Goal: Task Accomplishment & Management: Use online tool/utility

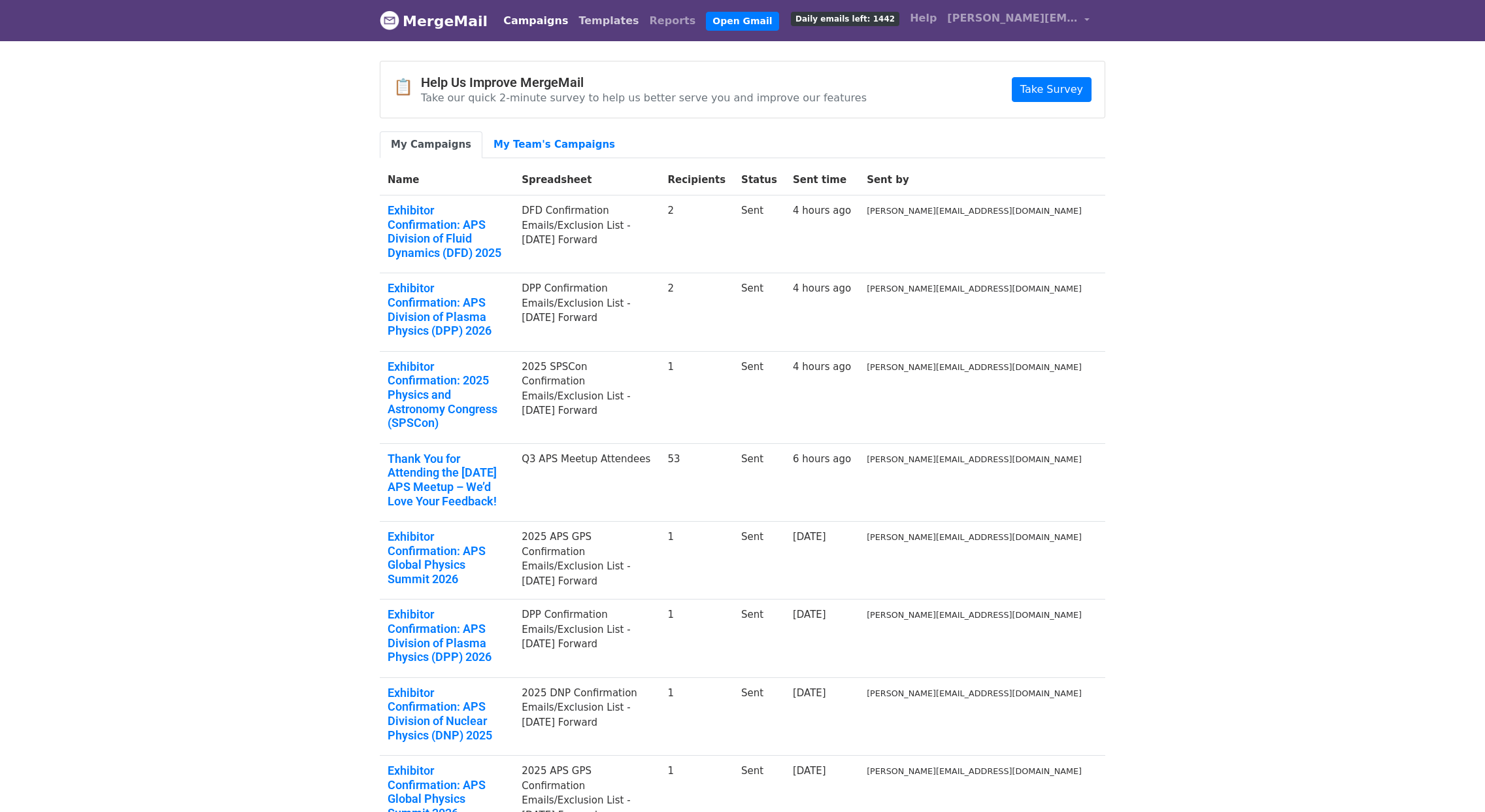
click at [581, 26] on link "Templates" at bounding box center [609, 21] width 71 height 26
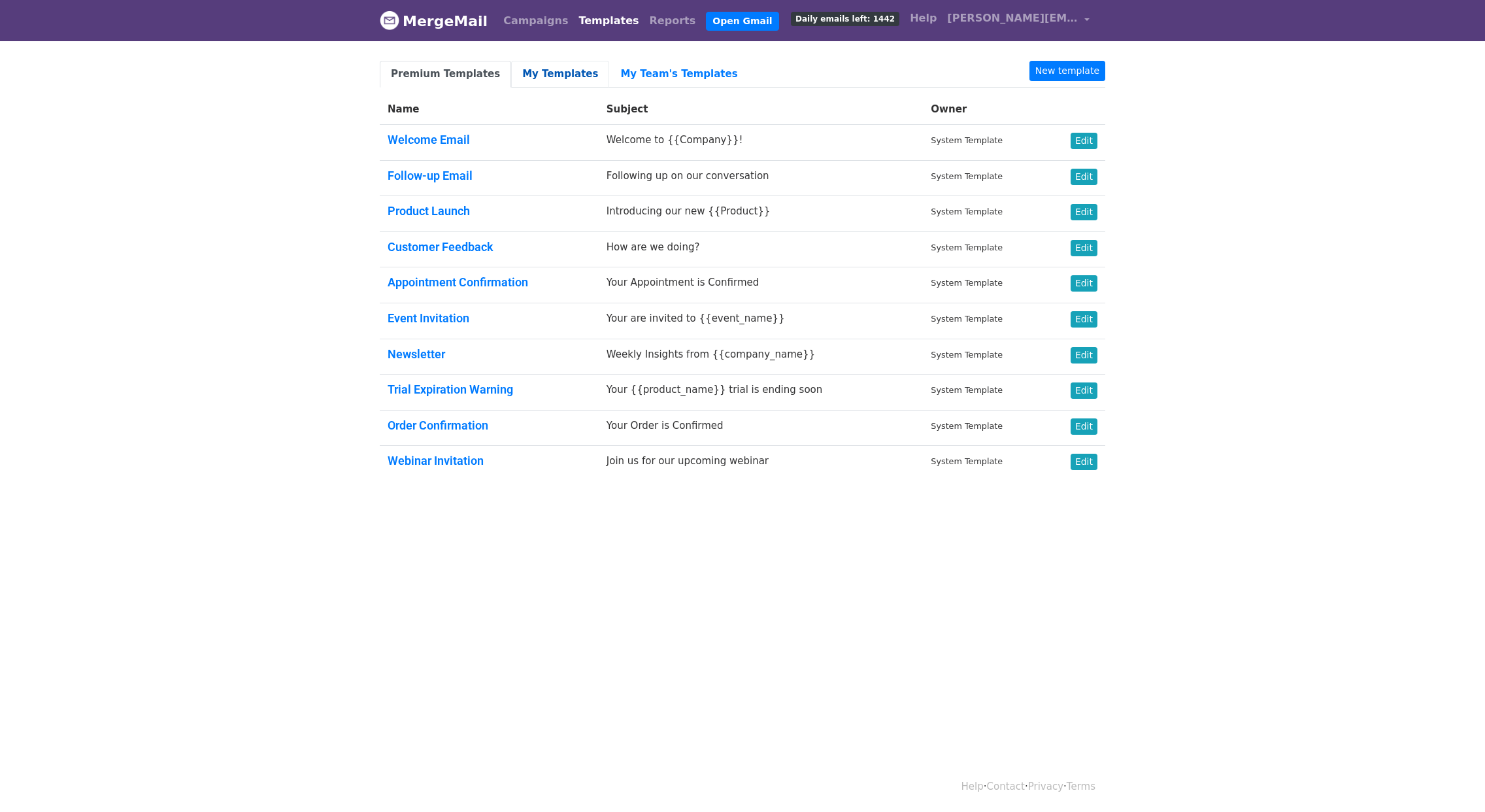
click at [536, 76] on link "My Templates" at bounding box center [560, 74] width 99 height 27
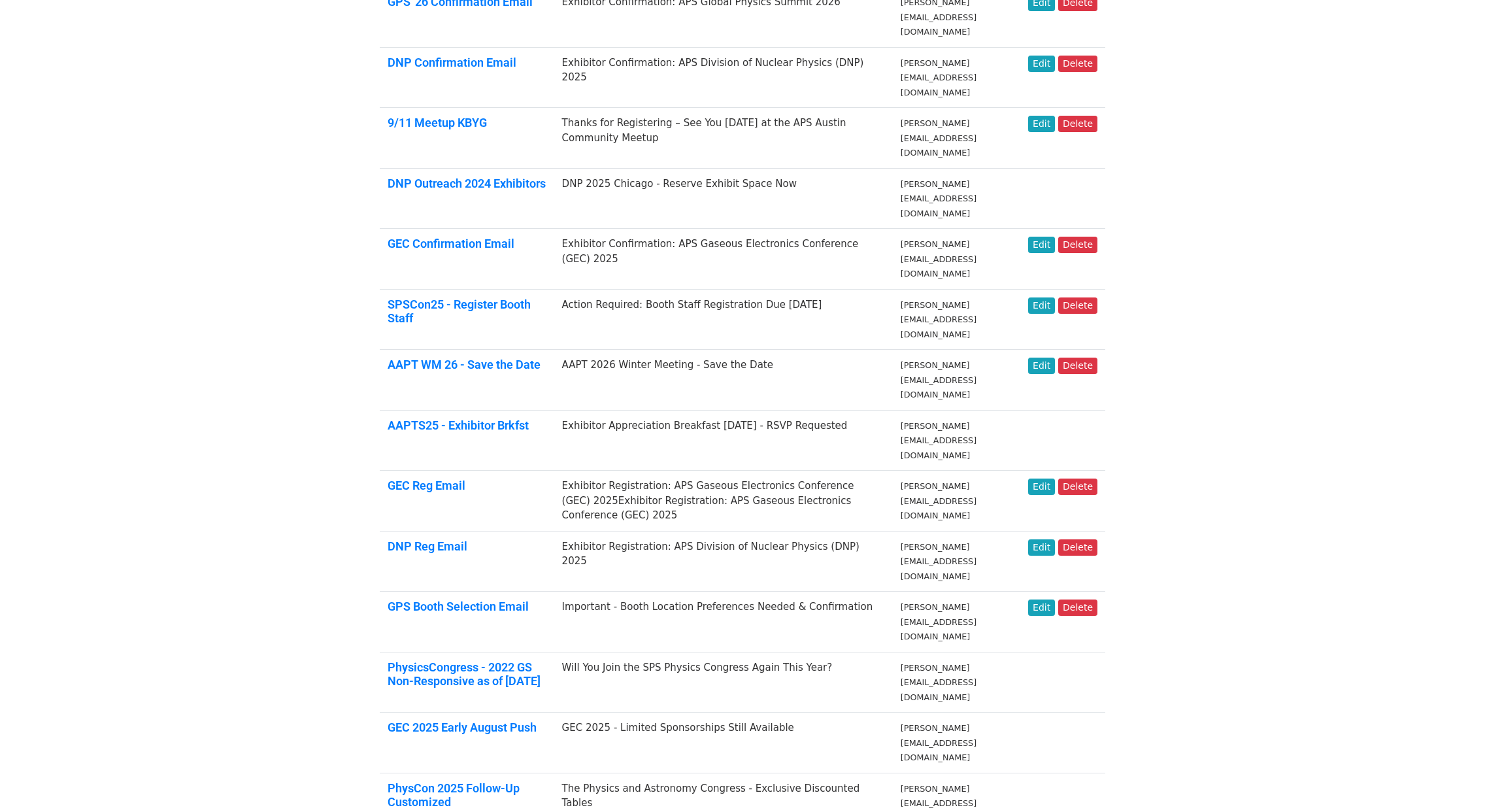
scroll to position [384, 0]
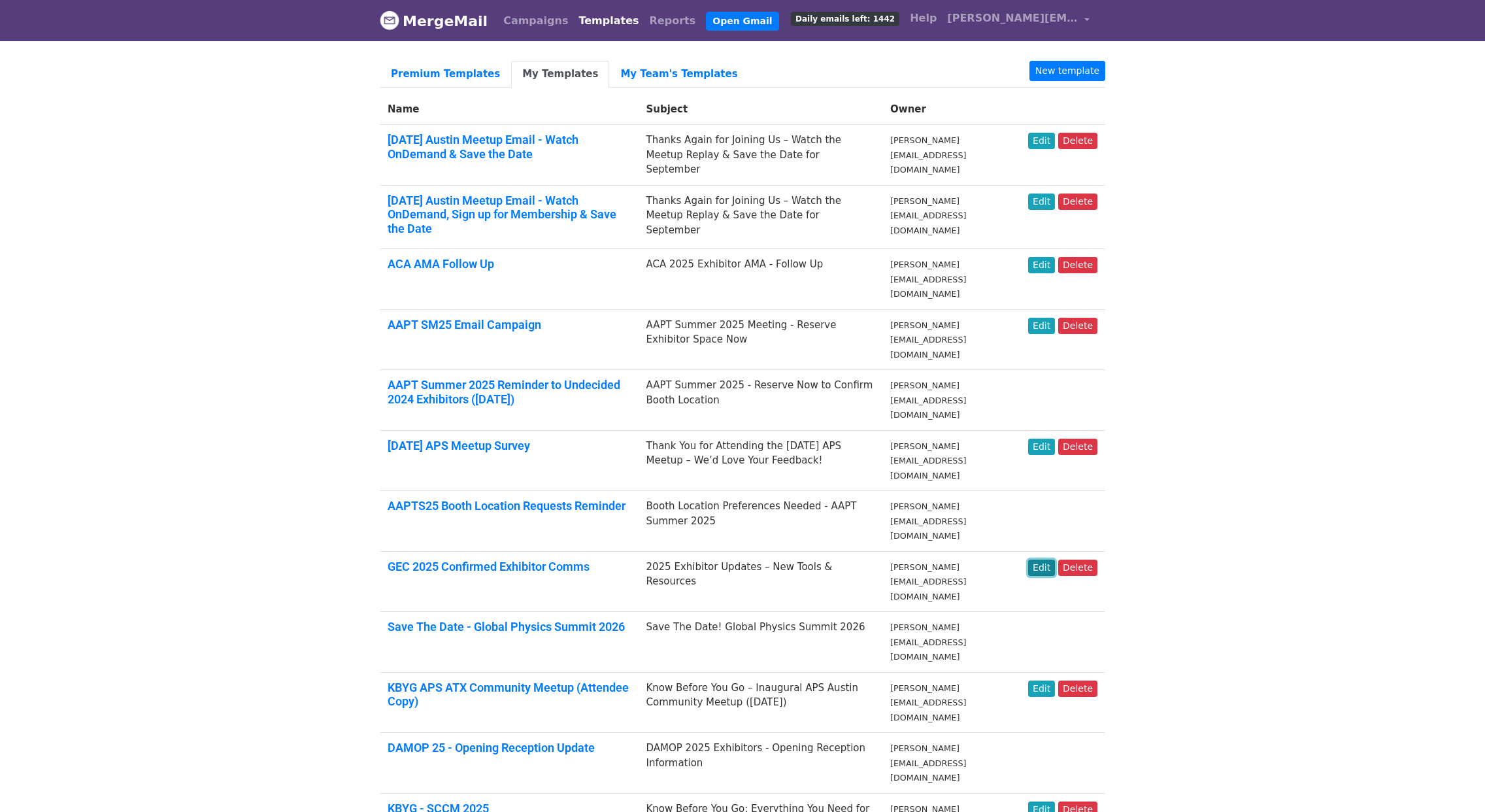
click at [1044, 560] on link "Edit" at bounding box center [1041, 568] width 27 height 17
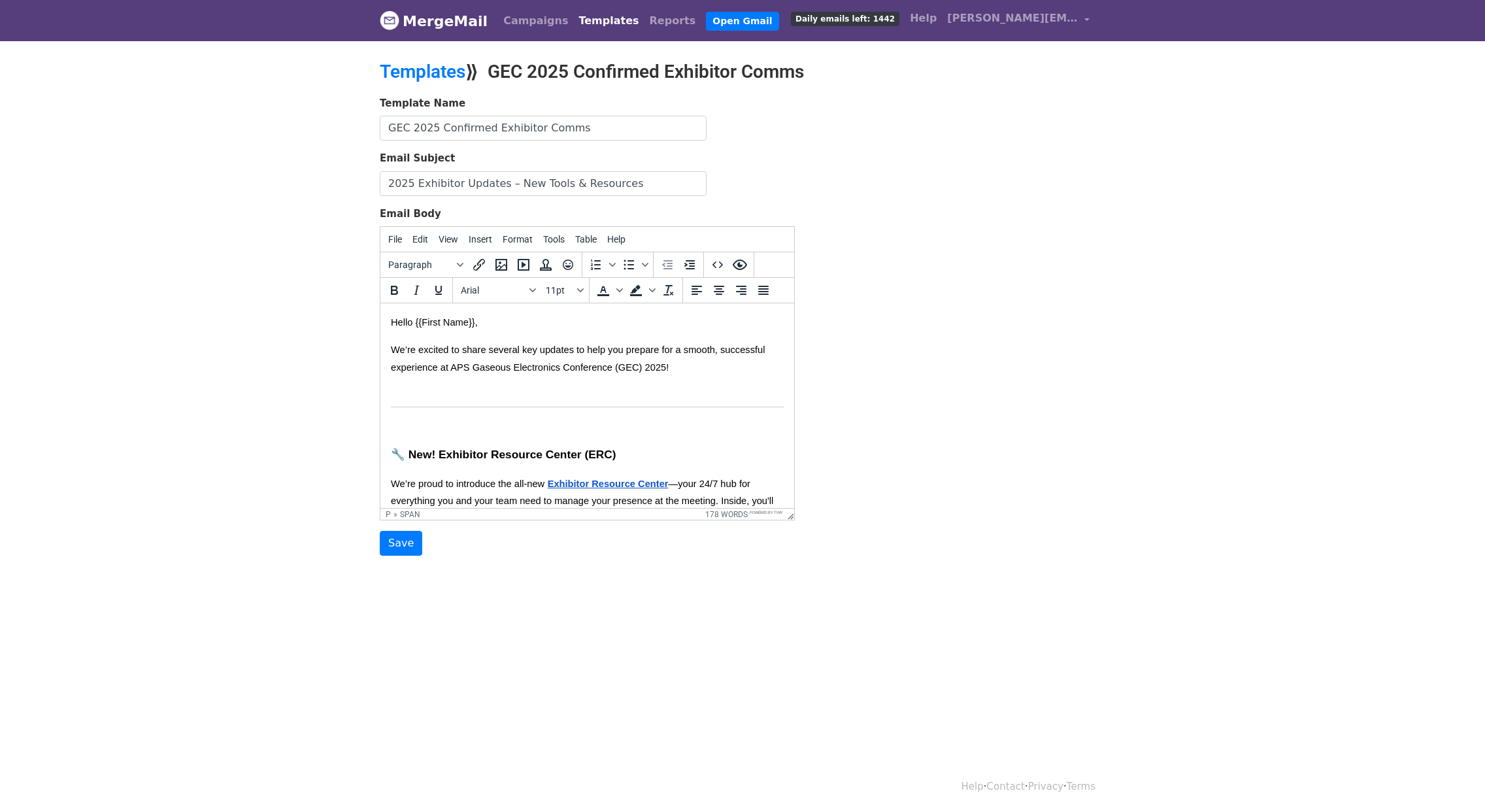
click at [391, 321] on span "Hello {{First Name}}," at bounding box center [435, 321] width 87 height 10
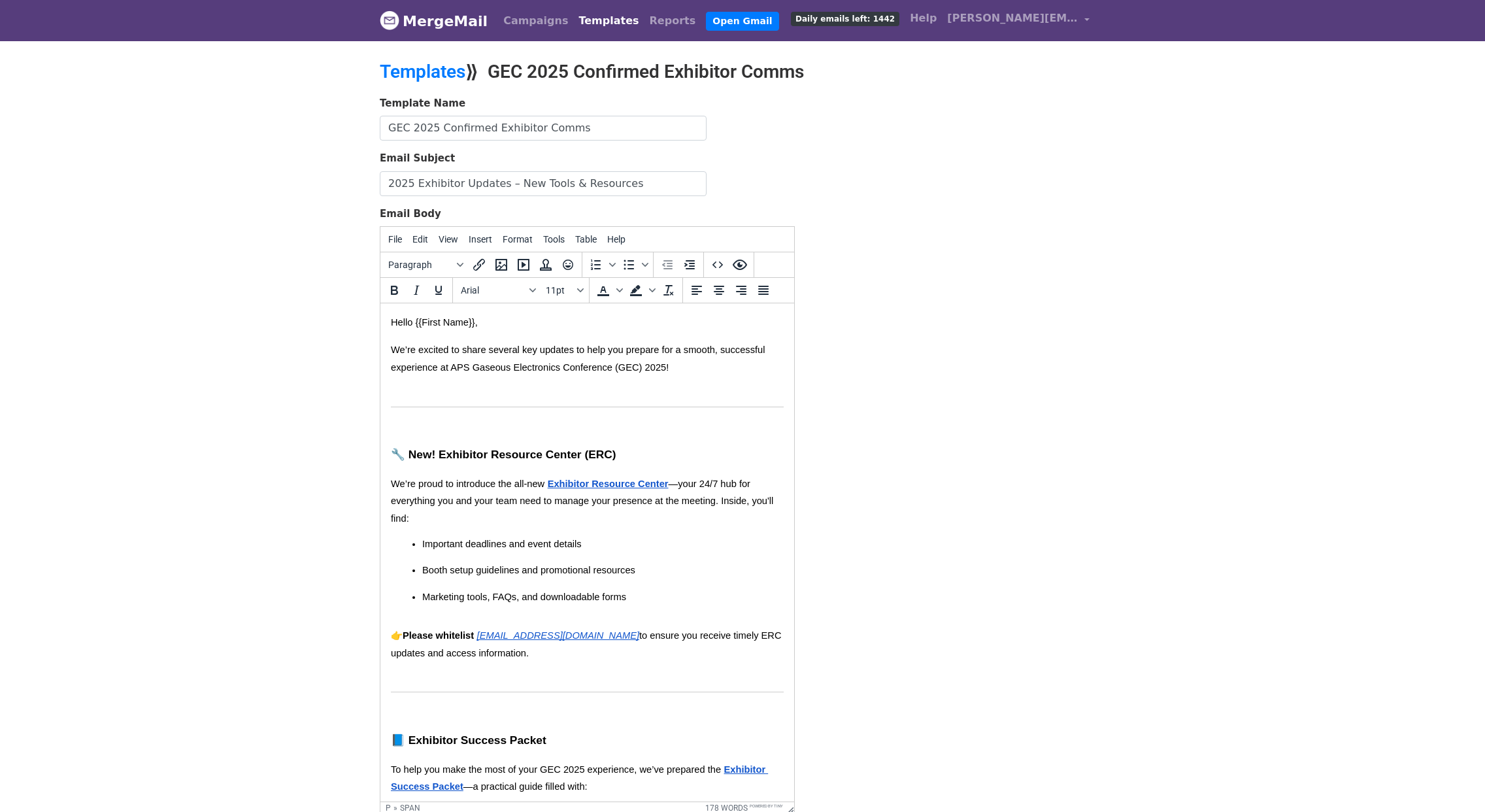
drag, startPoint x: 791, startPoint y: 514, endPoint x: 831, endPoint y: 822, distance: 310.6
click at [831, 811] on html "MergeMail Campaigns Templates Reports Open Gmail Daily emails left: 1442 Help b…" at bounding box center [742, 477] width 1485 height 954
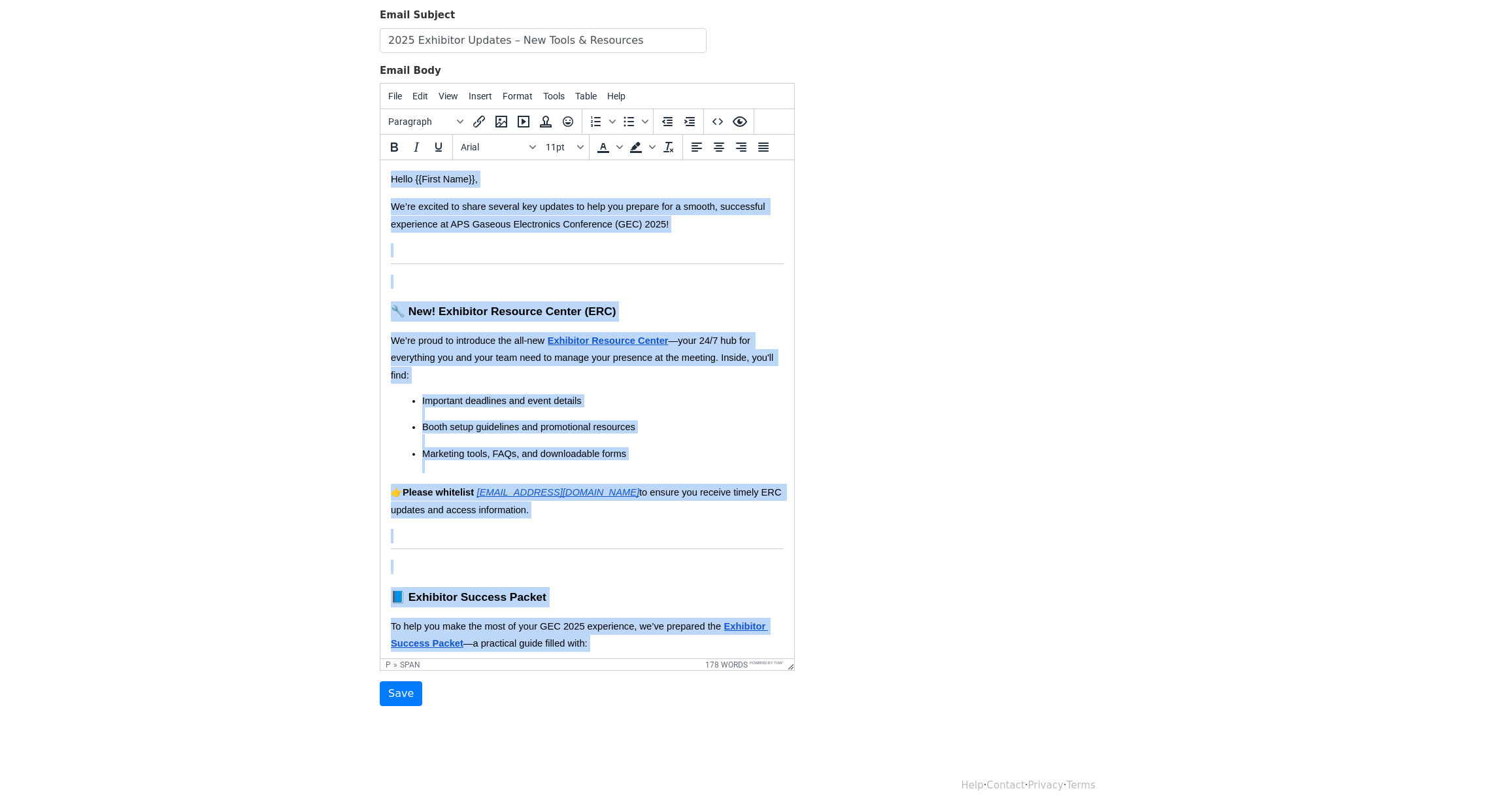
drag, startPoint x: 559, startPoint y: 642, endPoint x: 759, endPoint y: 282, distance: 411.8
click at [380, 160] on html "Hello {{First Name}}, We’re excited to share several key updates to help you pr…" at bounding box center [587, 539] width 414 height 760
copy body "Hello {{First Name}}, We’re excited to share several key updates to help you pr…"
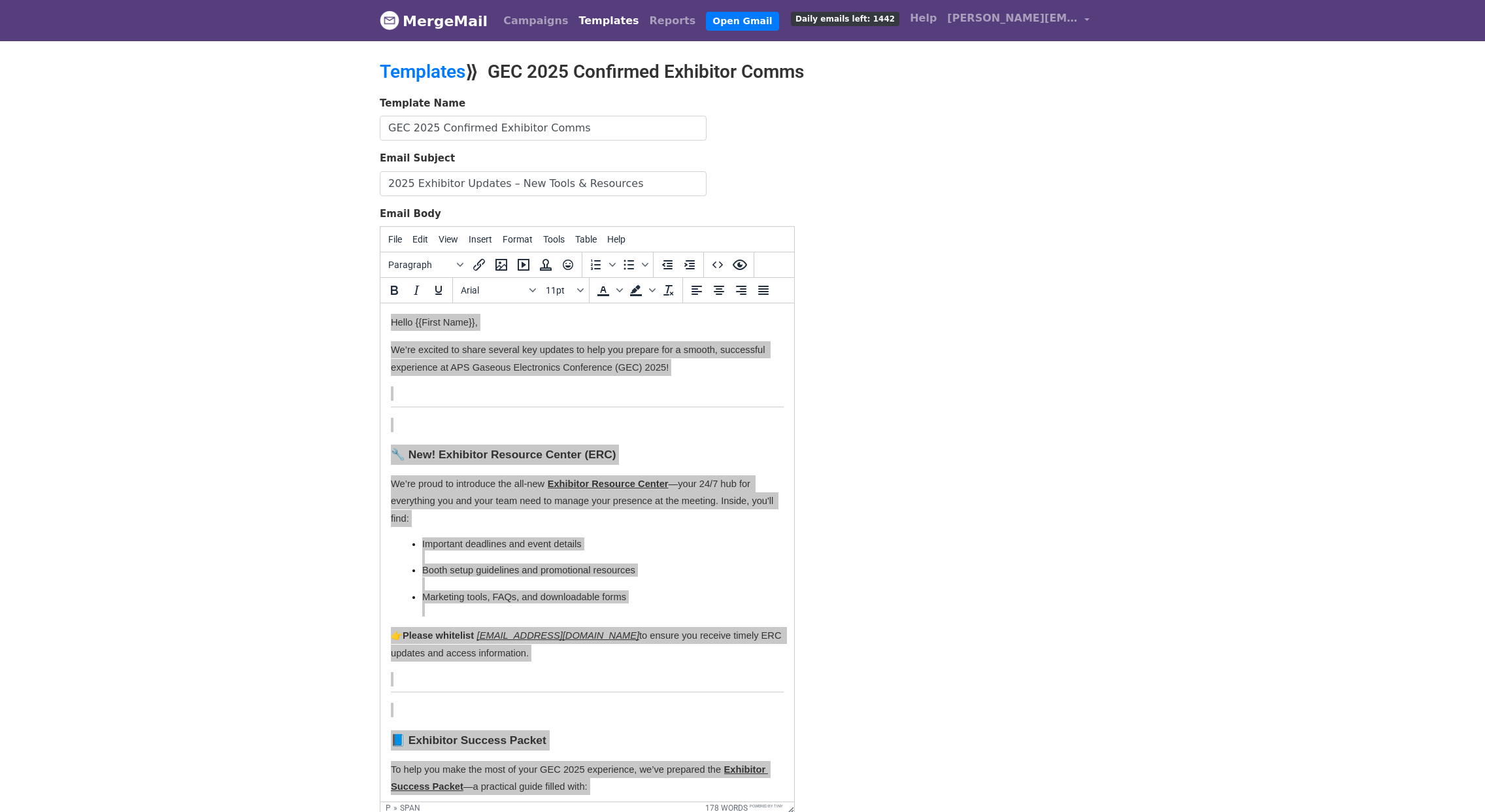
click at [587, 23] on link "Templates" at bounding box center [609, 21] width 71 height 26
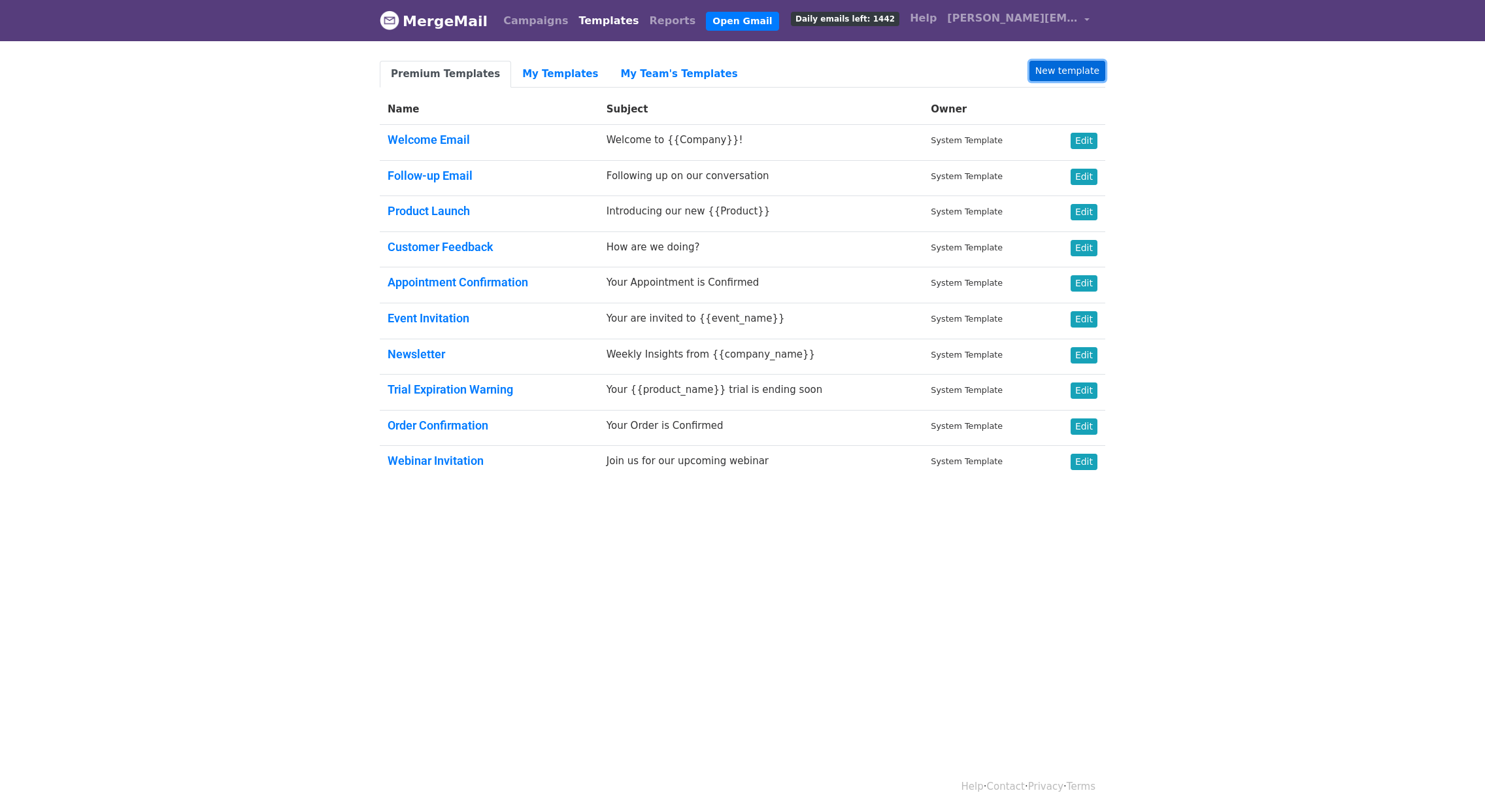
click at [1073, 71] on link "New template" at bounding box center [1067, 71] width 75 height 20
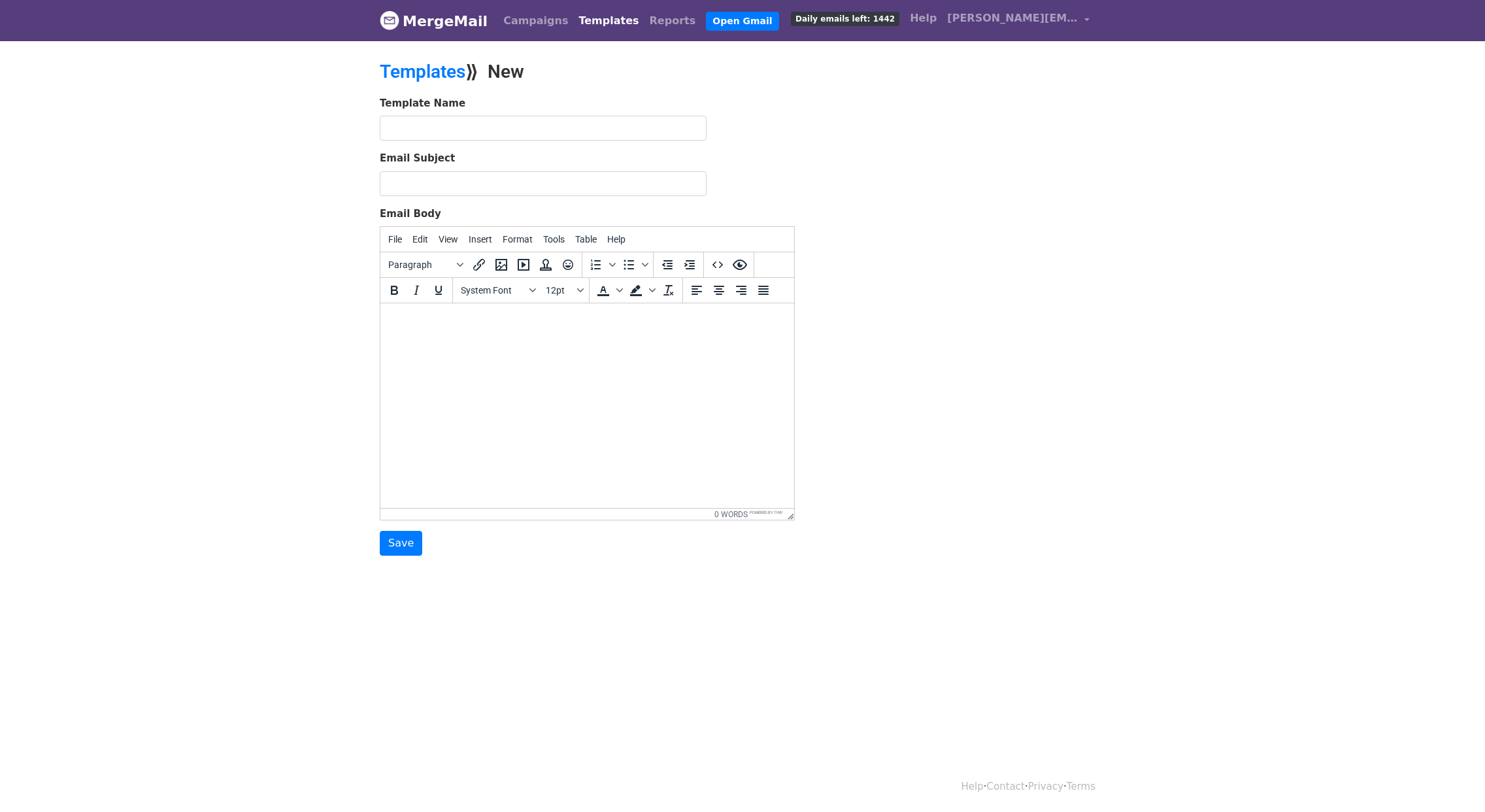
click at [415, 319] on body at bounding box center [587, 321] width 393 height 15
paste body
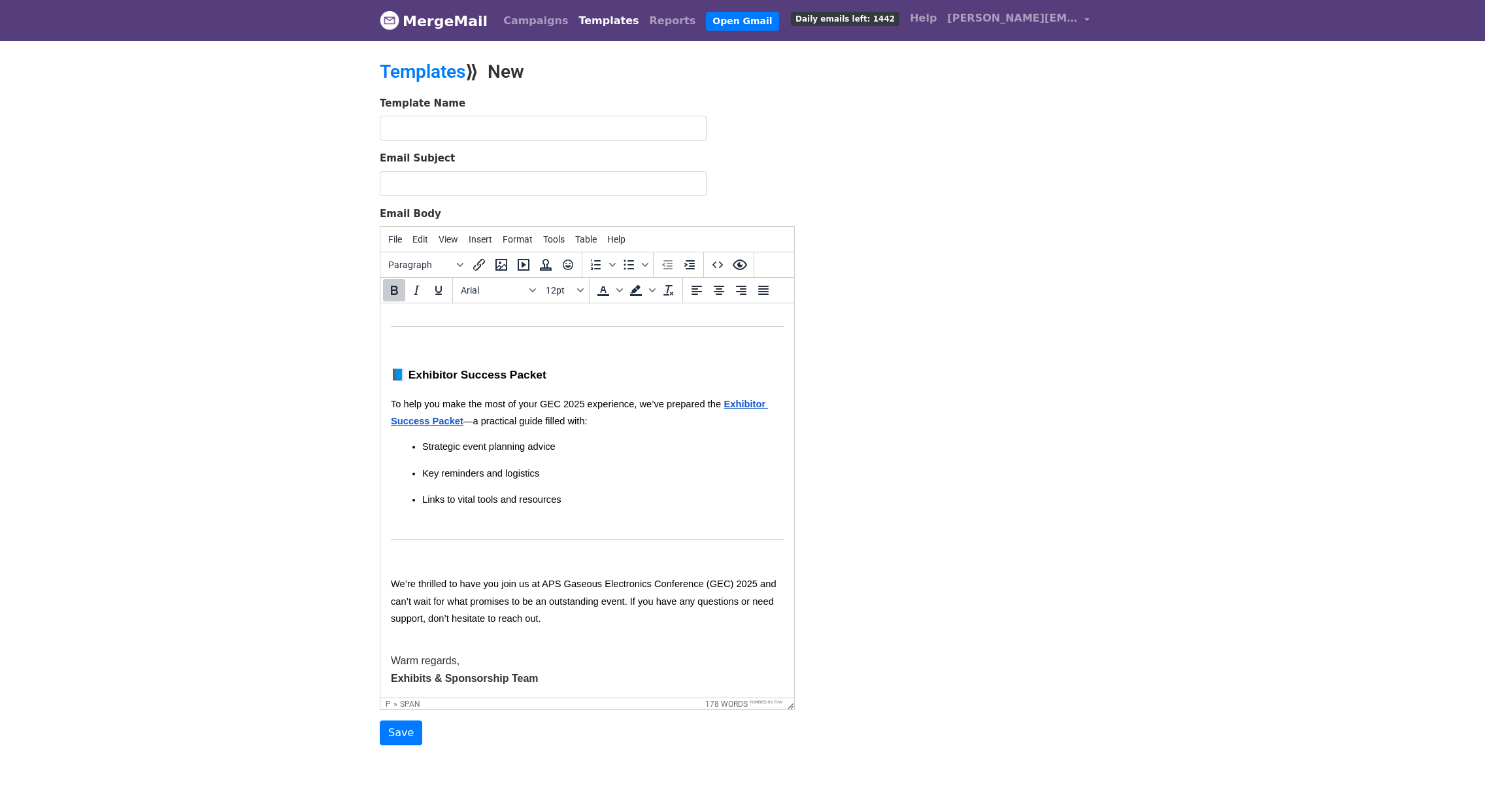
drag, startPoint x: 790, startPoint y: 516, endPoint x: 841, endPoint y: 707, distance: 197.7
click at [412, 556] on p at bounding box center [587, 559] width 393 height 15
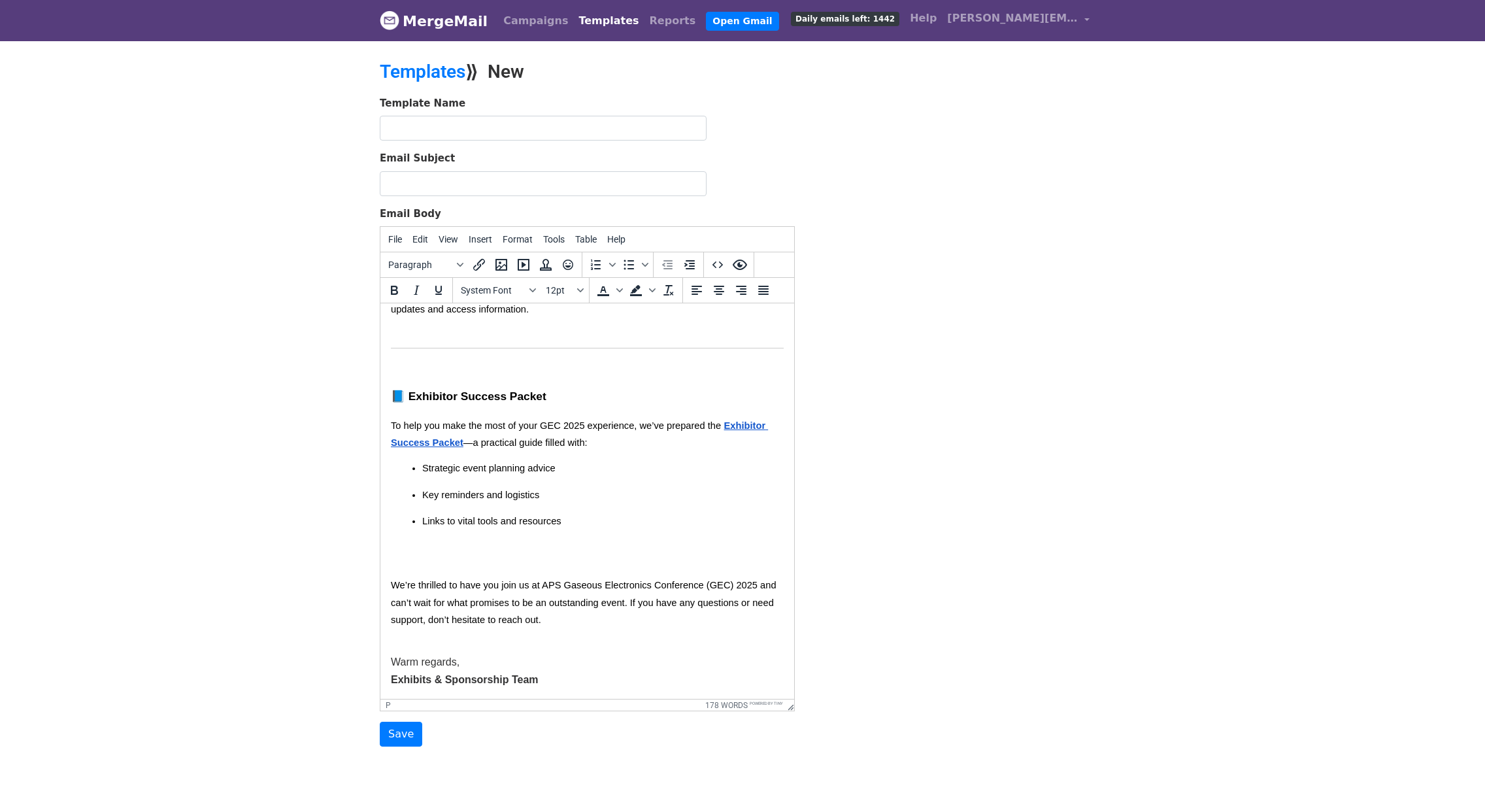
scroll to position [320, 0]
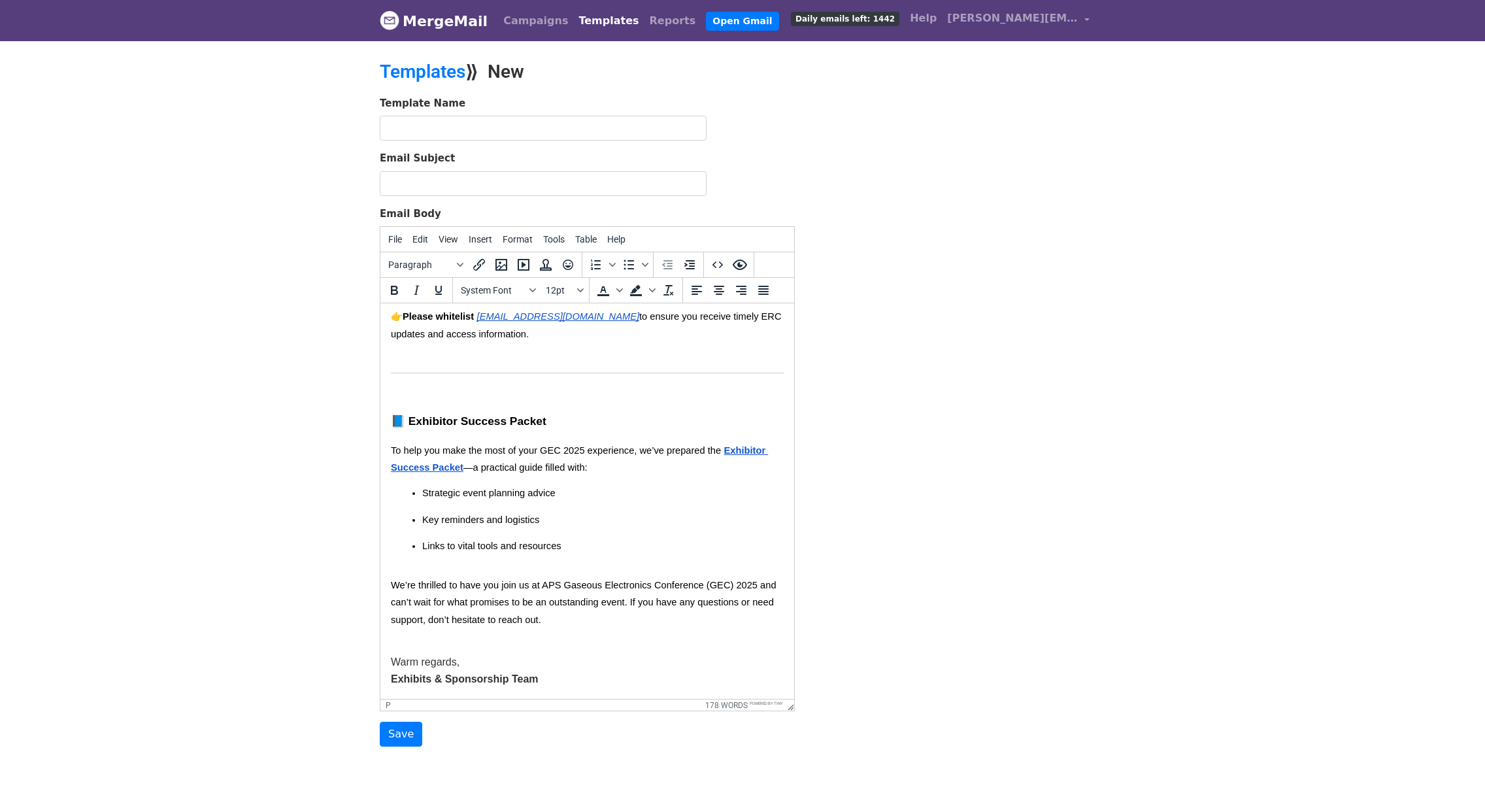
click at [417, 381] on body "Hello {{First Name}}, We’re excited to share several key updates to help you pr…" at bounding box center [587, 341] width 393 height 693
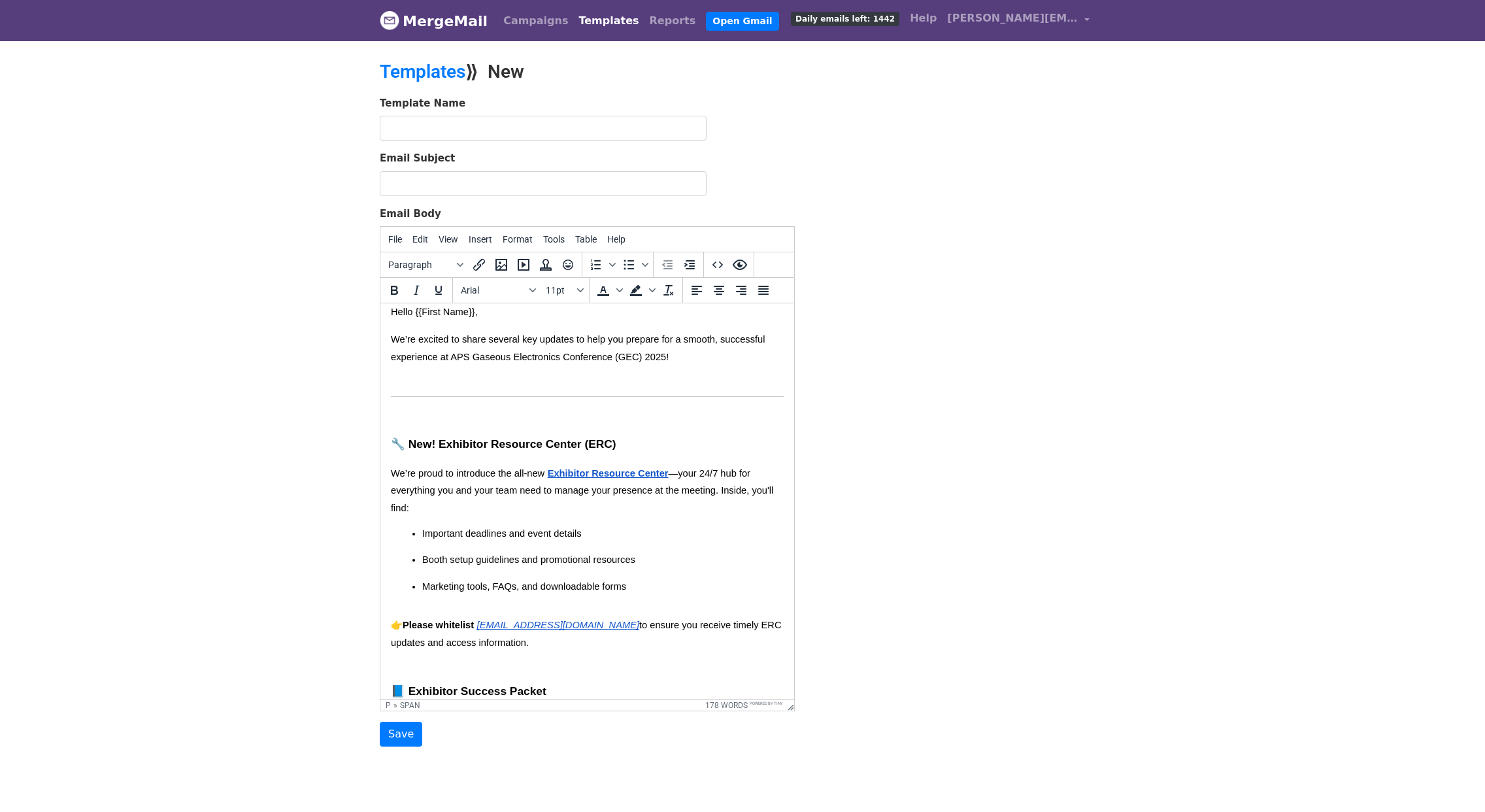
scroll to position [0, 0]
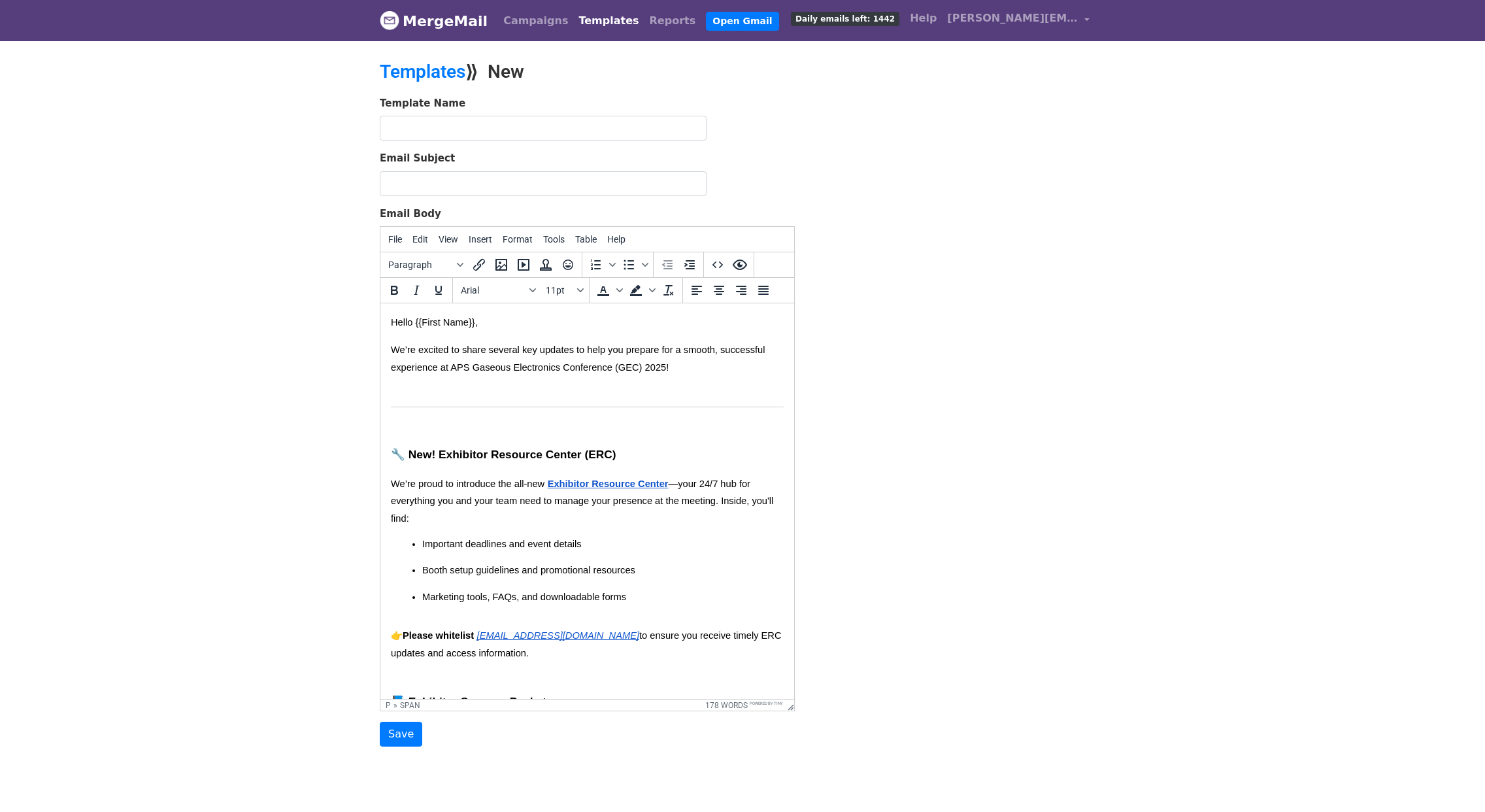
click at [477, 423] on p at bounding box center [587, 425] width 393 height 15
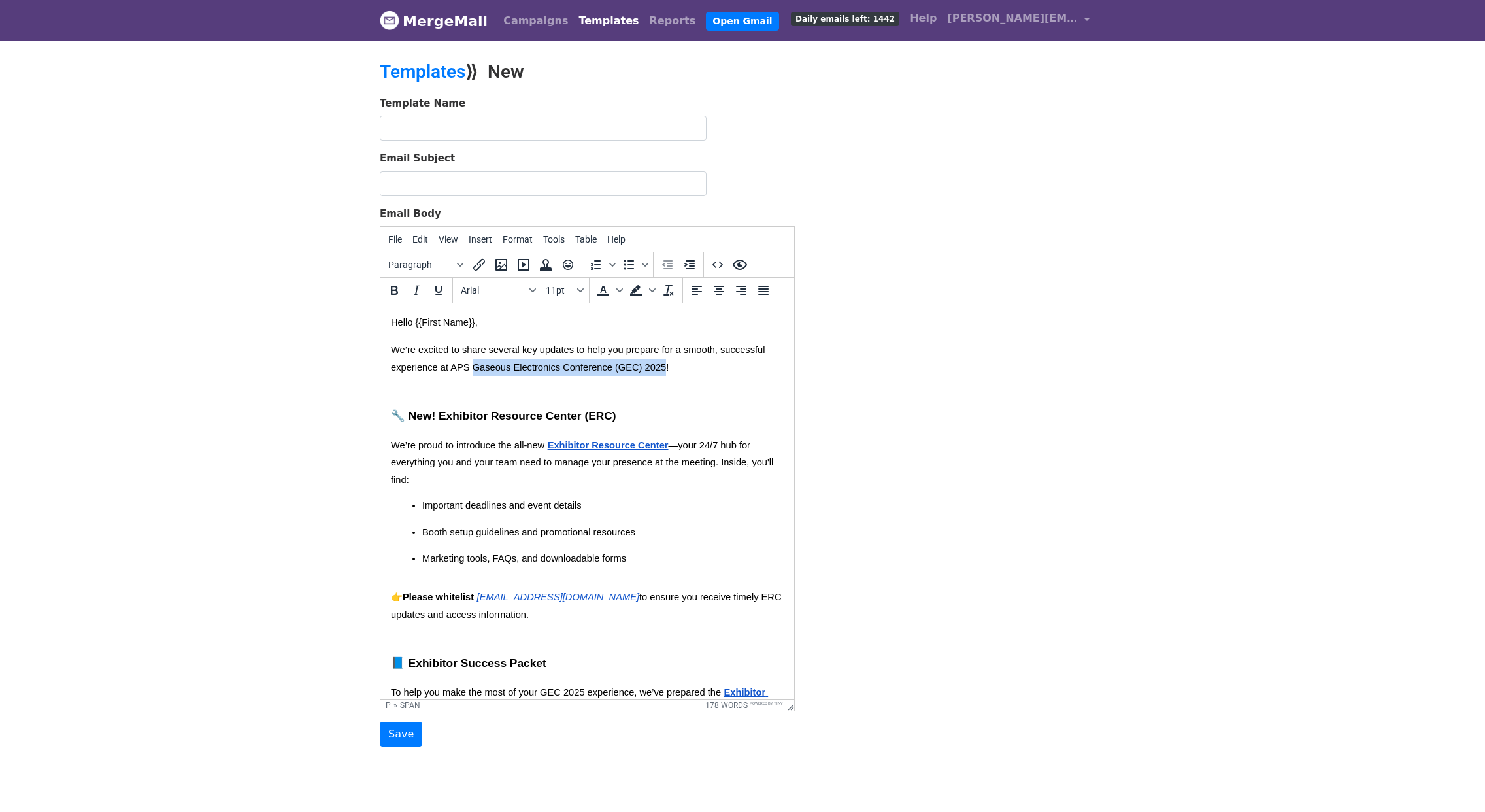
drag, startPoint x: 473, startPoint y: 365, endPoint x: 666, endPoint y: 366, distance: 193.0
click at [666, 366] on span "We’re excited to share several key updates to help you prepare for a smooth, su…" at bounding box center [580, 358] width 377 height 28
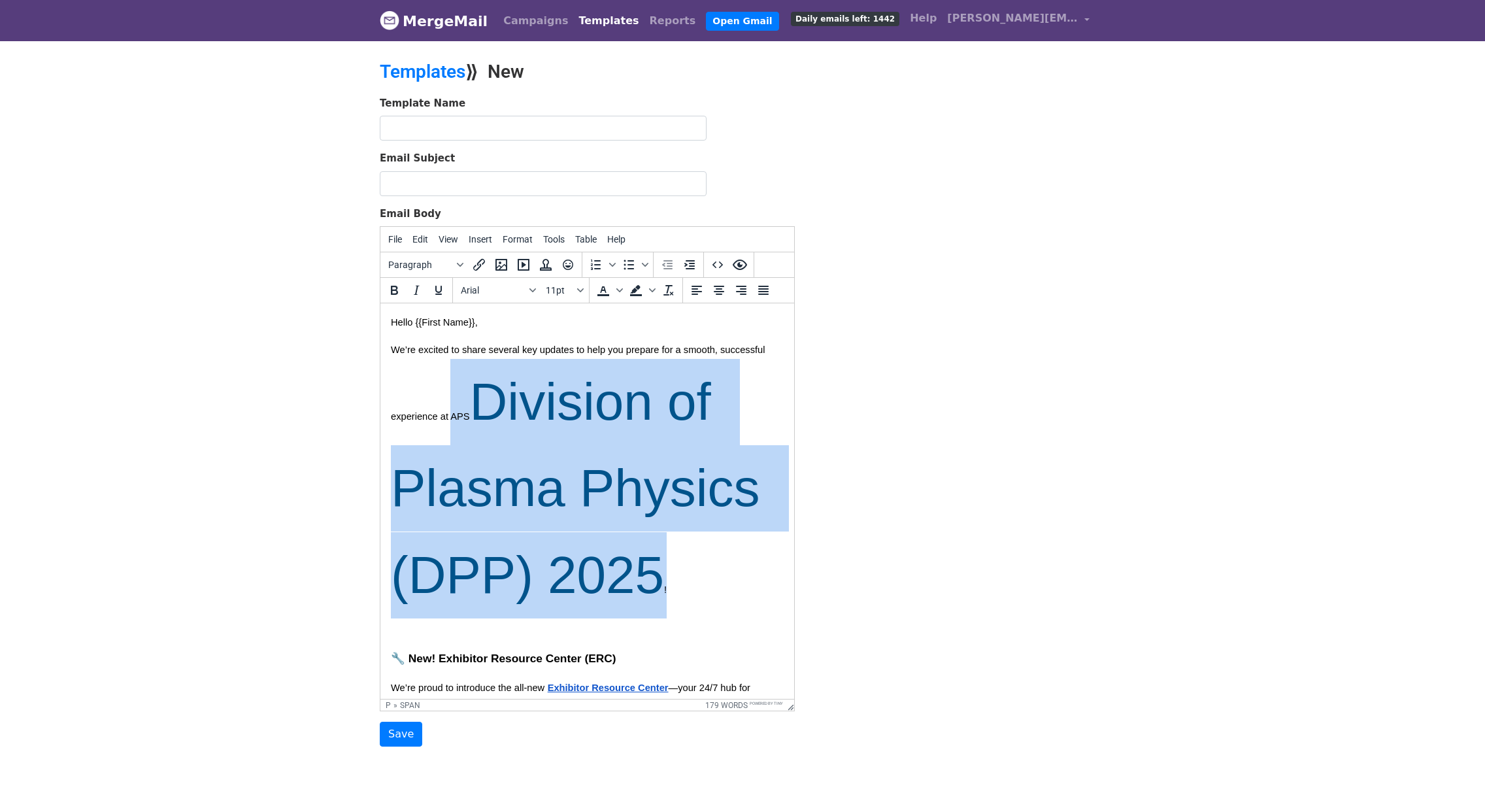
drag, startPoint x: 663, startPoint y: 574, endPoint x: 454, endPoint y: 412, distance: 264.4
click at [454, 412] on p "We’re excited to share several key updates to help you prepare for a smooth, su…" at bounding box center [587, 489] width 393 height 295
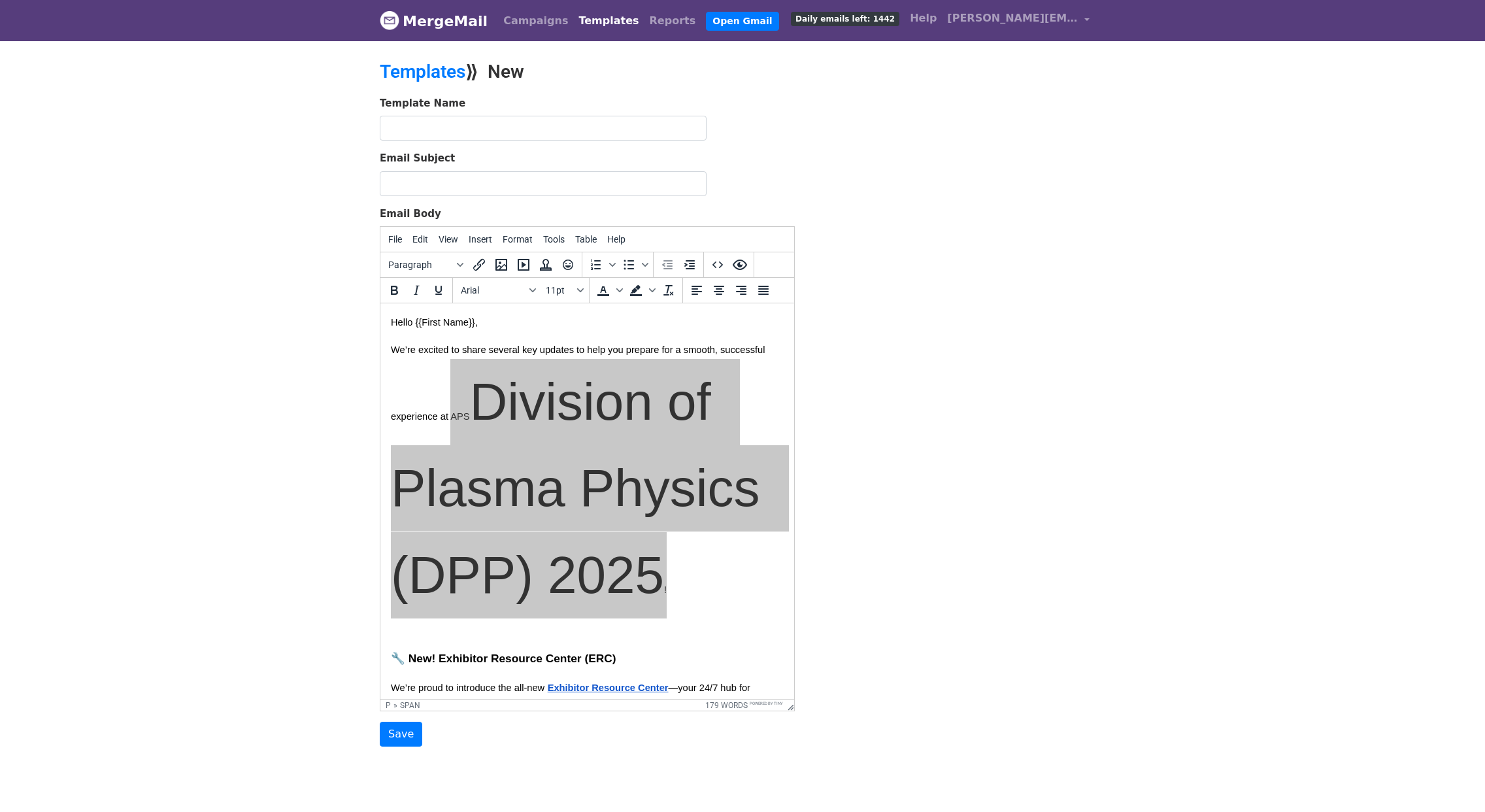
click at [377, 412] on div "Template Name Email Subject Email Body File Edit View Insert Format Tools Table…" at bounding box center [587, 421] width 435 height 651
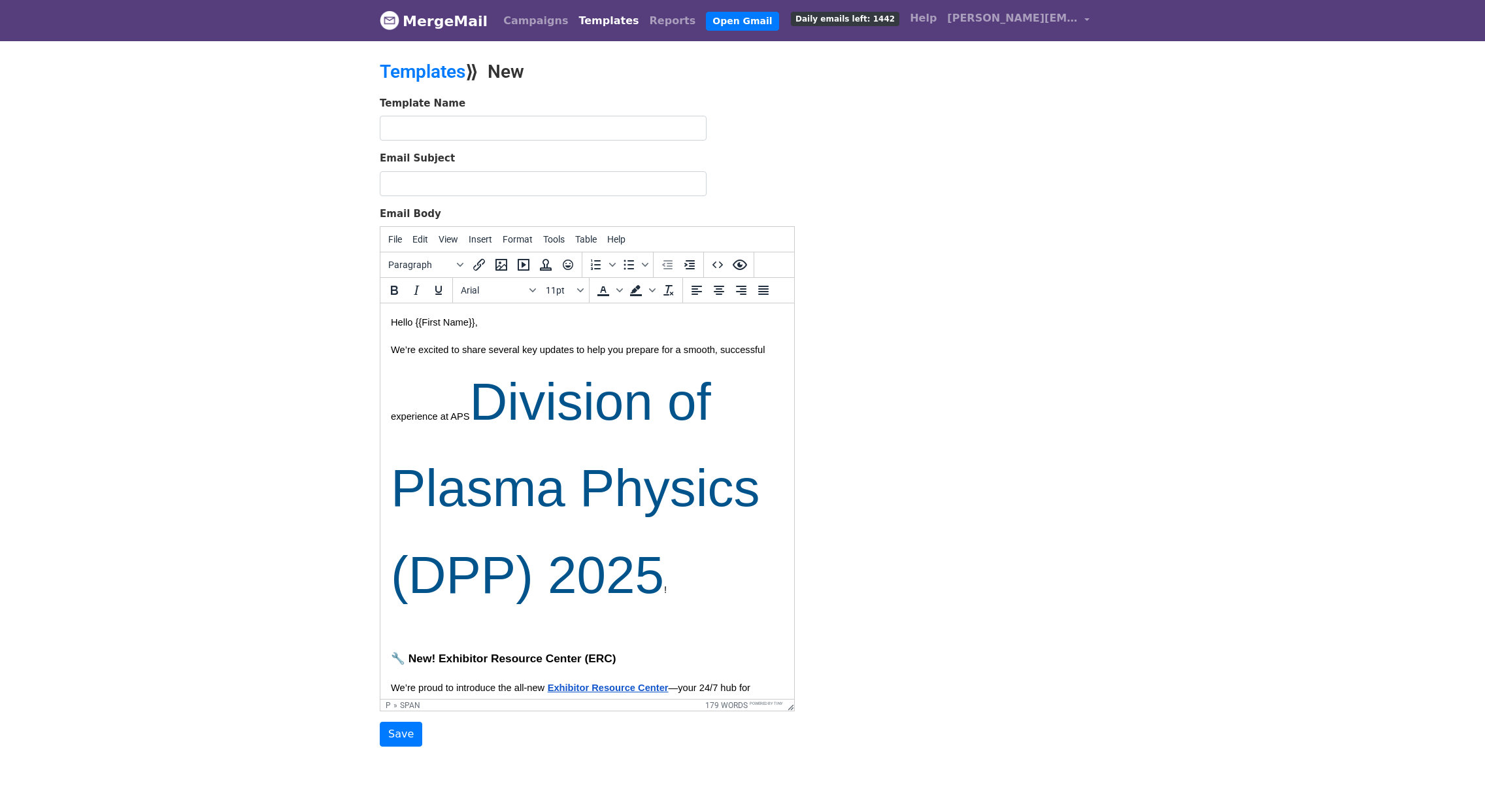
click at [398, 413] on span "We’re excited to share several key updates to help you prepare for a smooth, su…" at bounding box center [583, 469] width 384 height 249
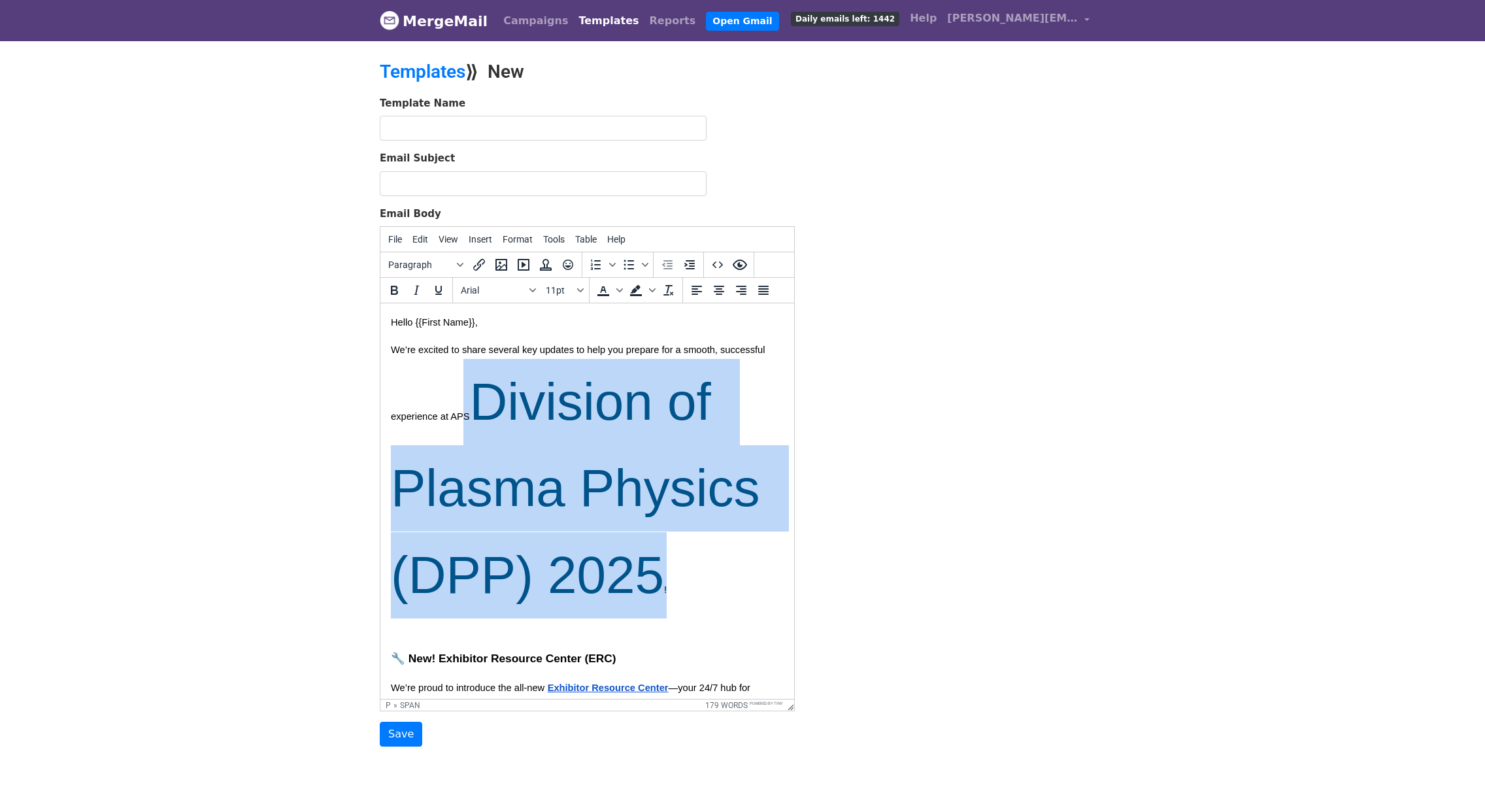
drag, startPoint x: 672, startPoint y: 571, endPoint x: 461, endPoint y: 415, distance: 262.4
click at [461, 415] on p "We’re excited to share several key updates to help you prepare for a smooth, su…" at bounding box center [587, 489] width 393 height 295
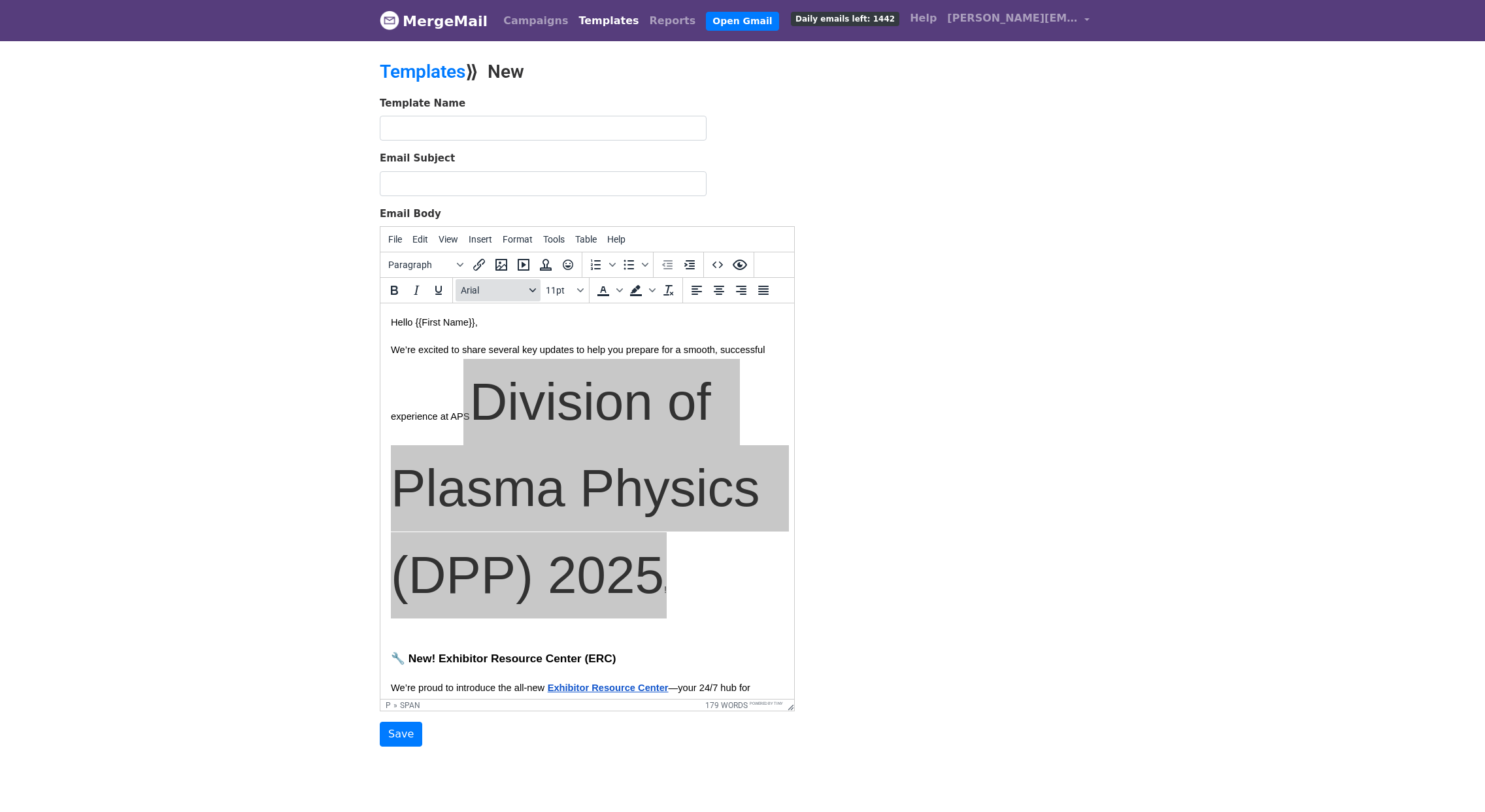
click at [527, 282] on button "Arial" at bounding box center [498, 290] width 85 height 22
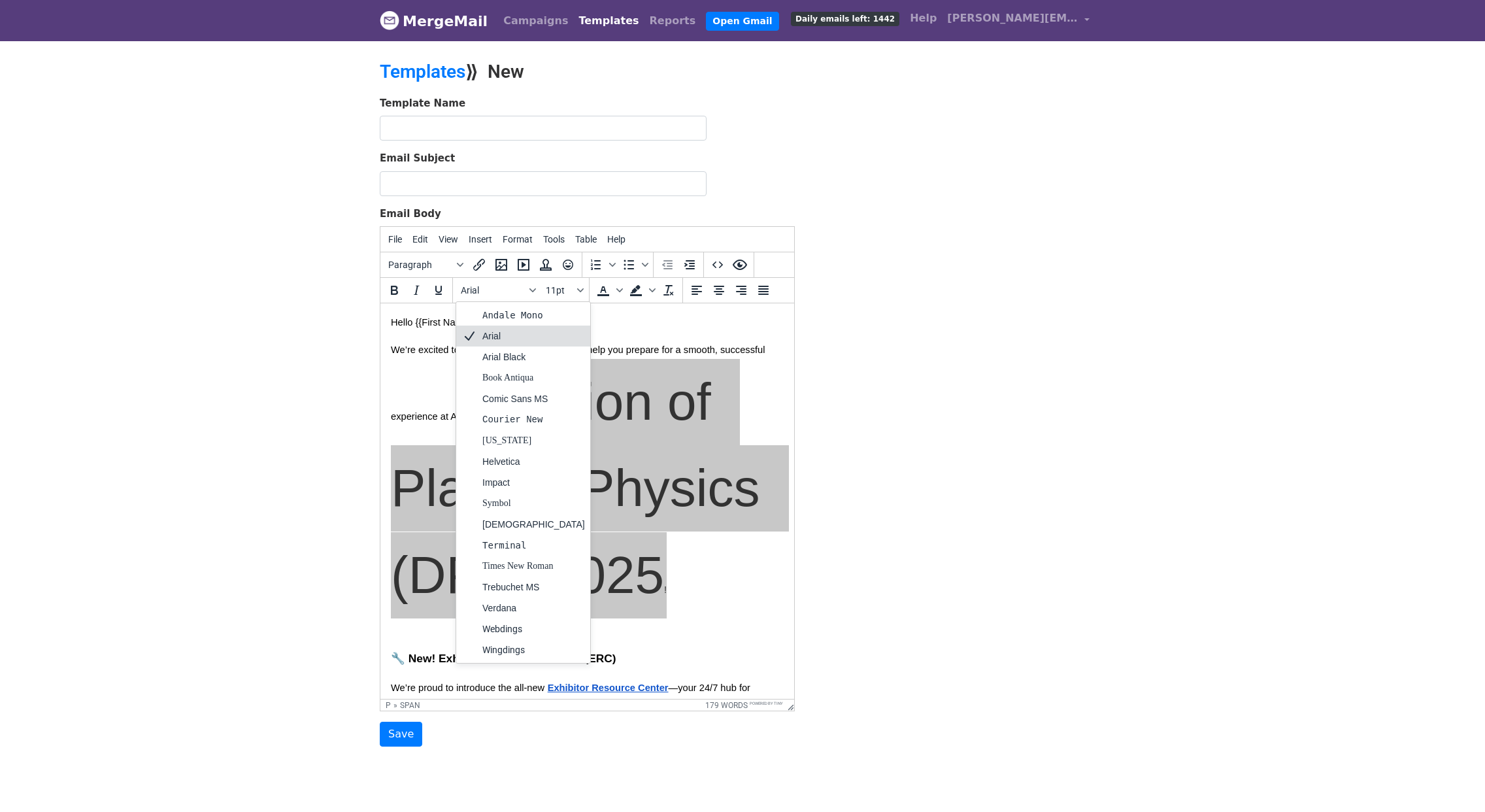
click at [486, 338] on div "Arial" at bounding box center [533, 335] width 102 height 16
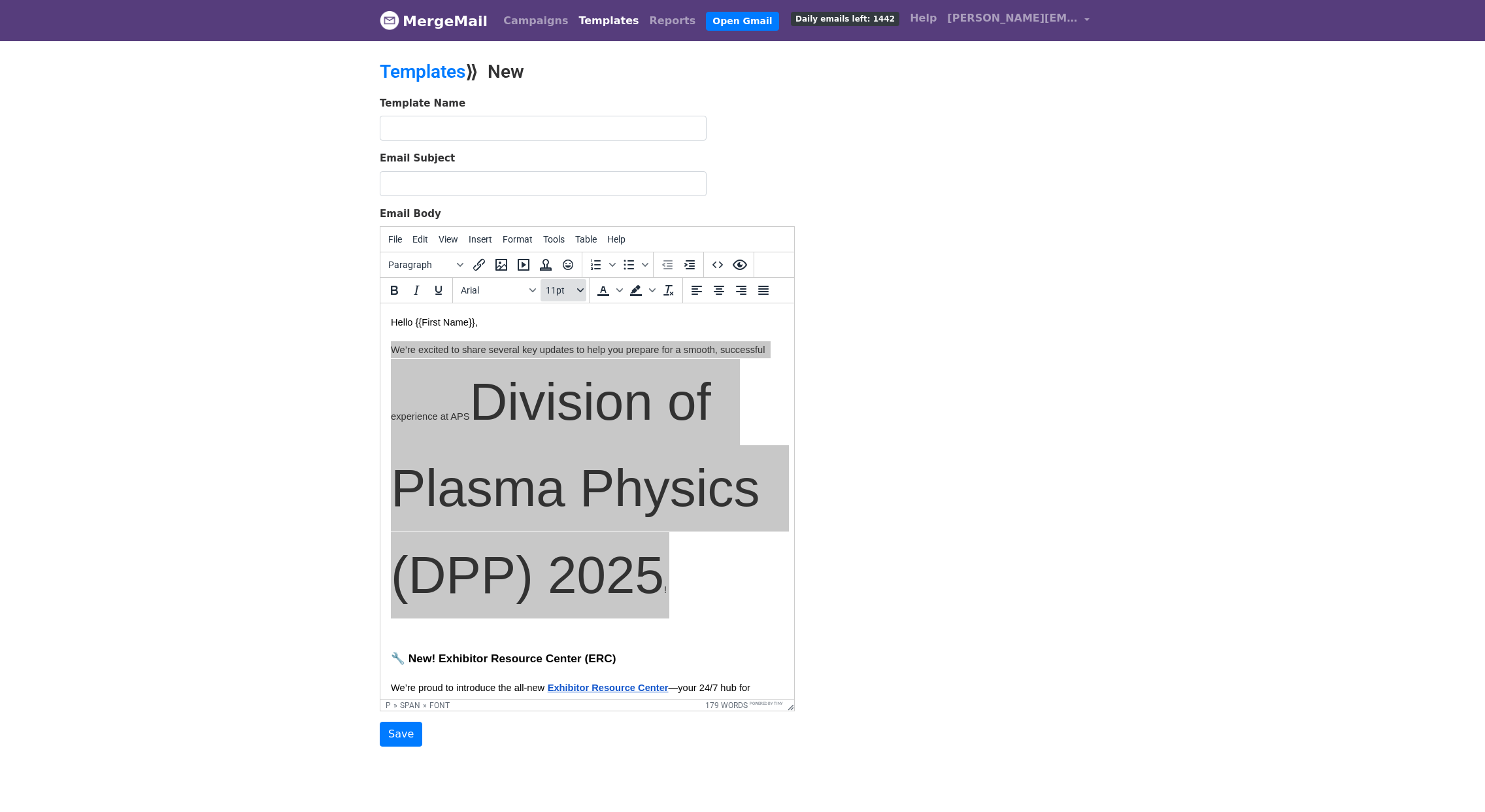
click at [555, 292] on span "11pt" at bounding box center [560, 290] width 29 height 10
click at [558, 288] on span "11pt" at bounding box center [560, 290] width 29 height 10
click at [581, 338] on div "10pt" at bounding box center [576, 335] width 19 height 16
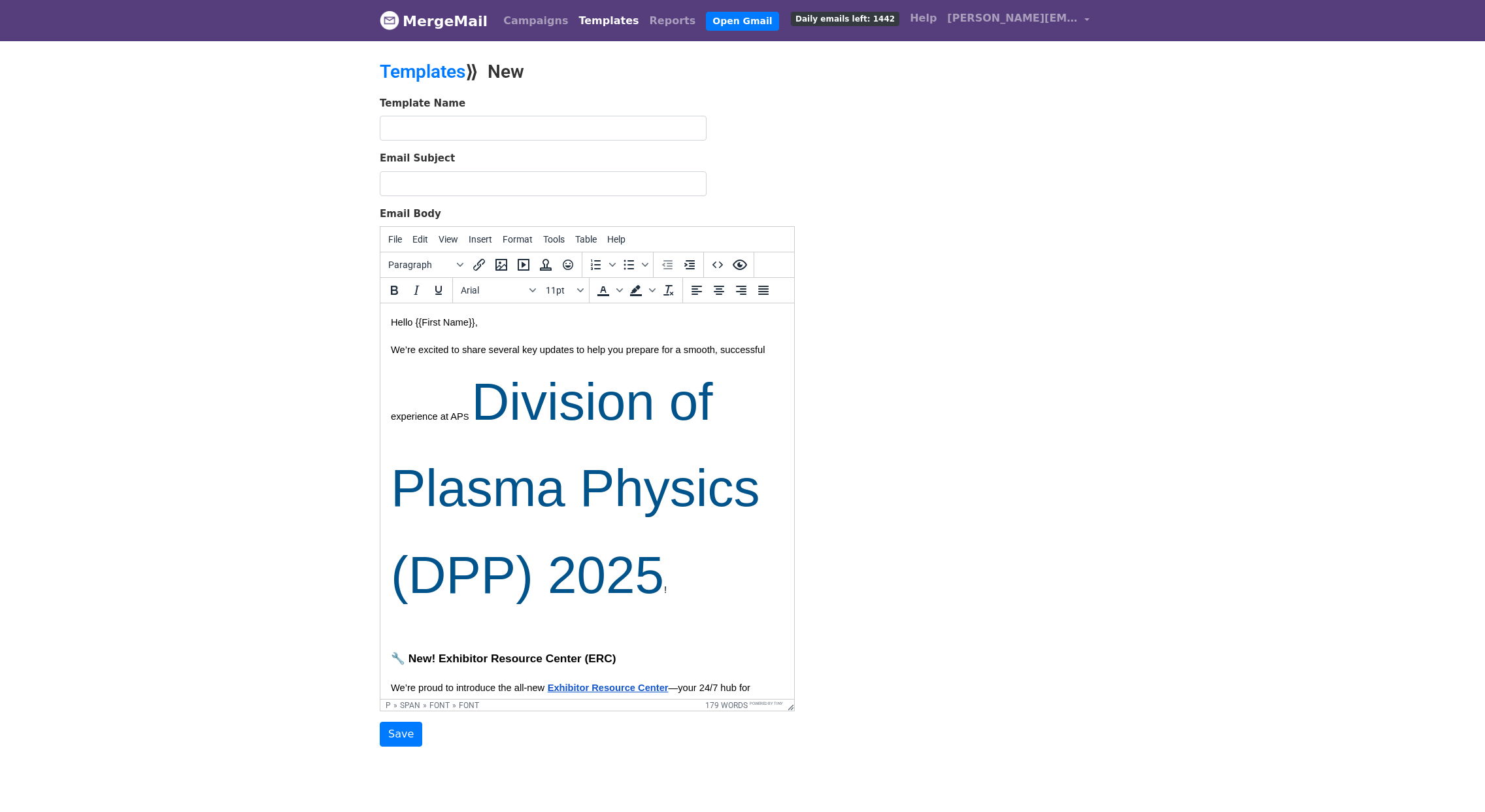
click at [425, 397] on p "We’re excited to share several key updates to help you prepare for a smooth, su…" at bounding box center [587, 489] width 393 height 295
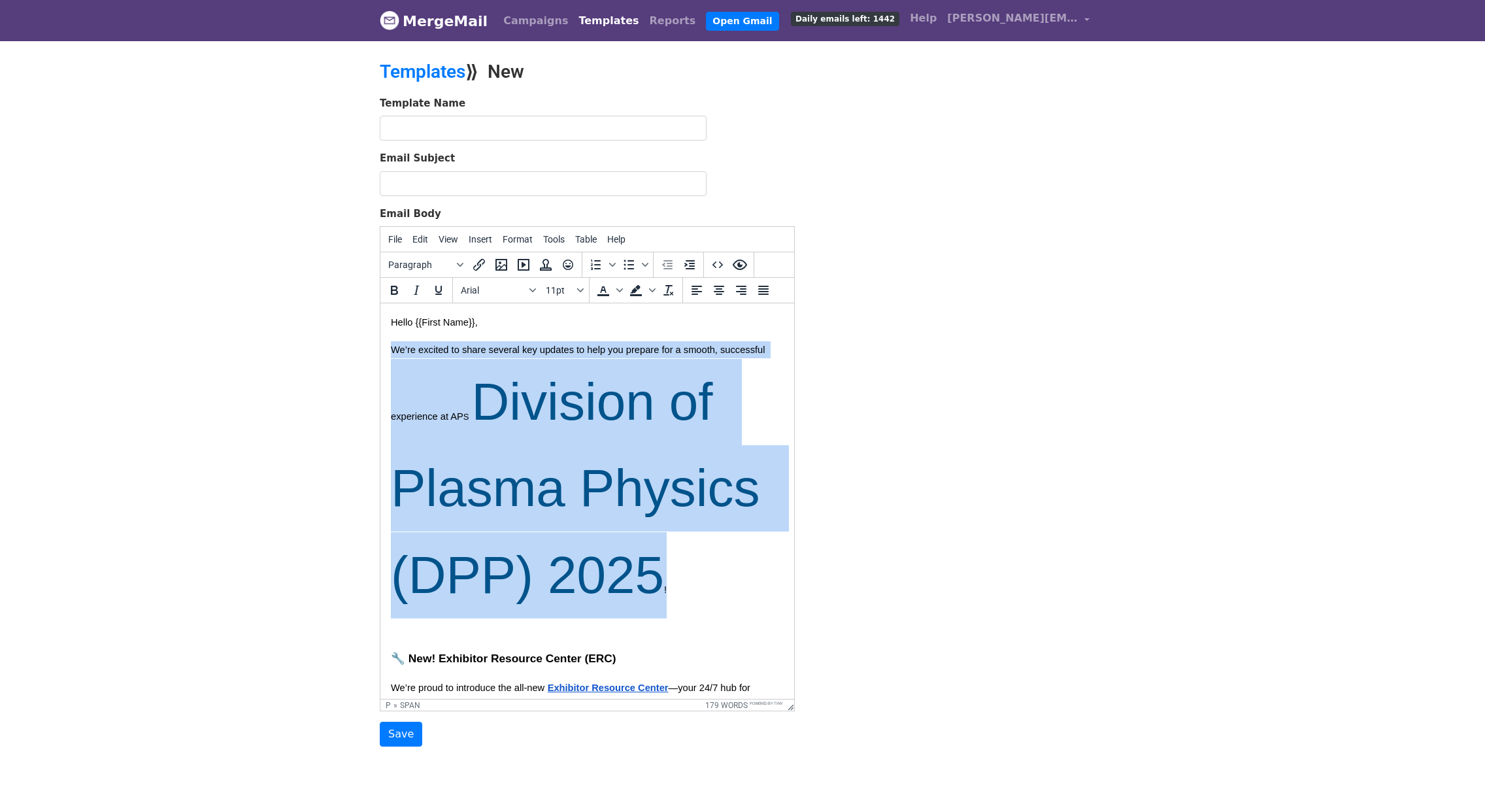
drag, startPoint x: 671, startPoint y: 589, endPoint x: 387, endPoint y: 355, distance: 368.0
click at [387, 355] on html "Hello {{First Name}}, We’re excited to share several key updates to help you pr…" at bounding box center [587, 744] width 414 height 880
click at [687, 570] on p "We’re excited to share several key updates to help you prepare for a smooth, su…" at bounding box center [587, 489] width 393 height 295
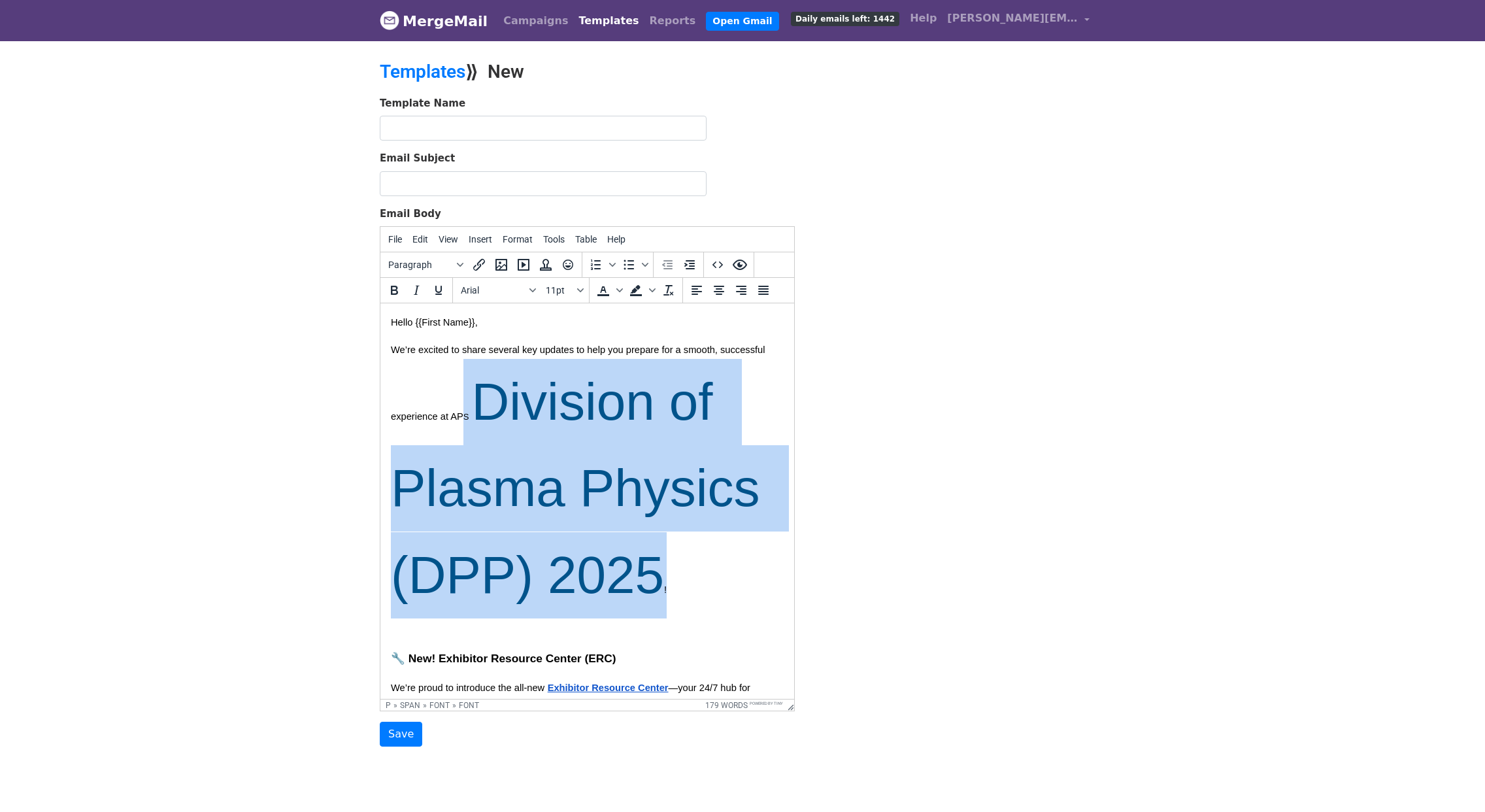
drag, startPoint x: 667, startPoint y: 565, endPoint x: 466, endPoint y: 408, distance: 255.0
click at [466, 408] on p "We’re excited to share several key updates to help you prepare for a smooth, su…" at bounding box center [587, 489] width 393 height 295
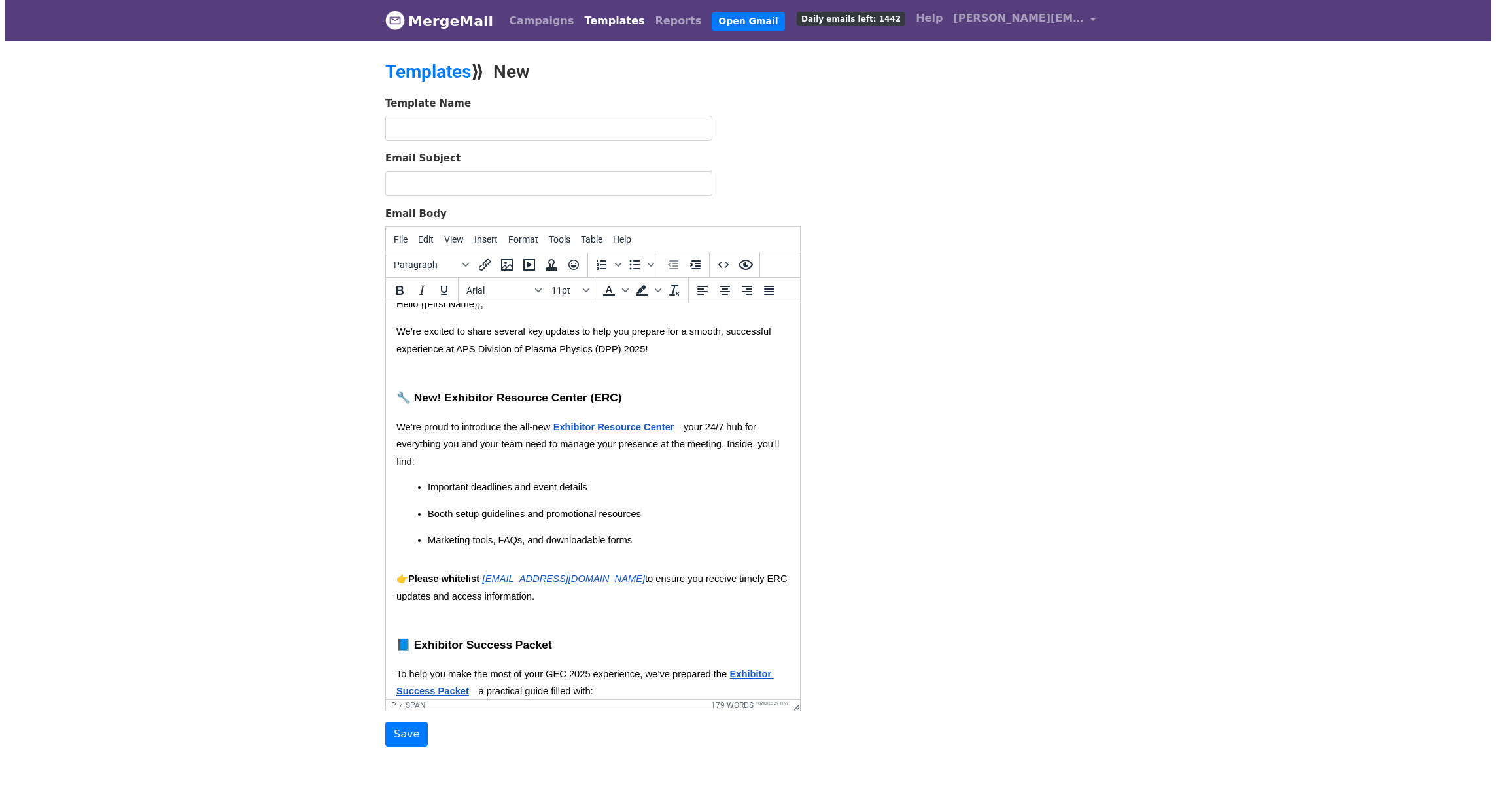
scroll to position [28, 0]
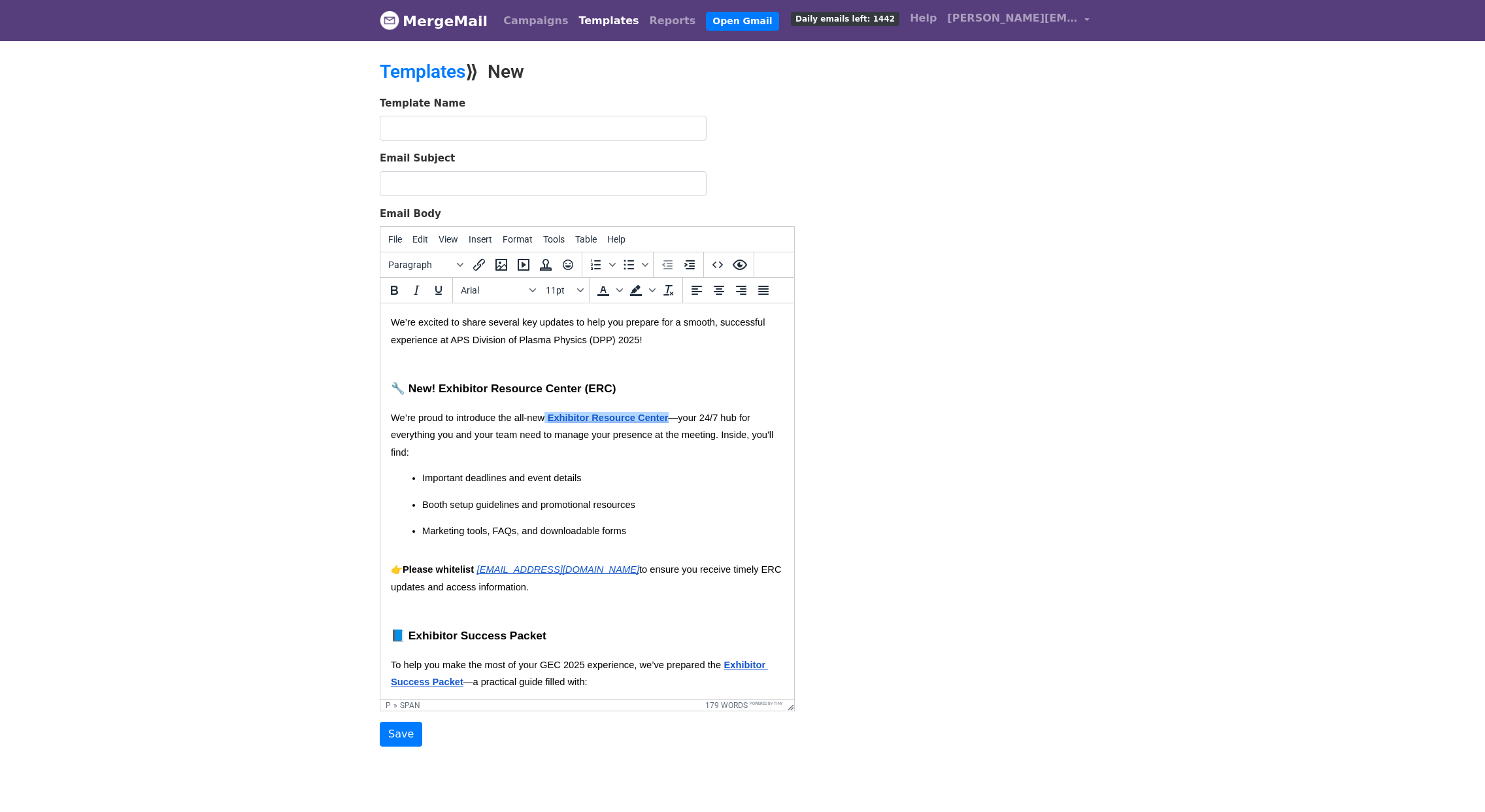
click at [578, 420] on span "Exhibitor Resource Center" at bounding box center [608, 417] width 121 height 10
click at [473, 265] on icon "Insert/edit link" at bounding box center [479, 264] width 16 height 16
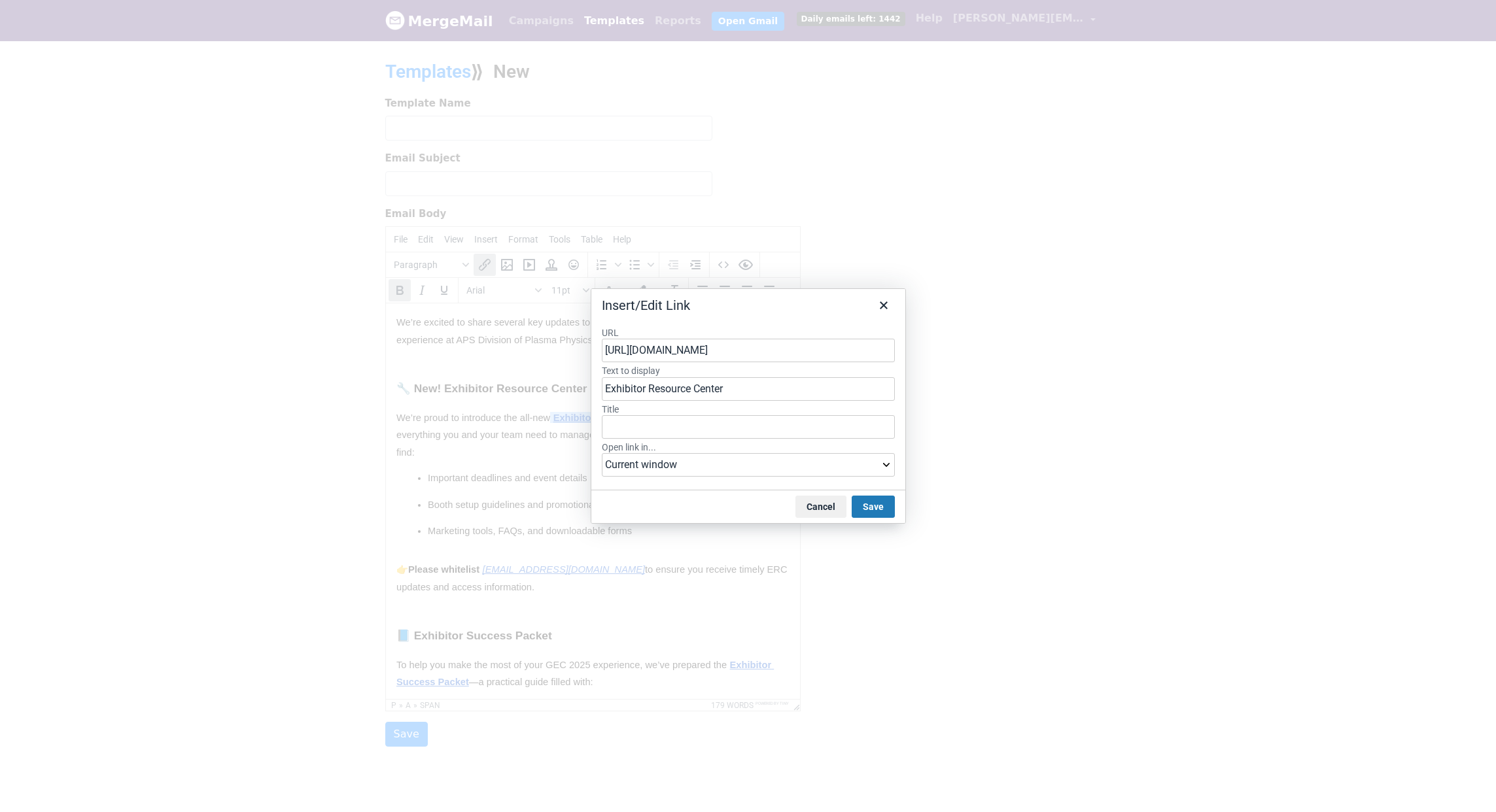
click at [706, 353] on input "https://americanphysicalsociety.expo-genie.com/gec2025/home/" at bounding box center [748, 351] width 293 height 24
type input "https://americanphysicalsociety.expo-genie.com/dpp2025/home/"
click at [806, 377] on div "https://americanphysicalsociety.expo-genie.com/dpp2025/home/" at bounding box center [751, 377] width 280 height 16
click at [878, 513] on button "Save" at bounding box center [873, 506] width 43 height 22
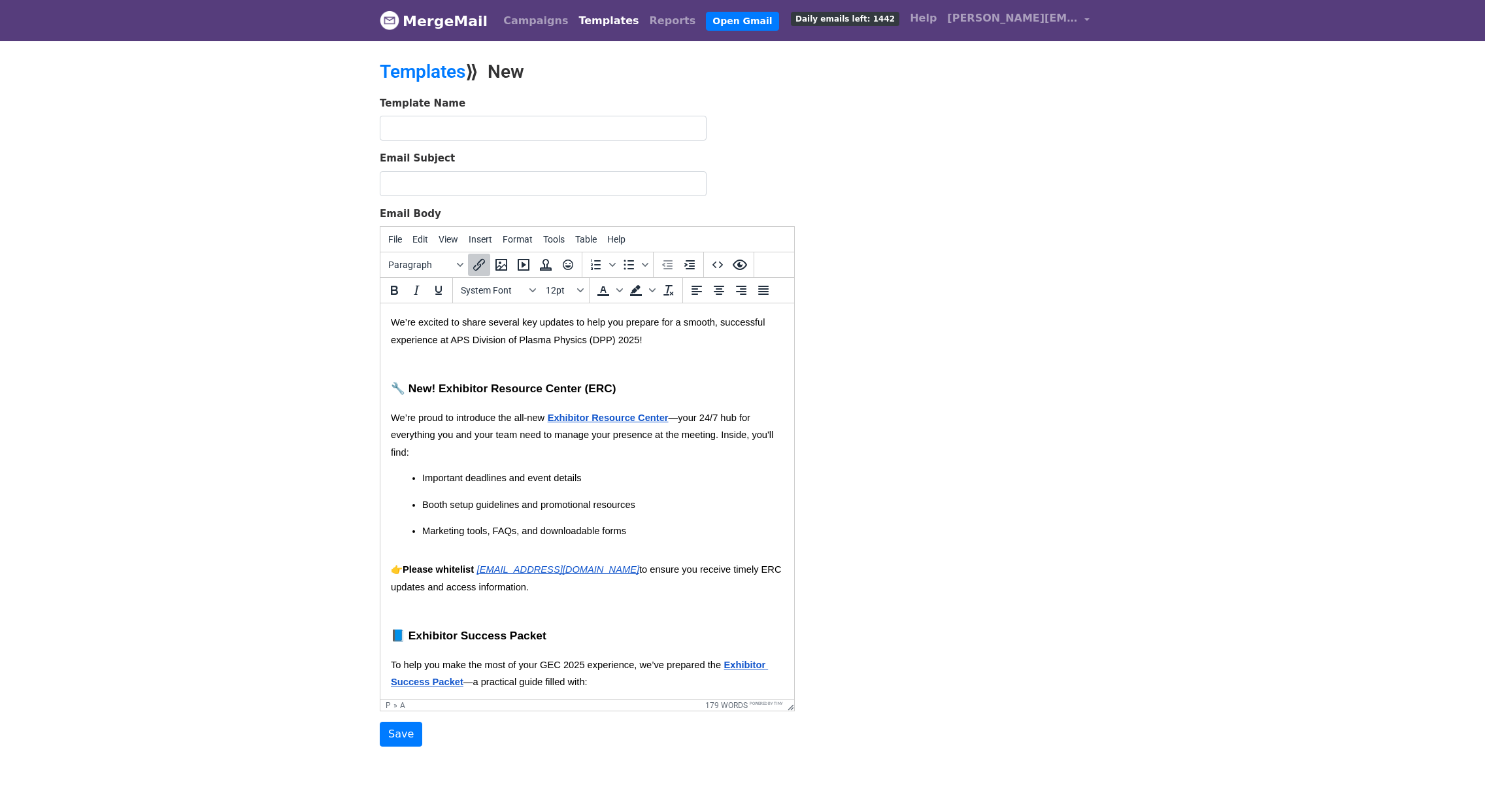
click at [572, 475] on span "Important deadlines and event details" at bounding box center [502, 477] width 159 height 10
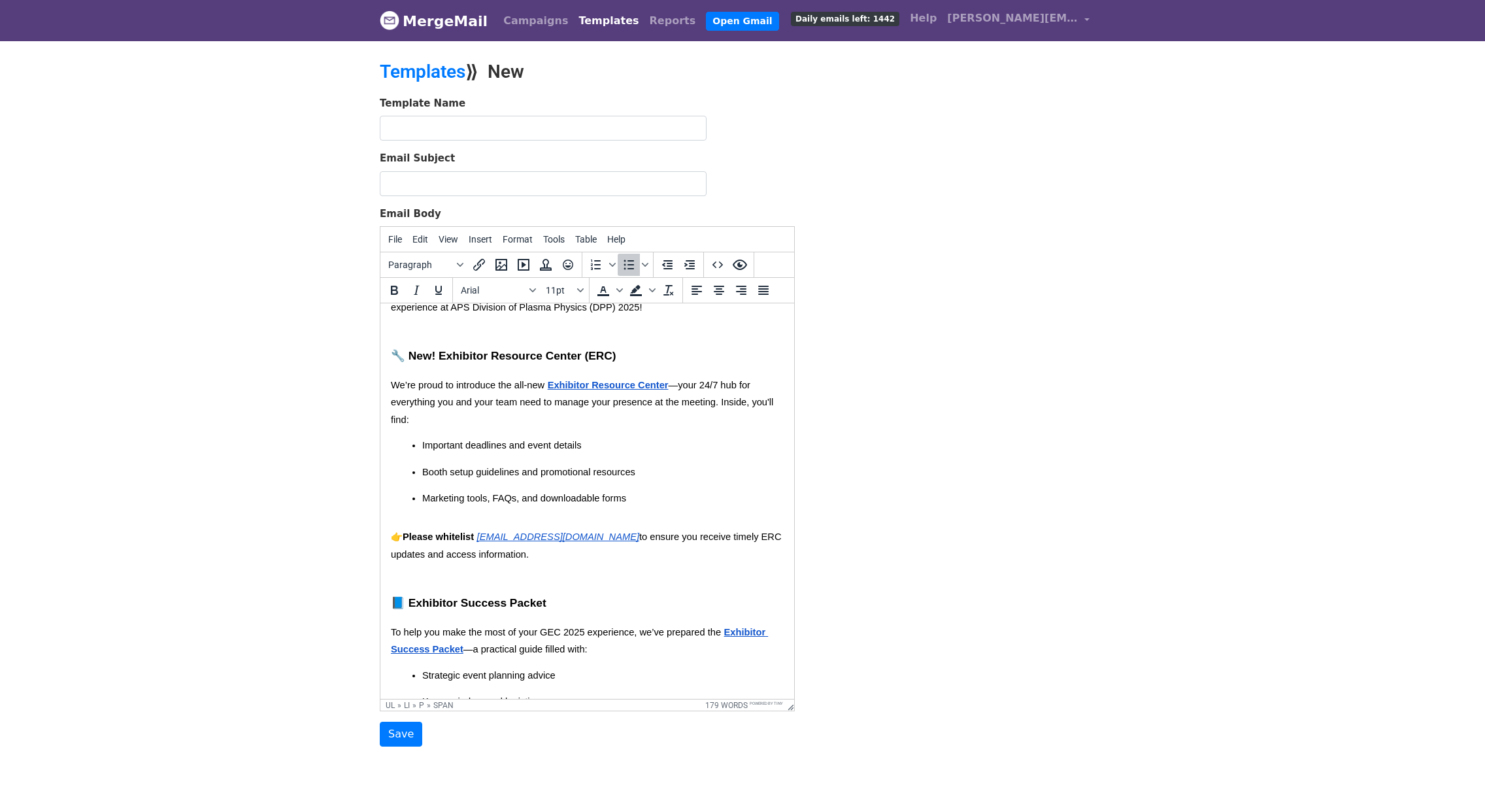
scroll to position [128, 0]
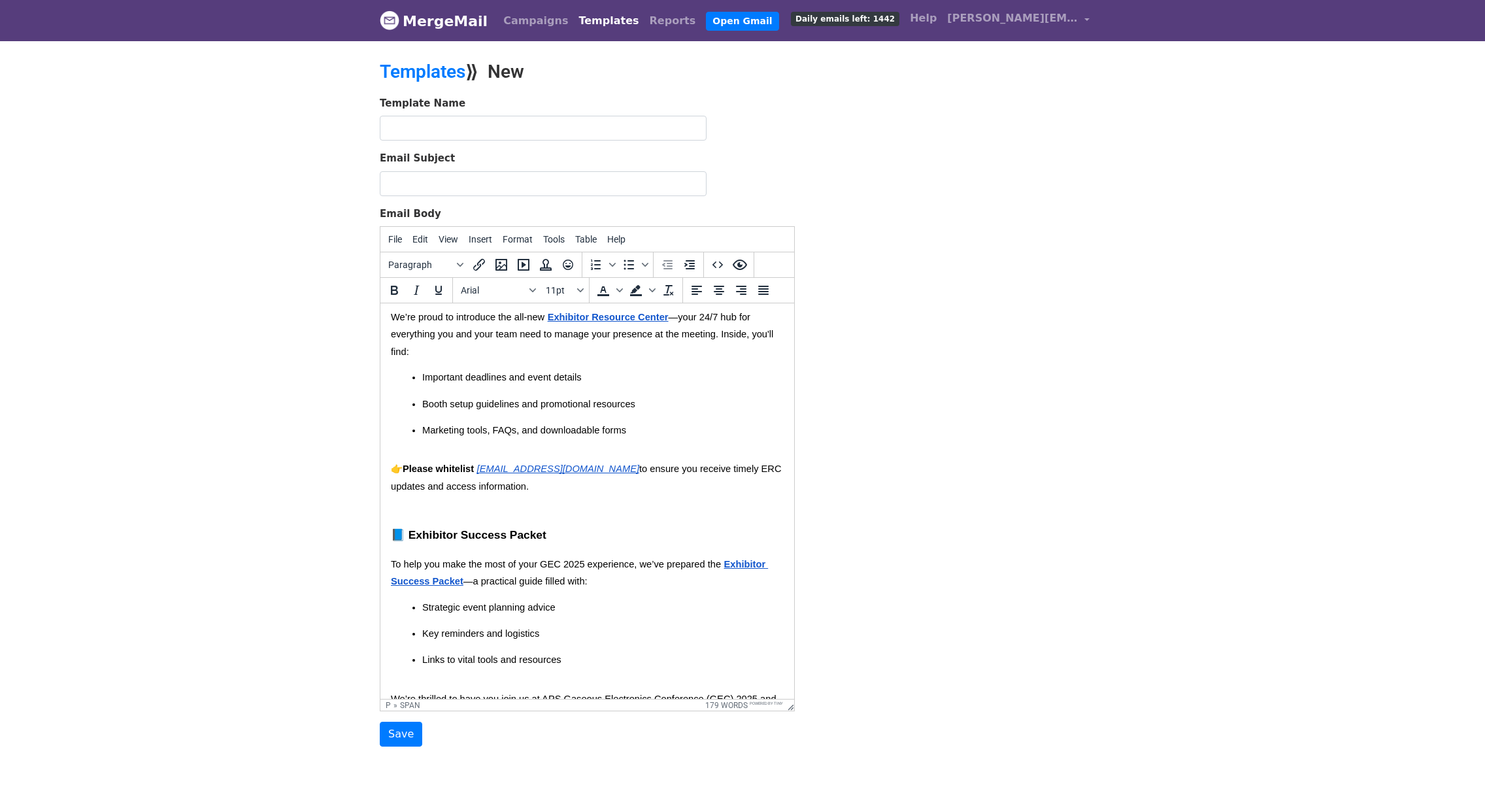
click at [514, 491] on p "👉 Please whitelist events@expo-genie.com to ensure you receive timely ERC updat…" at bounding box center [587, 486] width 393 height 52
drag, startPoint x: 507, startPoint y: 488, endPoint x: 661, endPoint y: 491, distance: 154.0
click at [661, 491] on p "👉 Please whitelist events@expo-genie.com to ensure you receive timely ERC updat…" at bounding box center [587, 486] width 393 height 52
click at [435, 287] on icon "Underline" at bounding box center [438, 290] width 16 height 16
click at [400, 288] on icon "Bold" at bounding box center [394, 290] width 16 height 16
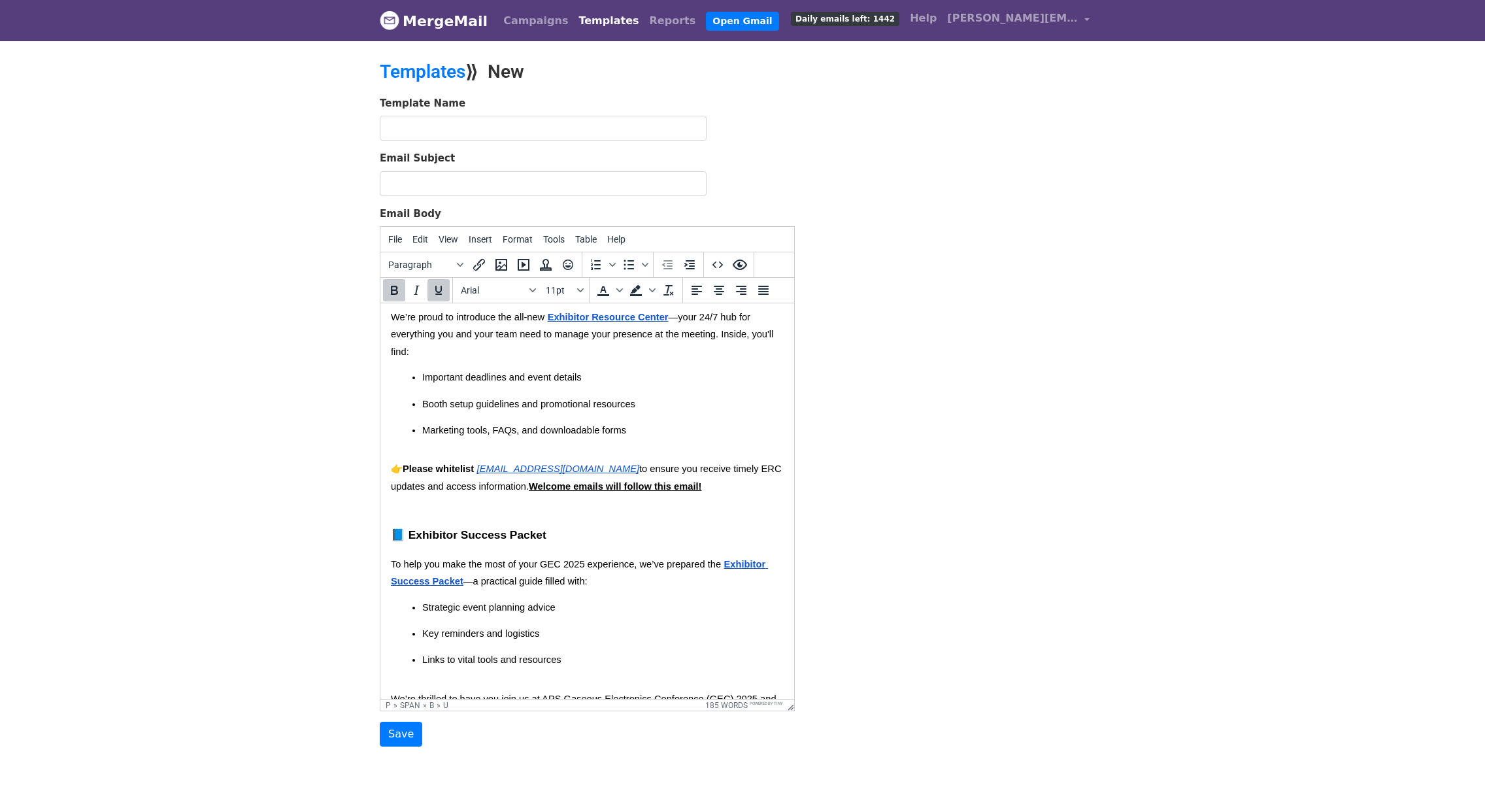
click at [694, 486] on p "👉 Please whitelist events@expo-genie.com to ensure you receive timely ERC updat…" at bounding box center [587, 486] width 393 height 52
click at [682, 559] on p "To help you make the most of your GEC 2025 experience, we’ve prepared the Exhib…" at bounding box center [587, 574] width 393 height 35
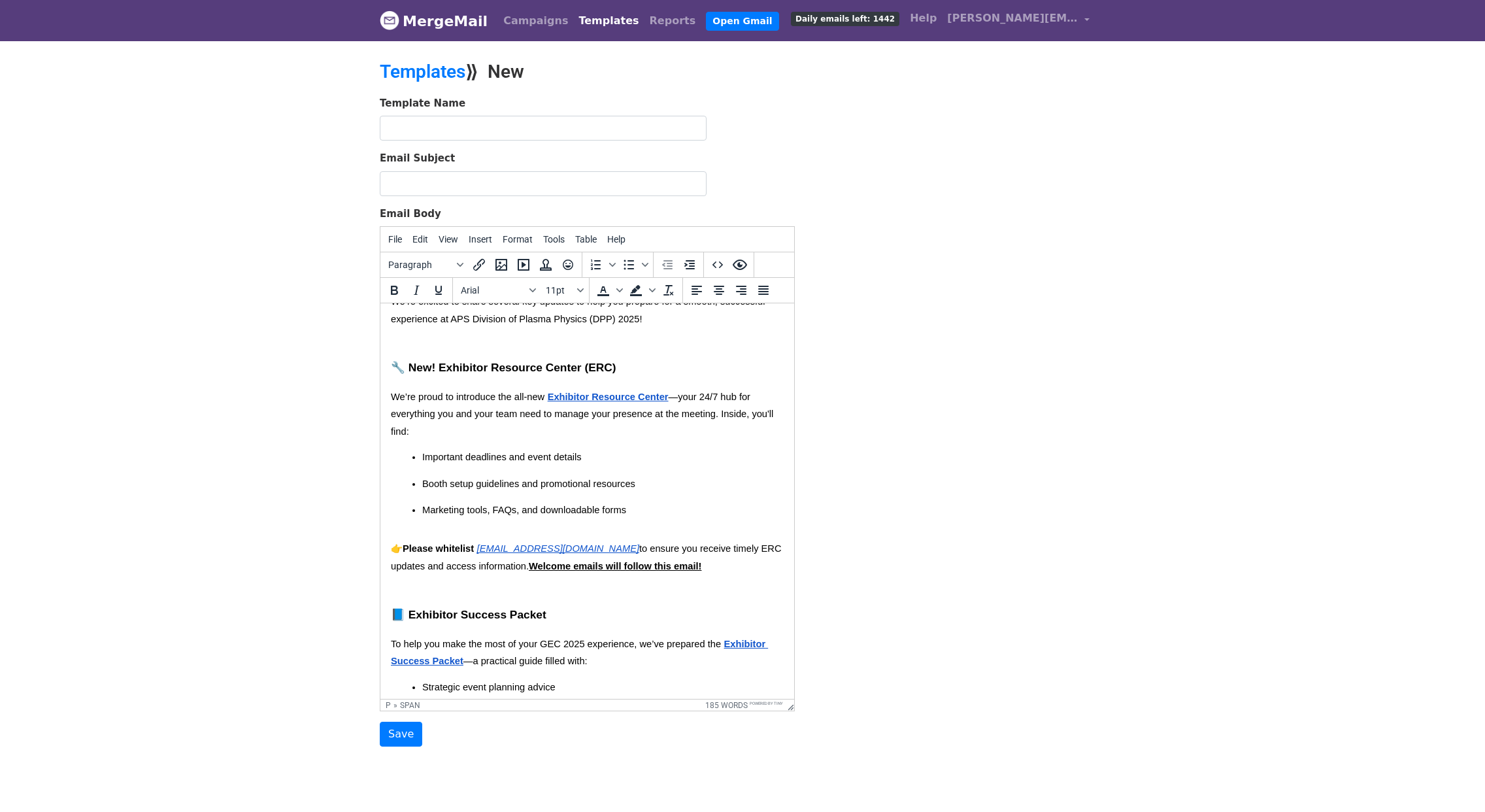
scroll to position [0, 0]
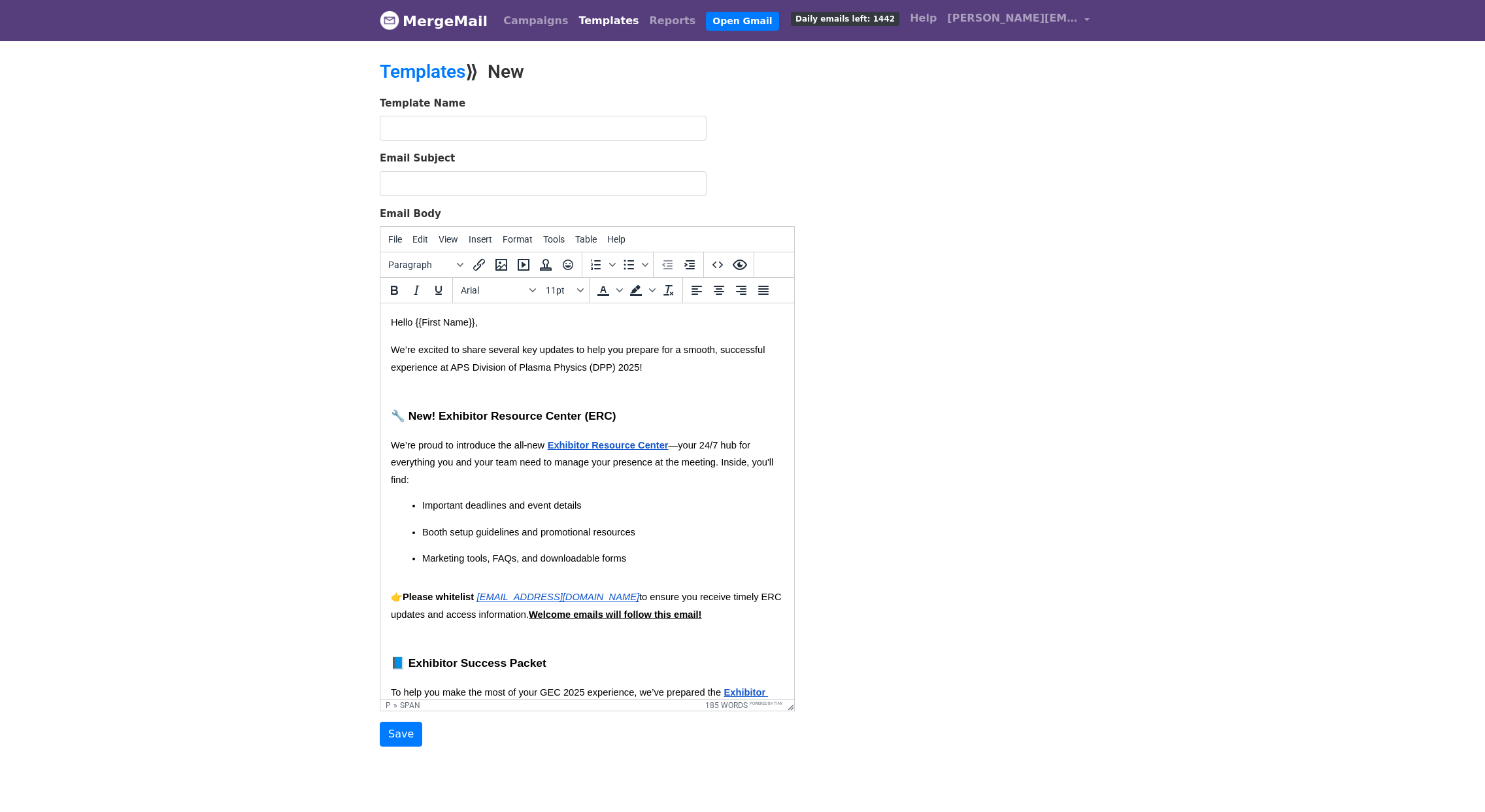
click at [655, 372] on p "We’re excited to share several key updates to help you prepare for a smooth, su…" at bounding box center [587, 367] width 393 height 52
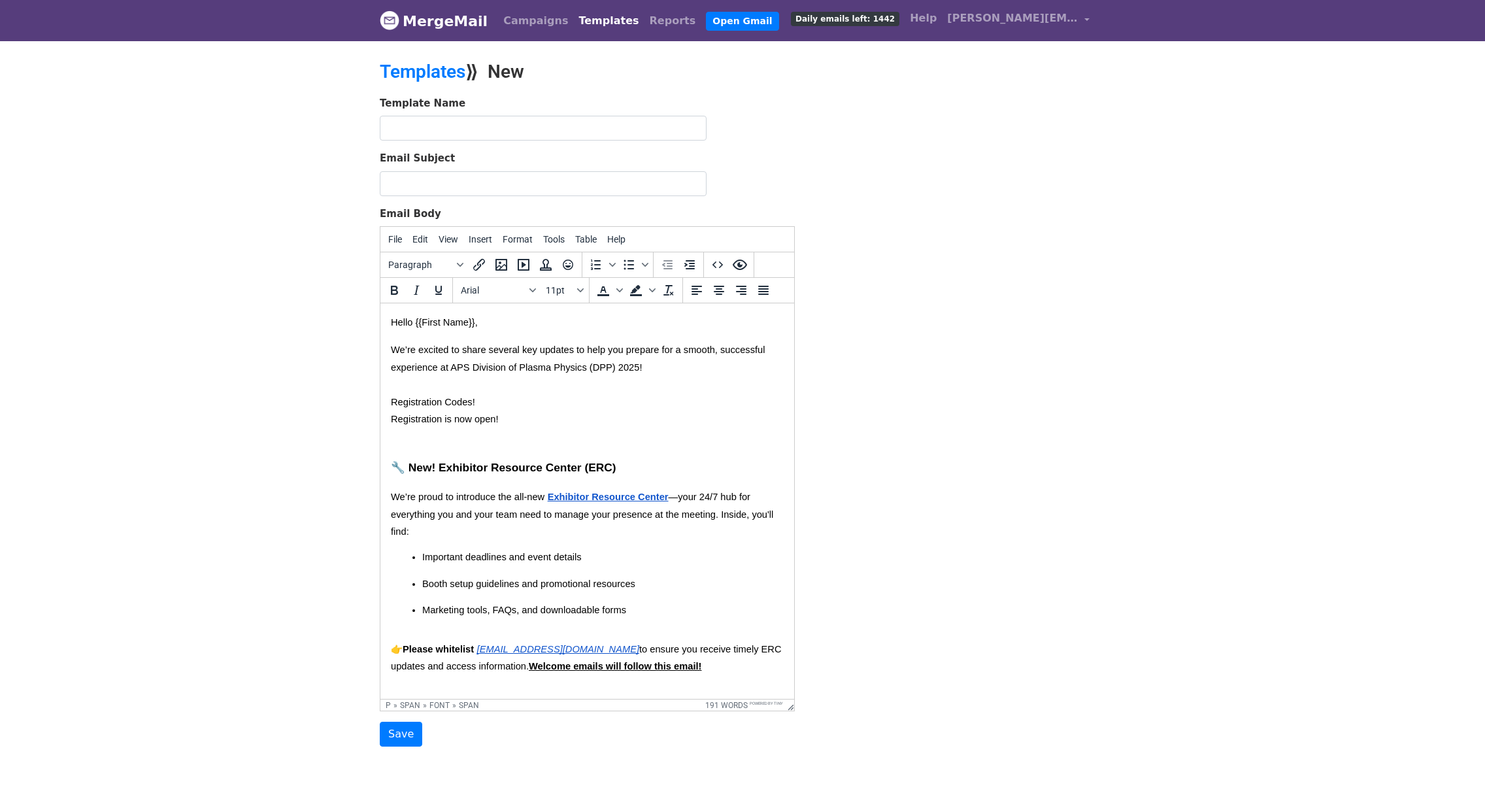
drag, startPoint x: 493, startPoint y: 403, endPoint x: 360, endPoint y: 402, distance: 133.0
click at [380, 402] on html "Hello {{First Name}}, We’re excited to share several key updates to help you pr…" at bounding box center [587, 648] width 414 height 689
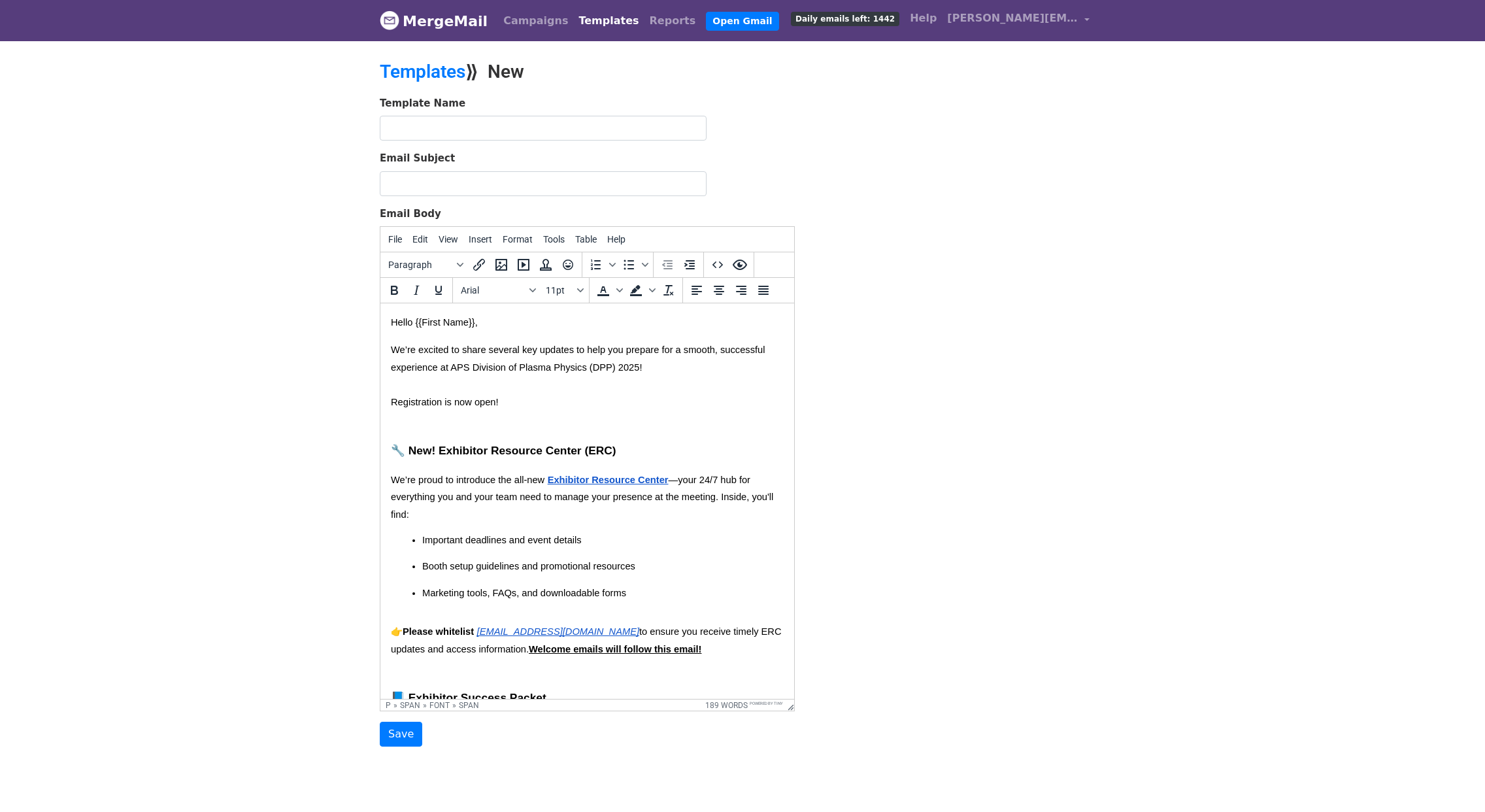
click at [513, 409] on p "We’re excited to share several key updates to help you prepare for a smooth, su…" at bounding box center [587, 385] width 393 height 87
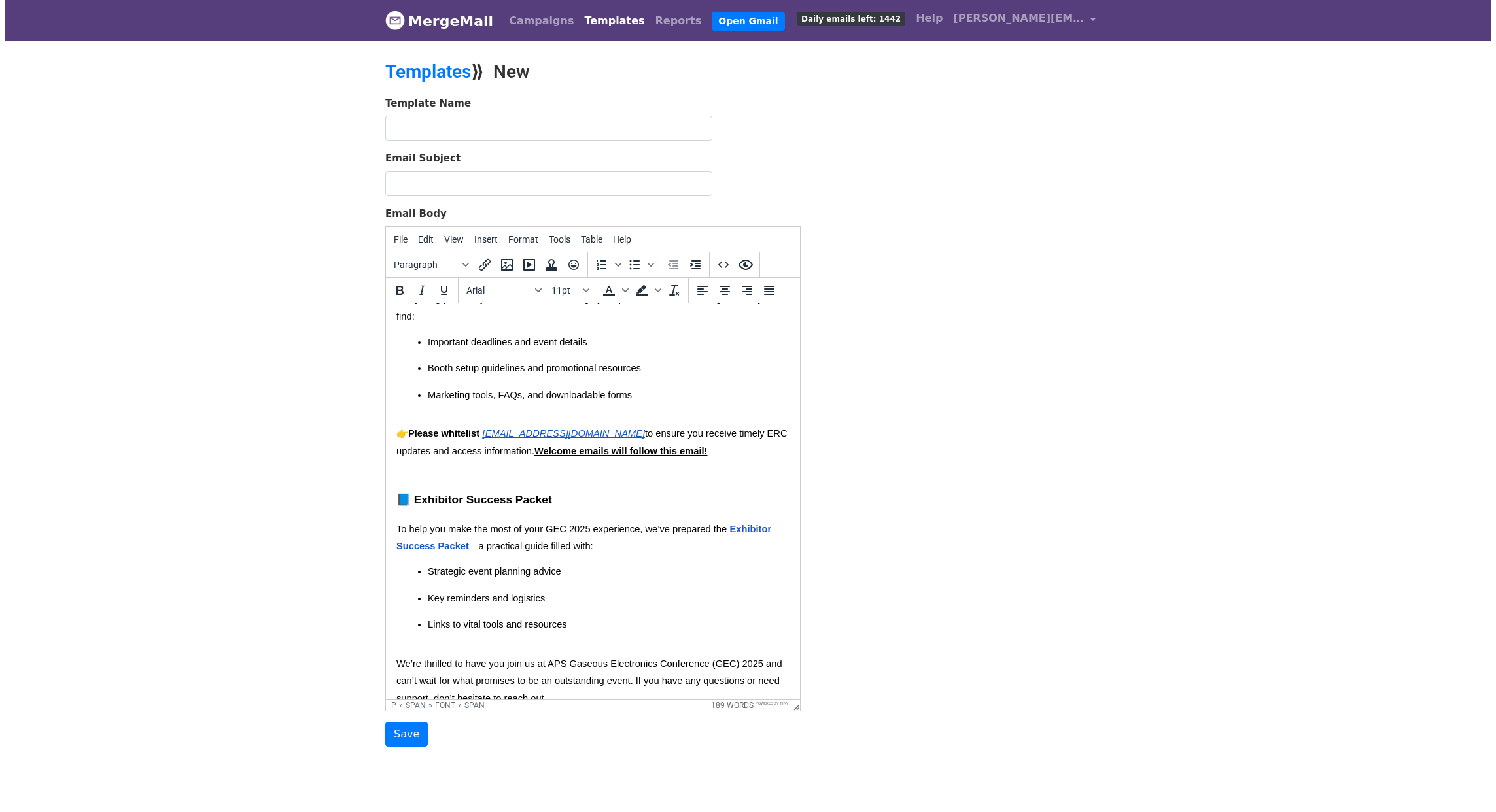
scroll to position [238, 0]
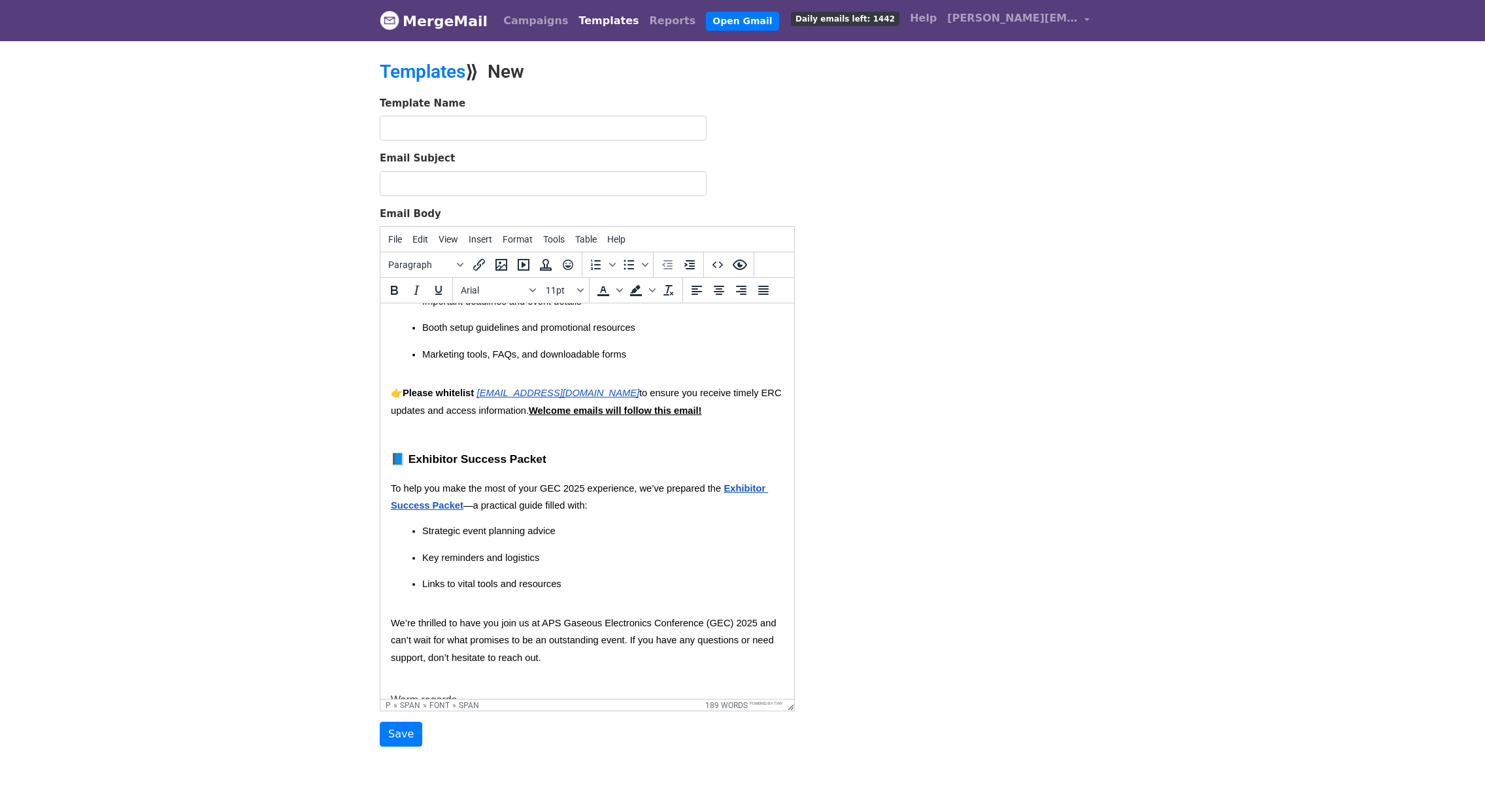
click at [741, 493] on span "Exhibitor Success Packet" at bounding box center [580, 497] width 377 height 28
click at [483, 261] on icon "Insert/edit link" at bounding box center [479, 264] width 16 height 16
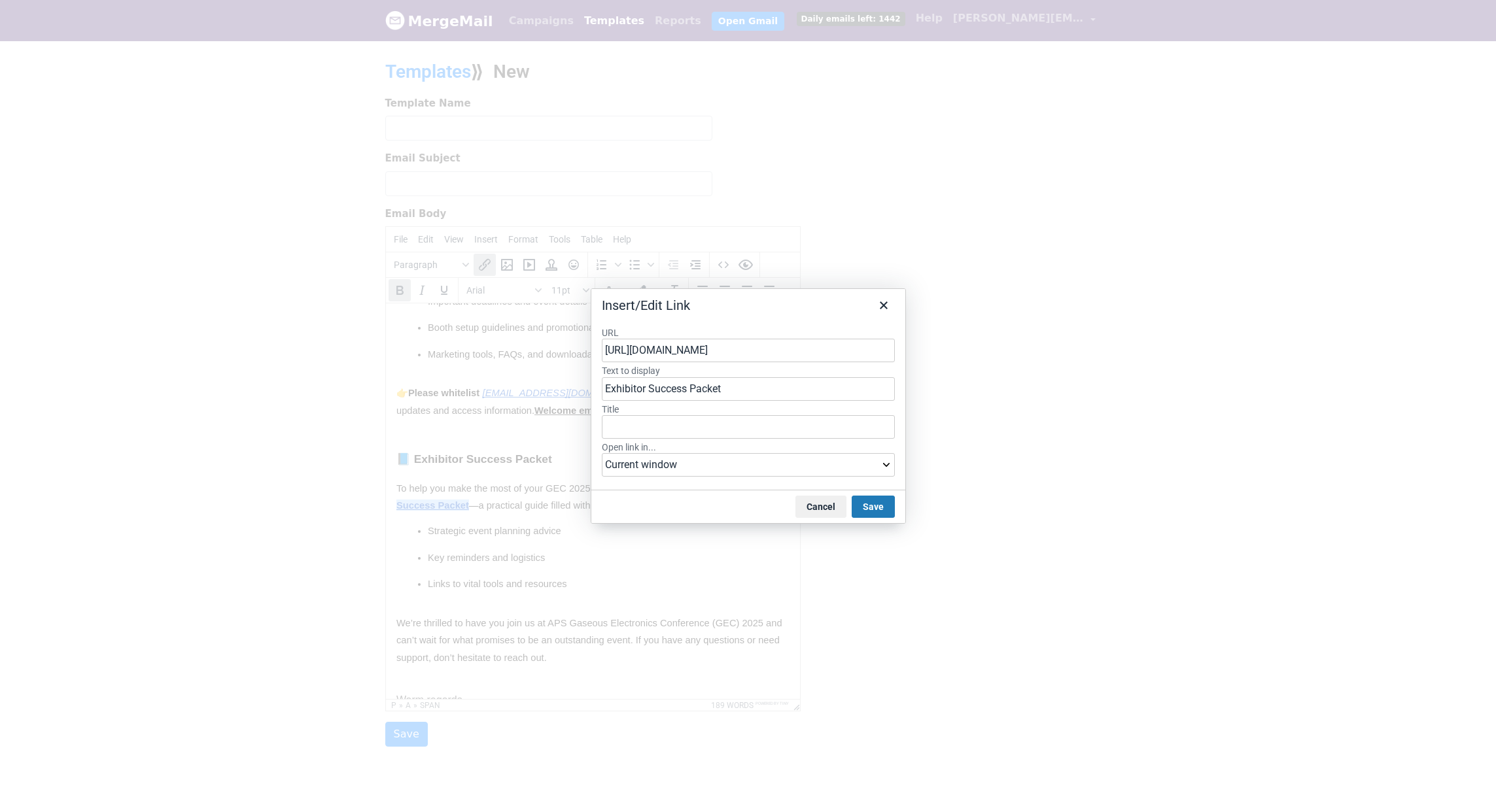
click at [665, 359] on input "https://docs.google.com/presentation/d/1aqZiHQQWx3emuh_H1wMsup8KUsi2WlWFdBTqvp6…" at bounding box center [748, 351] width 293 height 24
click at [667, 344] on input "https://docs.google.com/presentation/d/1aqZiHQQWx3emuh_H1wMsup8KUsi2WlWFdBTqvp6…" at bounding box center [748, 351] width 293 height 24
type input "https://docs.google.com/presentation/d/1qA3m_GjnVO5P42Ui3sUqDpsgqSWE3DK2-dODvCp…"
click at [747, 377] on div "https://docs.google.com/presentation/d/1qA3m_GjnVO5P42Ui3sUqDpsgqSWE3DK2-dODvCp…" at bounding box center [751, 377] width 280 height 16
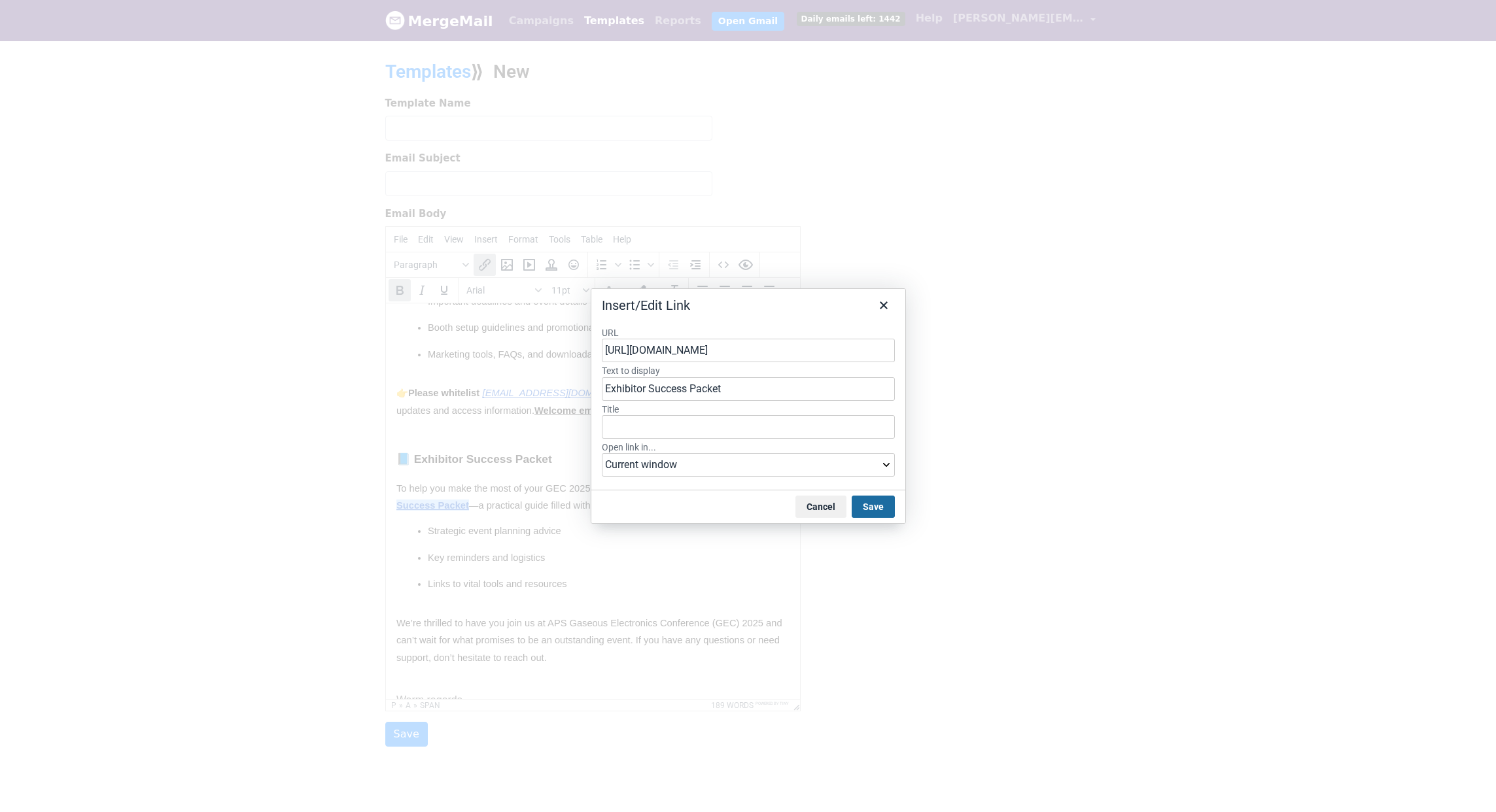
click at [883, 504] on button "Save" at bounding box center [873, 506] width 43 height 22
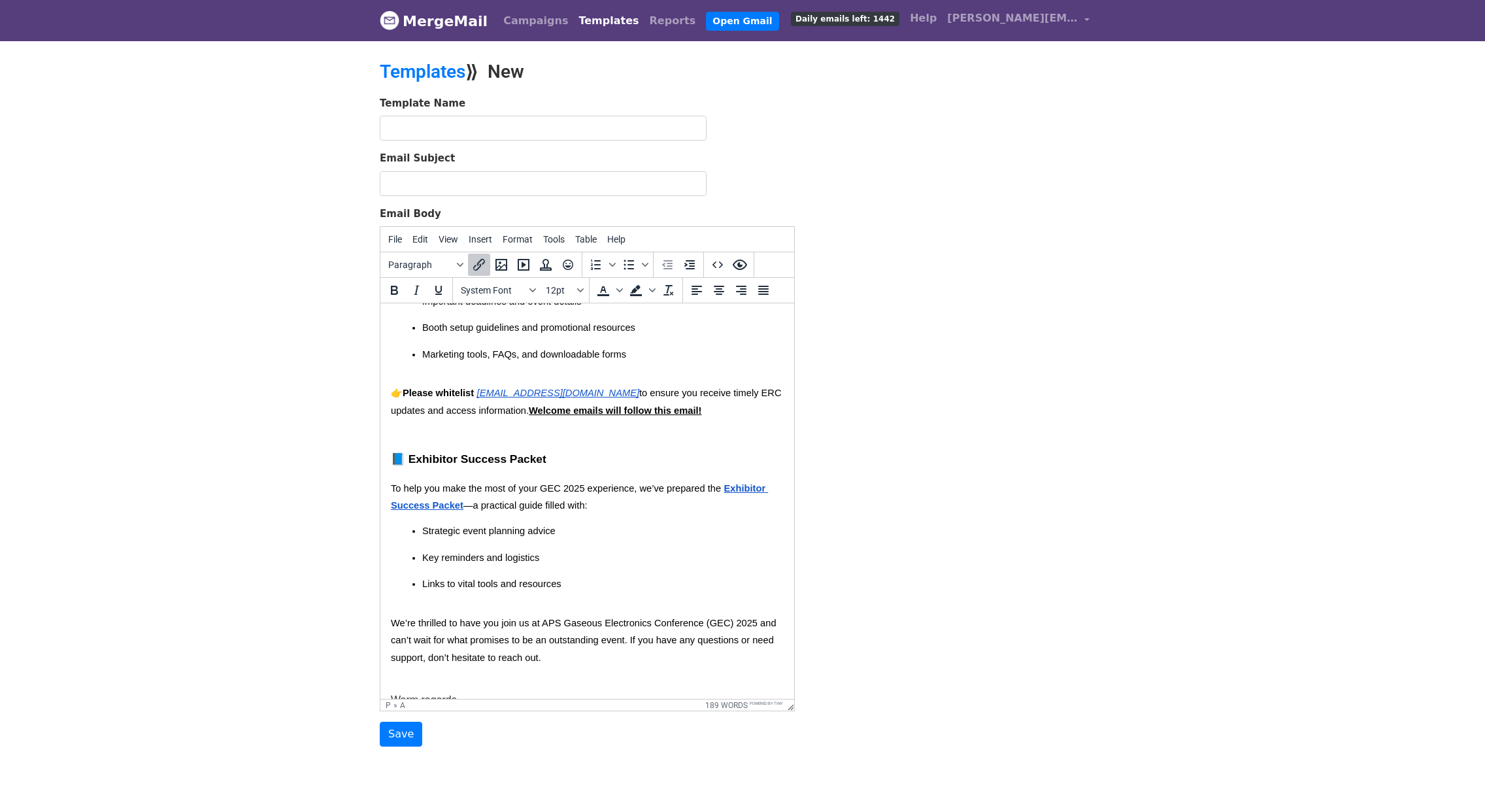
click at [635, 567] on p "Key reminders and logistics" at bounding box center [603, 564] width 362 height 26
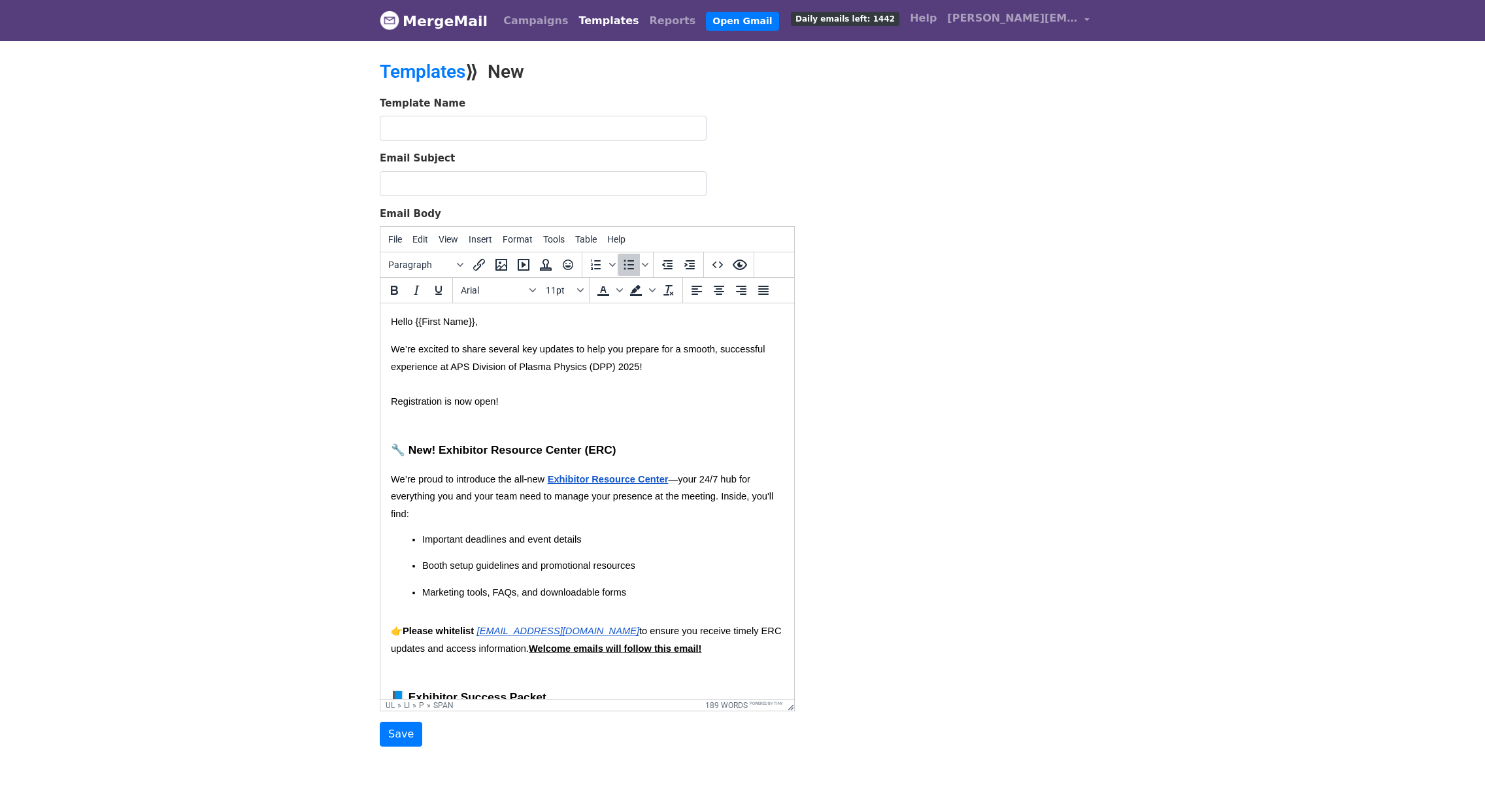
scroll to position [0, 0]
drag, startPoint x: 472, startPoint y: 365, endPoint x: 617, endPoint y: 367, distance: 145.0
click at [617, 367] on span "We’re excited to share several key updates to help you prepare for a smooth, su…" at bounding box center [580, 358] width 377 height 28
copy span "Division of Plasma Physics (DPP)"
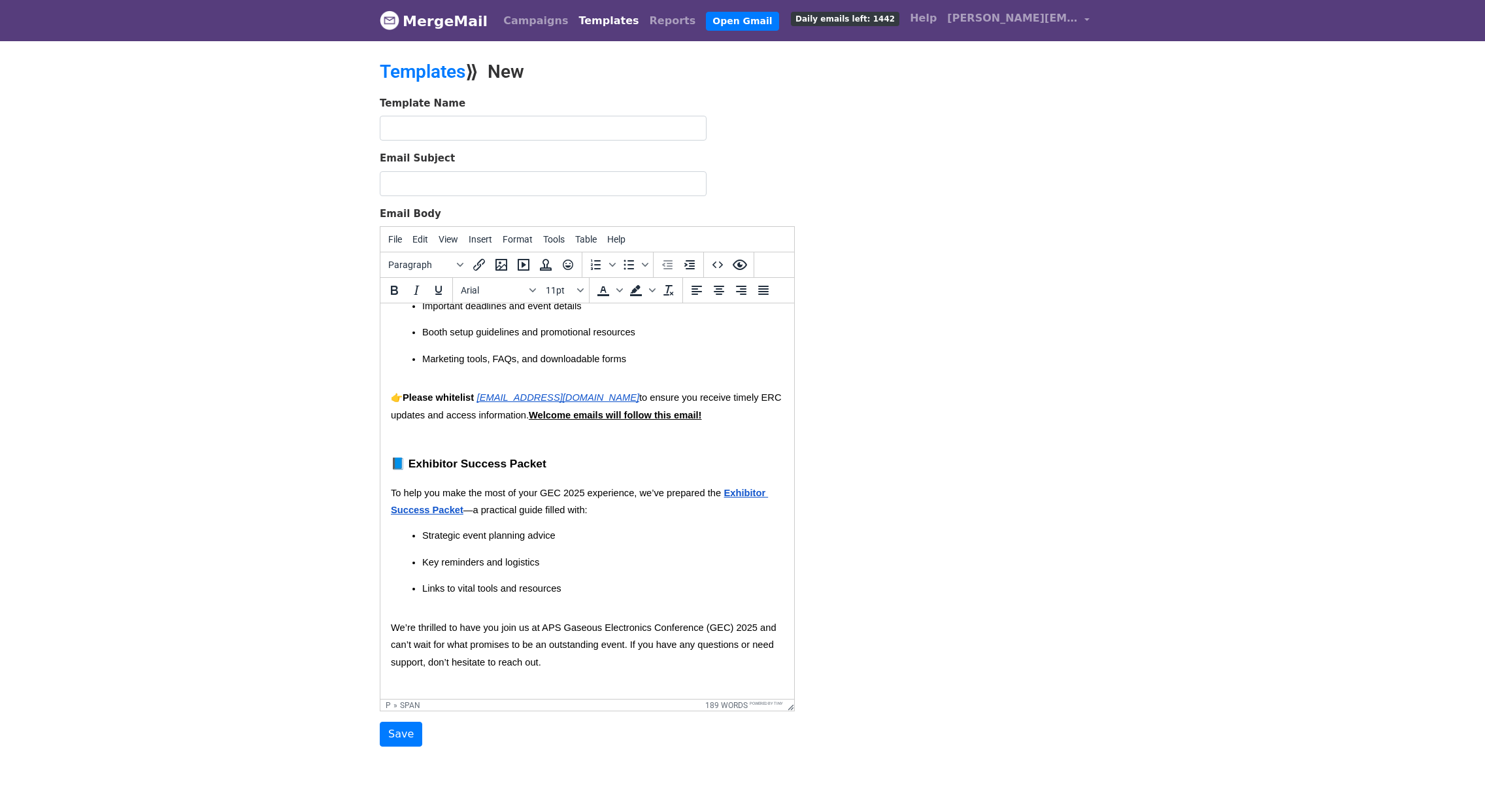
scroll to position [280, 0]
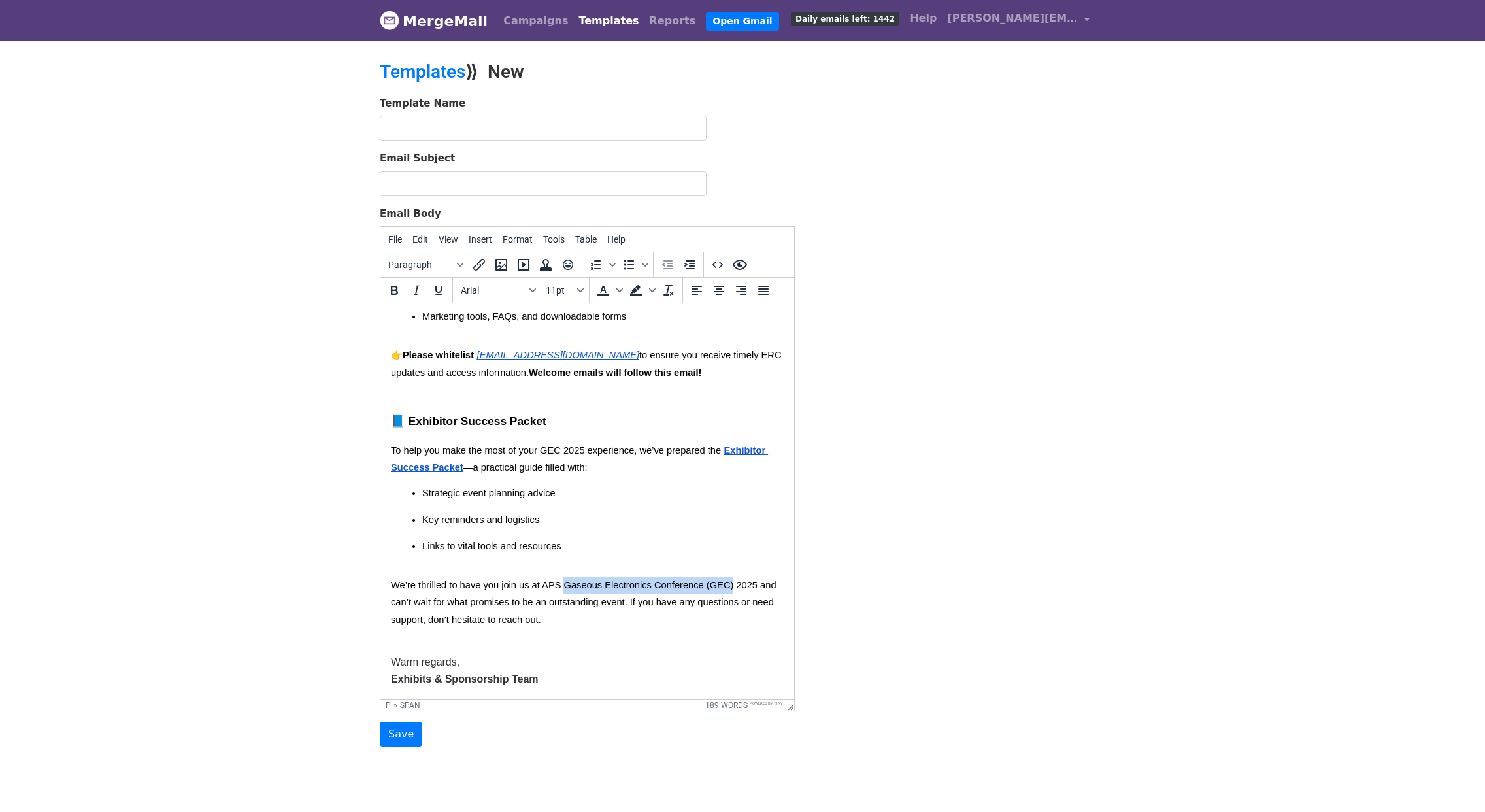
drag, startPoint x: 563, startPoint y: 583, endPoint x: 734, endPoint y: 585, distance: 171.0
click at [734, 585] on span "We’re thrilled to have you join us at APS Gaseous Electronics Conference (GEC) …" at bounding box center [586, 602] width 389 height 45
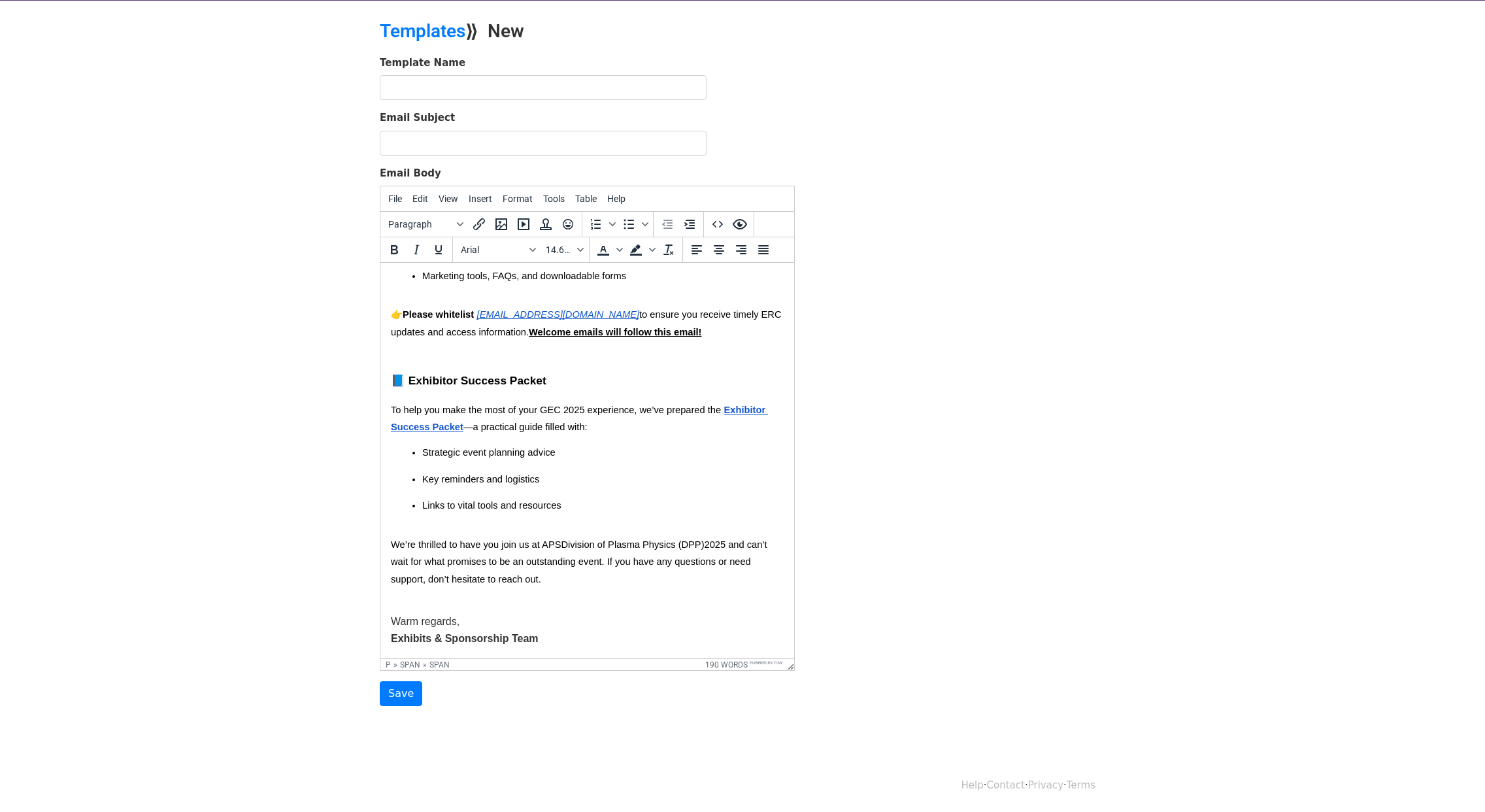
scroll to position [277, 0]
drag, startPoint x: 508, startPoint y: 642, endPoint x: 340, endPoint y: 643, distance: 168.0
click at [380, 643] on html "Hello {{First Name}}, We’re excited to share several key updates to help you pr…" at bounding box center [587, 322] width 414 height 672
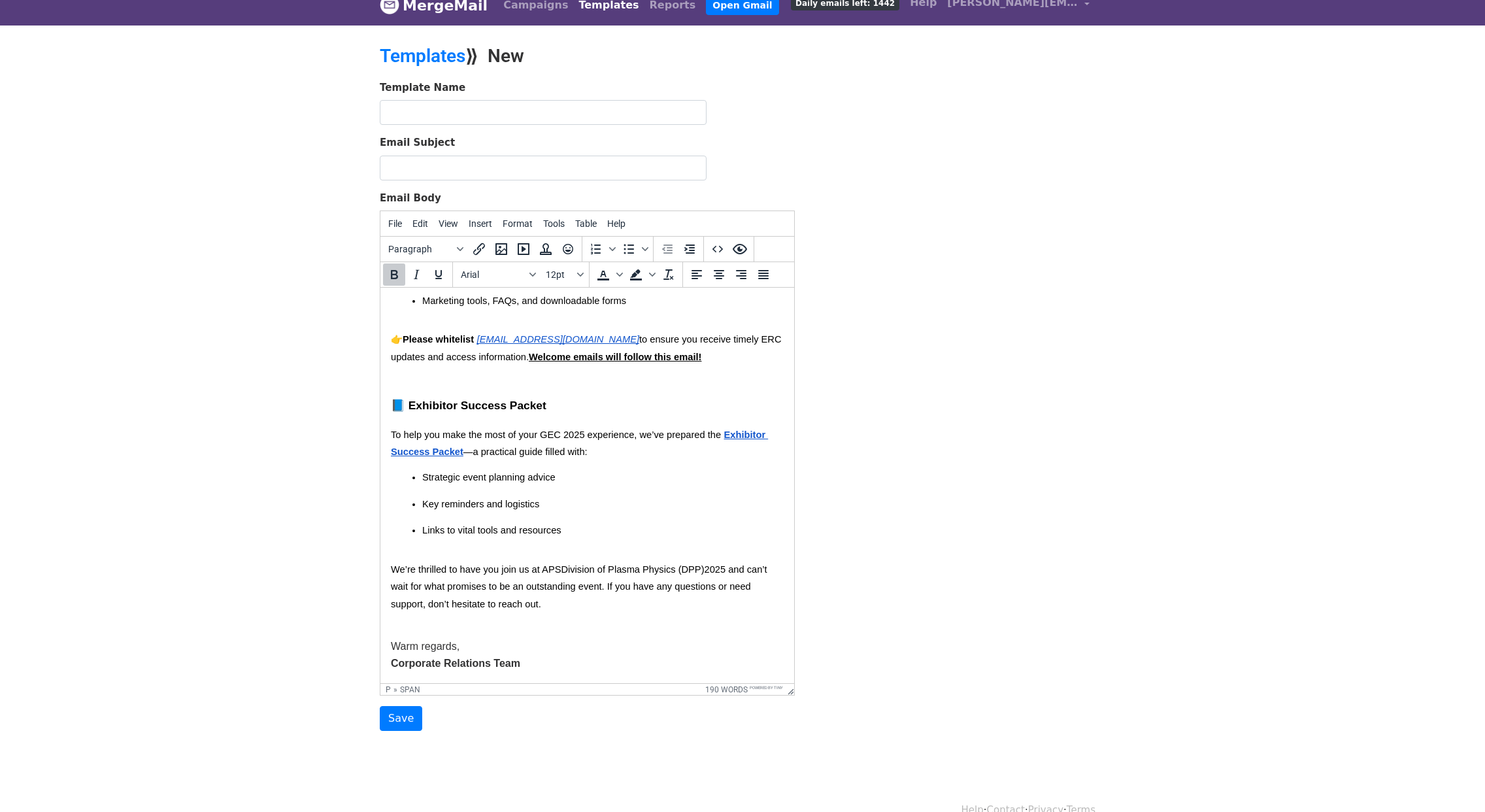
click at [528, 672] on p "Corporate Relations Team" at bounding box center [587, 664] width 393 height 17
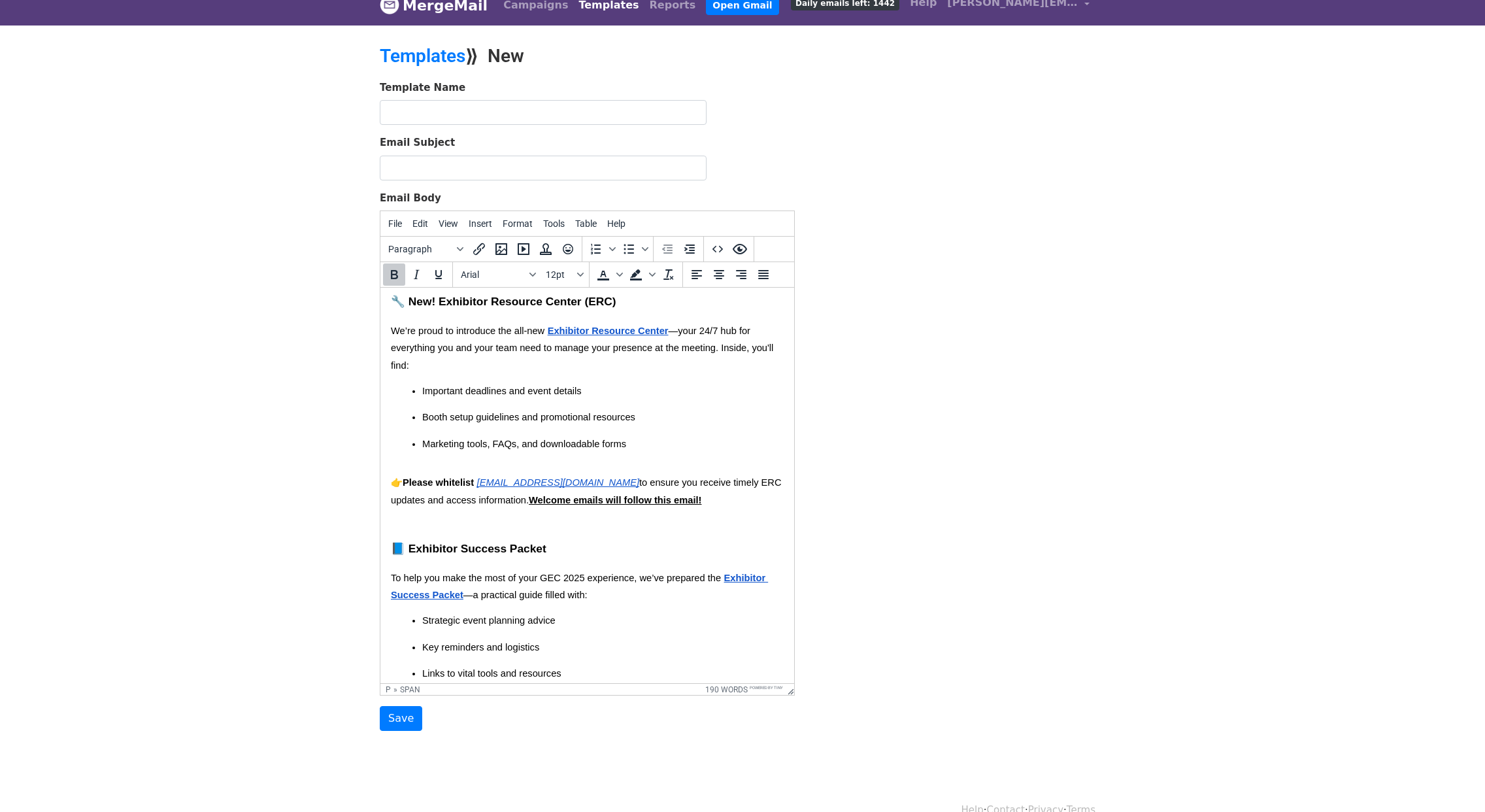
scroll to position [78, 0]
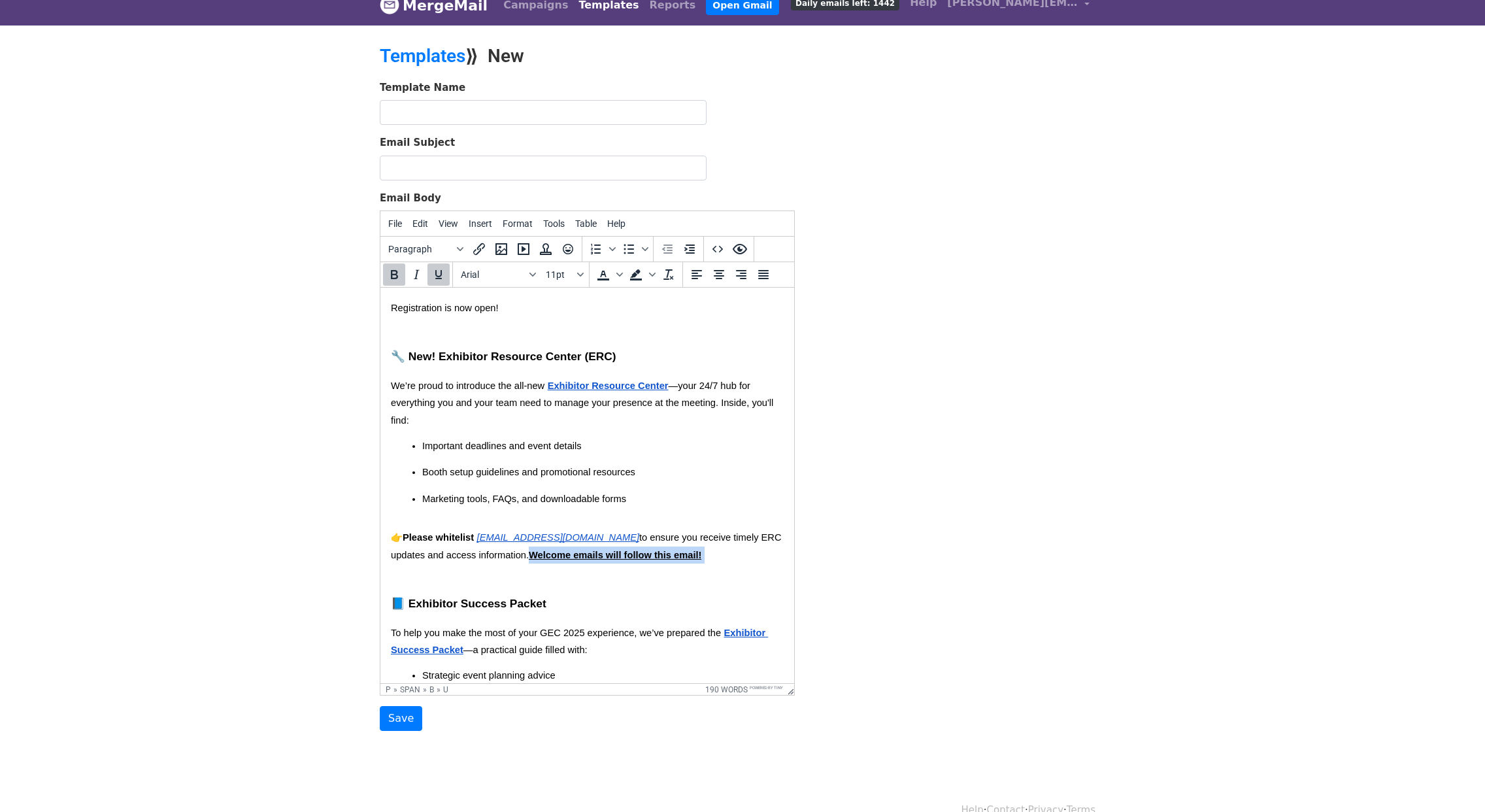
drag, startPoint x: 497, startPoint y: 561, endPoint x: 682, endPoint y: 562, distance: 185.0
click at [682, 562] on p "👉 Please whitelist events@expo-genie.com to ensure you receive timely ERC updat…" at bounding box center [587, 555] width 393 height 52
click at [617, 276] on icon "Text color" at bounding box center [620, 274] width 6 height 6
click at [644, 315] on div at bounding box center [642, 315] width 16 height 16
click at [679, 565] on p "👉 Please whitelist events@expo-genie.com to ensure you receive timely ERC updat…" at bounding box center [587, 555] width 393 height 52
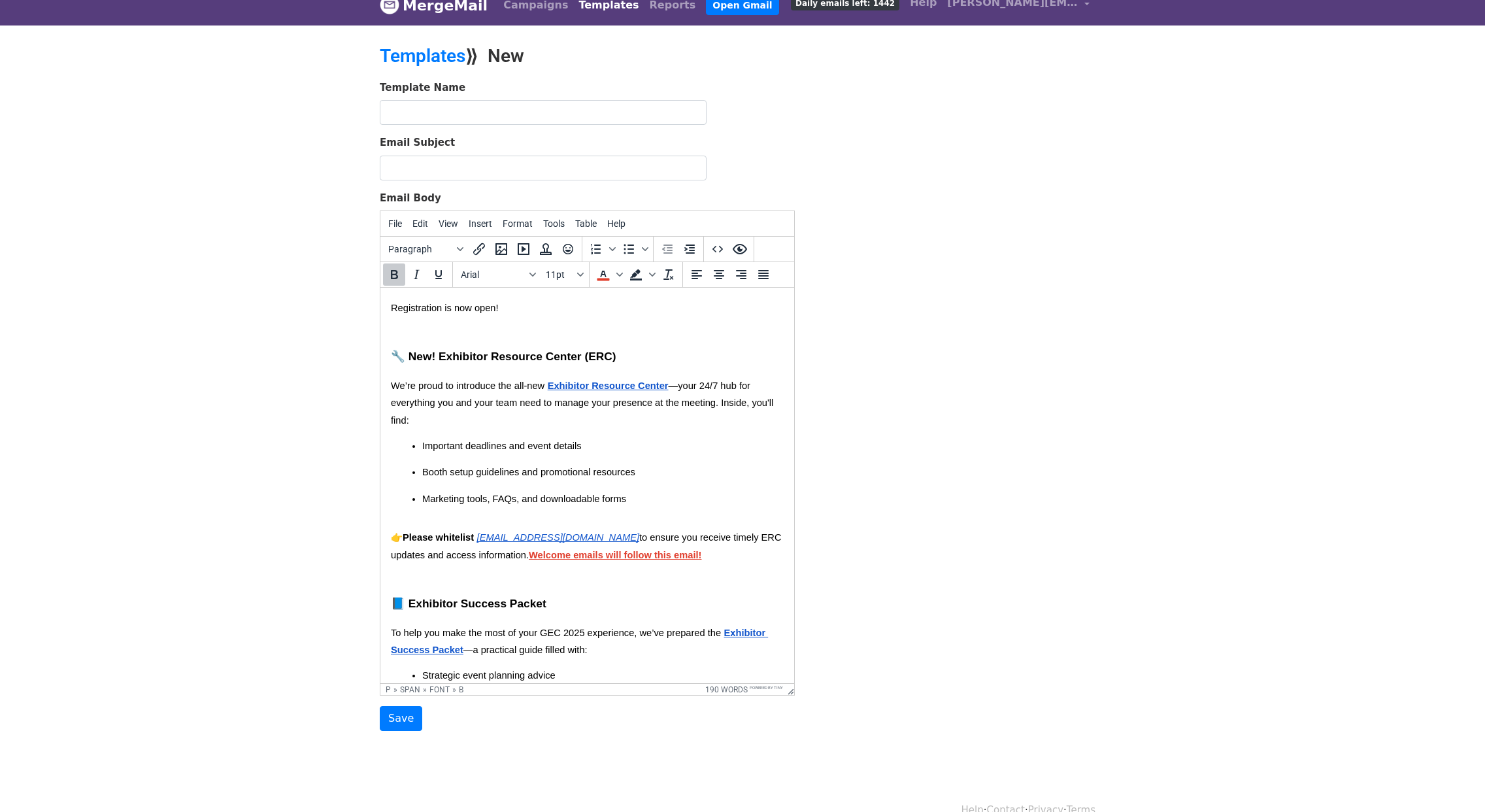
click at [480, 581] on p "👉 Please whitelist events@expo-genie.com to ensure you receive timely ERC updat…" at bounding box center [587, 555] width 393 height 52
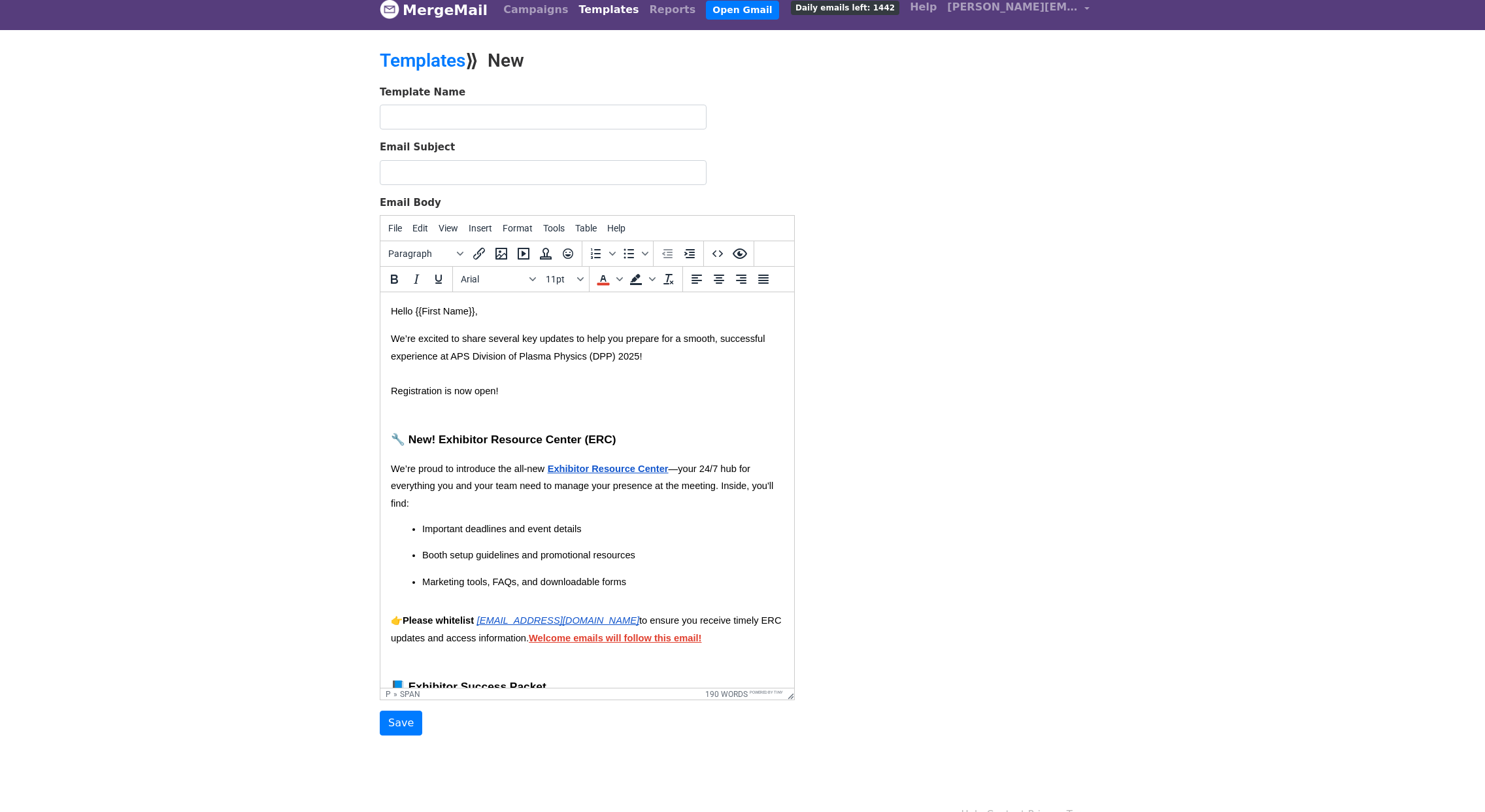
scroll to position [0, 0]
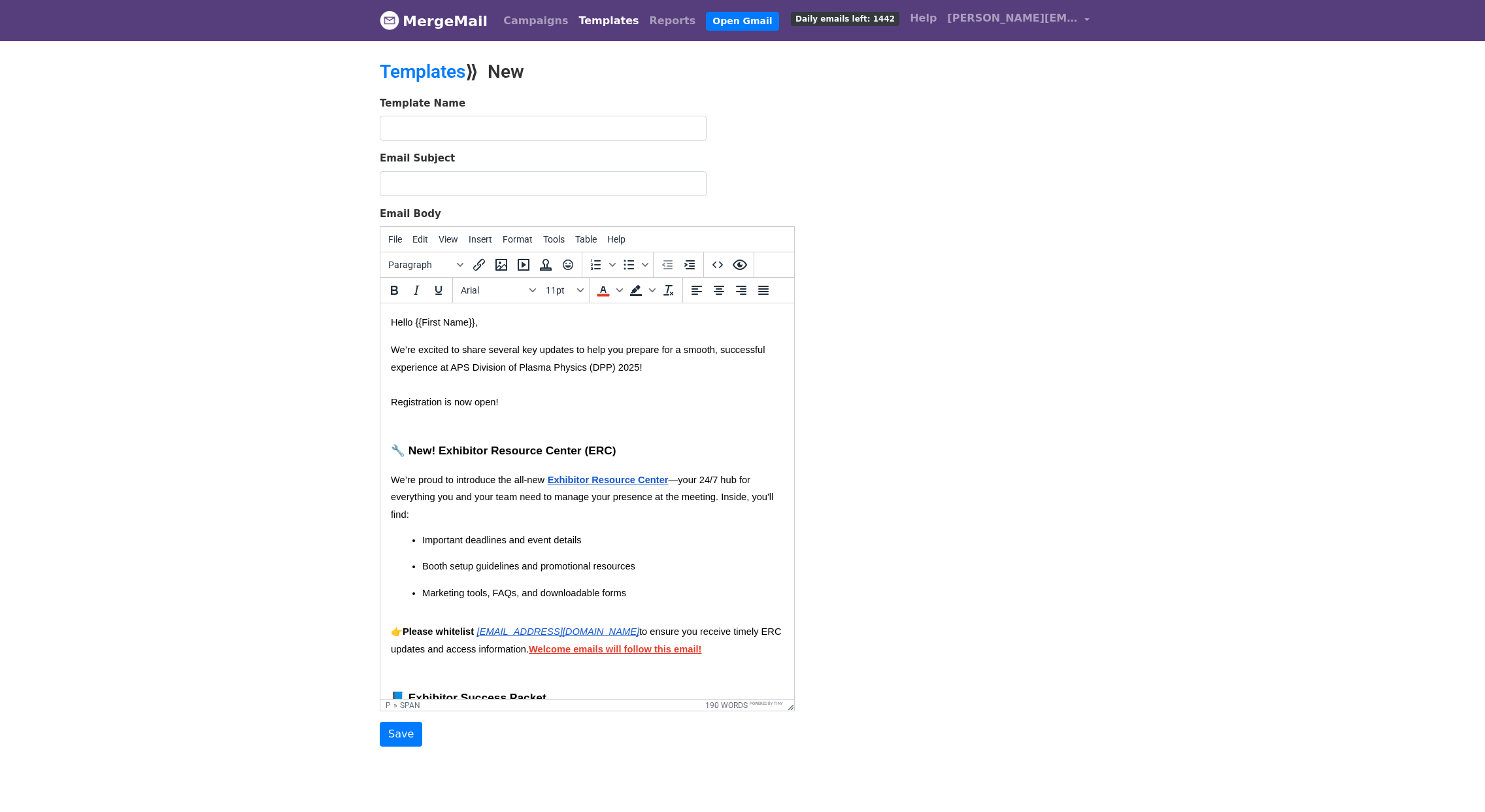
click at [520, 402] on p "We’re excited to share several key updates to help you prepare for a smooth, su…" at bounding box center [587, 385] width 393 height 87
drag, startPoint x: 502, startPoint y: 402, endPoint x: 643, endPoint y: 405, distance: 141.0
click at [643, 405] on p "We’re excited to share several key updates to help you prepare for a smooth, su…" at bounding box center [587, 385] width 393 height 87
drag, startPoint x: 517, startPoint y: 405, endPoint x: 383, endPoint y: 405, distance: 134.0
click at [383, 405] on html "Hello {{First Name}}, We’re excited to share several key updates to help you pr…" at bounding box center [587, 640] width 414 height 672
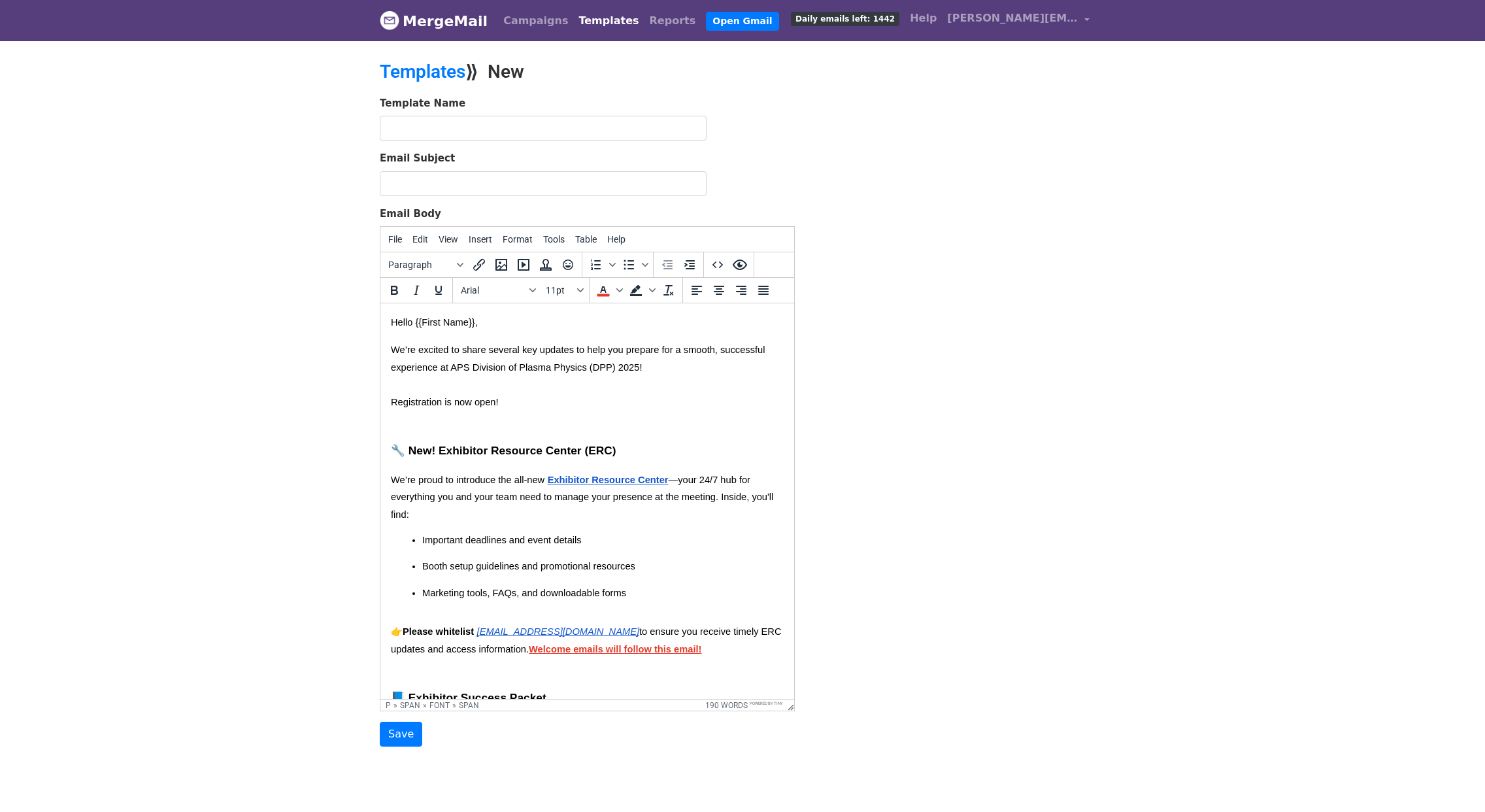
click at [487, 413] on p "We’re excited to share several key updates to help you prepare for a smooth, su…" at bounding box center [587, 385] width 393 height 87
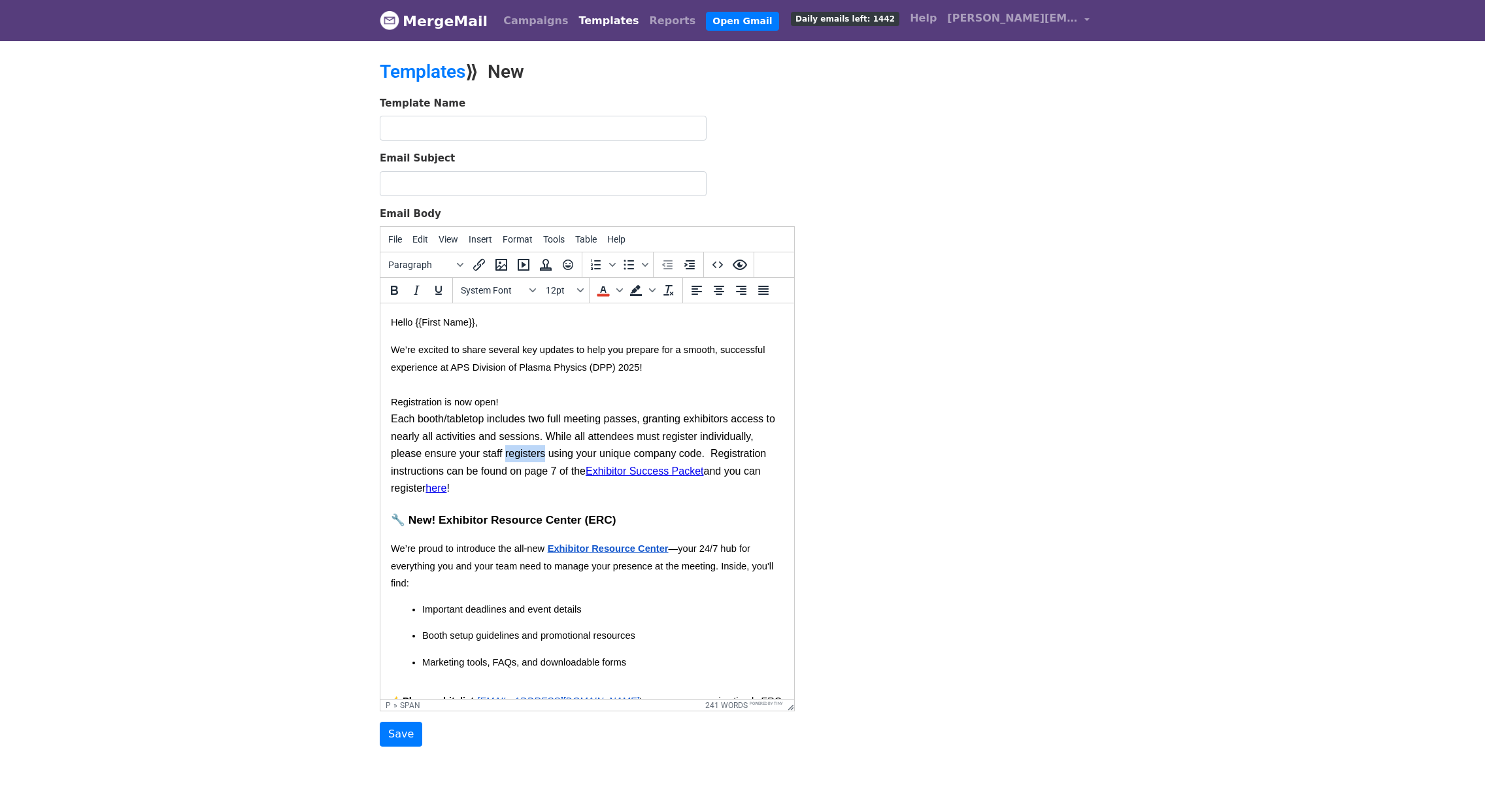
drag, startPoint x: 508, startPoint y: 456, endPoint x: 548, endPoint y: 455, distance: 40.0
click at [548, 455] on span "Registration is now open! Each booth/tabletop includes two full meeting passes,…" at bounding box center [585, 445] width 387 height 98
click at [703, 455] on span "Registration is now open! Each booth/tabletop includes two full meeting passes,…" at bounding box center [585, 445] width 387 height 98
click at [549, 453] on span "Registration is now open! Each booth/tabletop includes two full meeting passes,…" at bounding box center [585, 445] width 387 height 98
drag, startPoint x: 632, startPoint y: 489, endPoint x: 612, endPoint y: 492, distance: 20.2
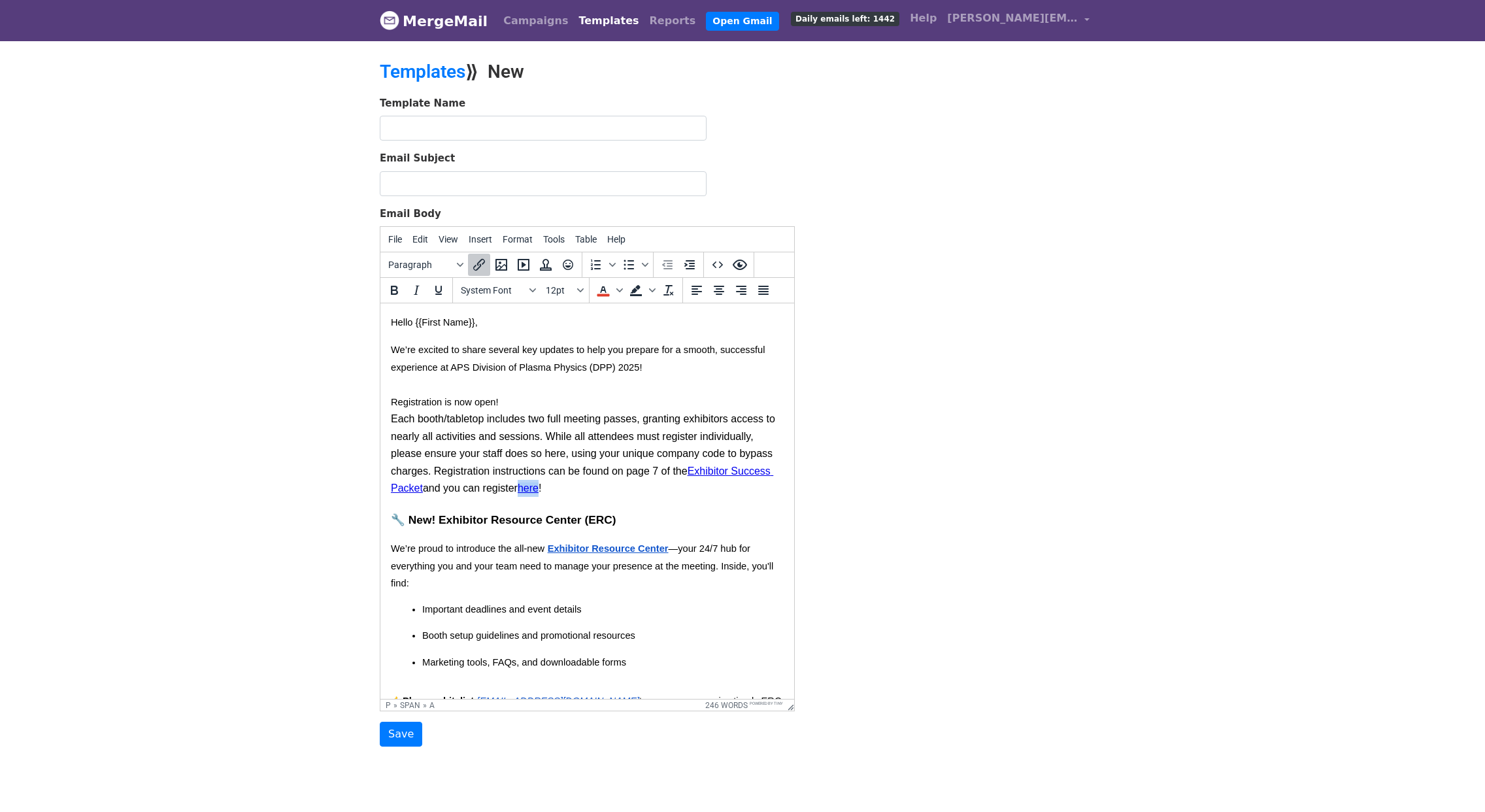
click at [539, 492] on link "here﻿" at bounding box center [528, 488] width 21 height 11
drag, startPoint x: 569, startPoint y: 454, endPoint x: 547, endPoint y: 455, distance: 22.0
click at [547, 455] on span "Registration is now open! Each booth/tabletop includes two full meeting passes,…" at bounding box center [585, 445] width 387 height 98
click at [621, 491] on p "We’re excited to share several key updates to help you prepare for a smooth, su…" at bounding box center [587, 419] width 393 height 156
click at [470, 470] on span "Registration is now open! Each booth/tabletop includes two full meeting passes,…" at bounding box center [585, 445] width 387 height 98
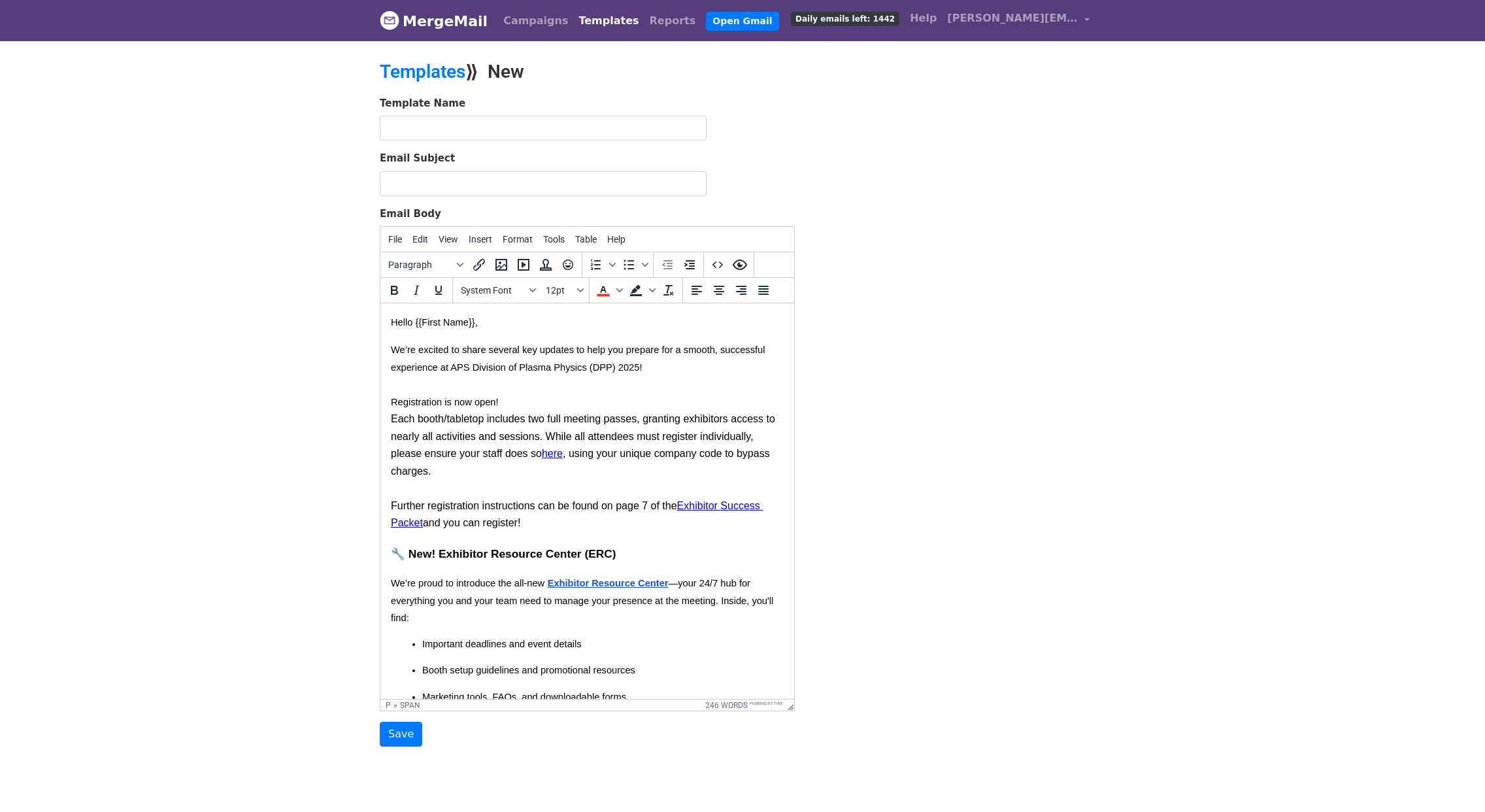
drag, startPoint x: 526, startPoint y: 525, endPoint x: 423, endPoint y: 531, distance: 103.2
click at [423, 531] on p "We’re excited to share several key updates to help you prepare for a smooth, su…" at bounding box center [587, 436] width 393 height 191
click at [517, 553] on span "🔧 New! Exhibitor Resource Center (ERC)" at bounding box center [504, 553] width 226 height 13
click at [449, 556] on span "🔧 New! Exhibitor Resource Center (ERC)" at bounding box center [504, 553] width 226 height 13
drag, startPoint x: 507, startPoint y: 402, endPoint x: 385, endPoint y: 401, distance: 122.0
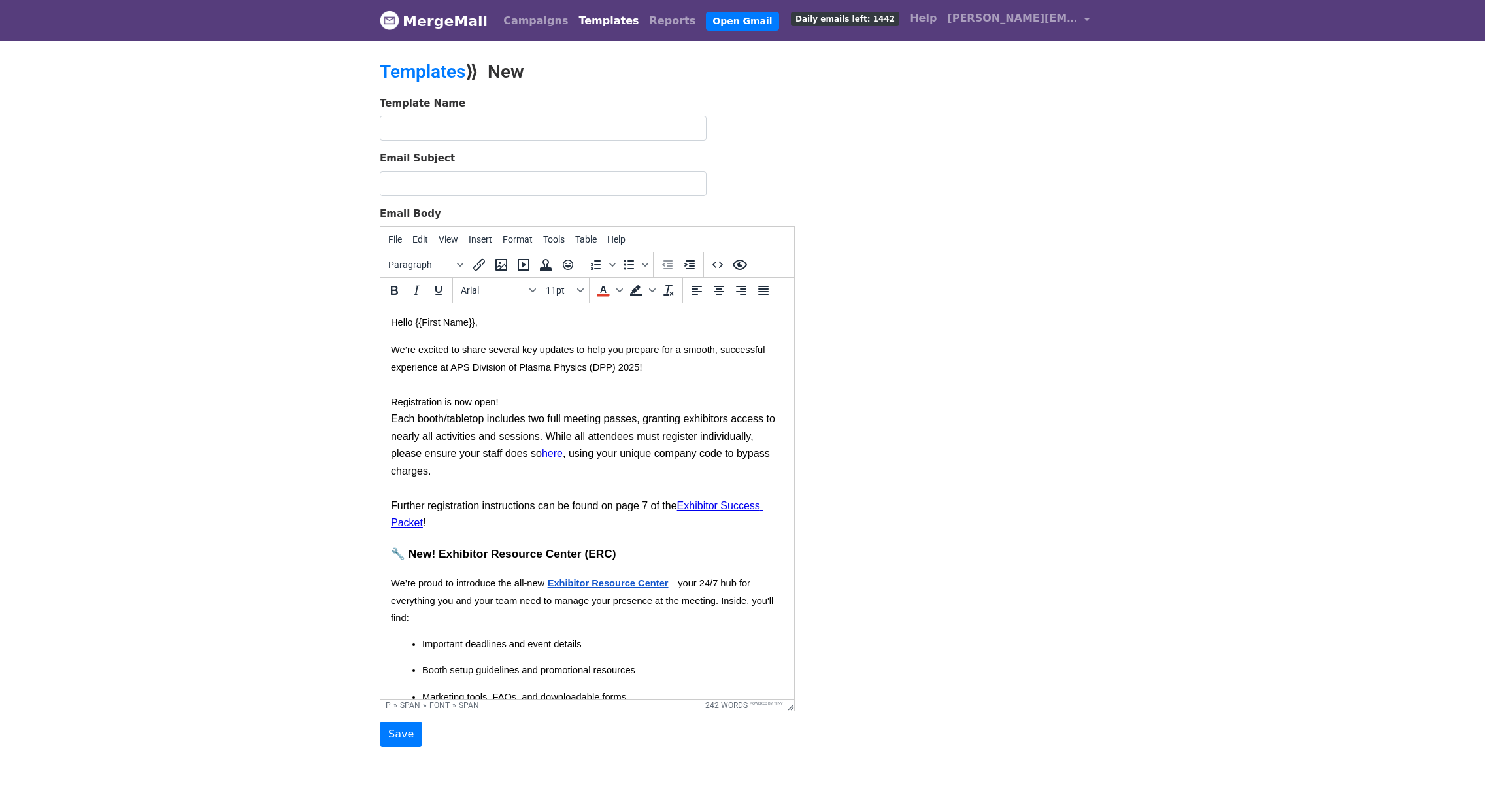
click at [385, 401] on html "Hello {{First Name}}, We’re excited to share several key updates to help you pr…" at bounding box center [587, 691] width 414 height 776
click at [532, 289] on icon "Fonts" at bounding box center [532, 290] width 6 height 6
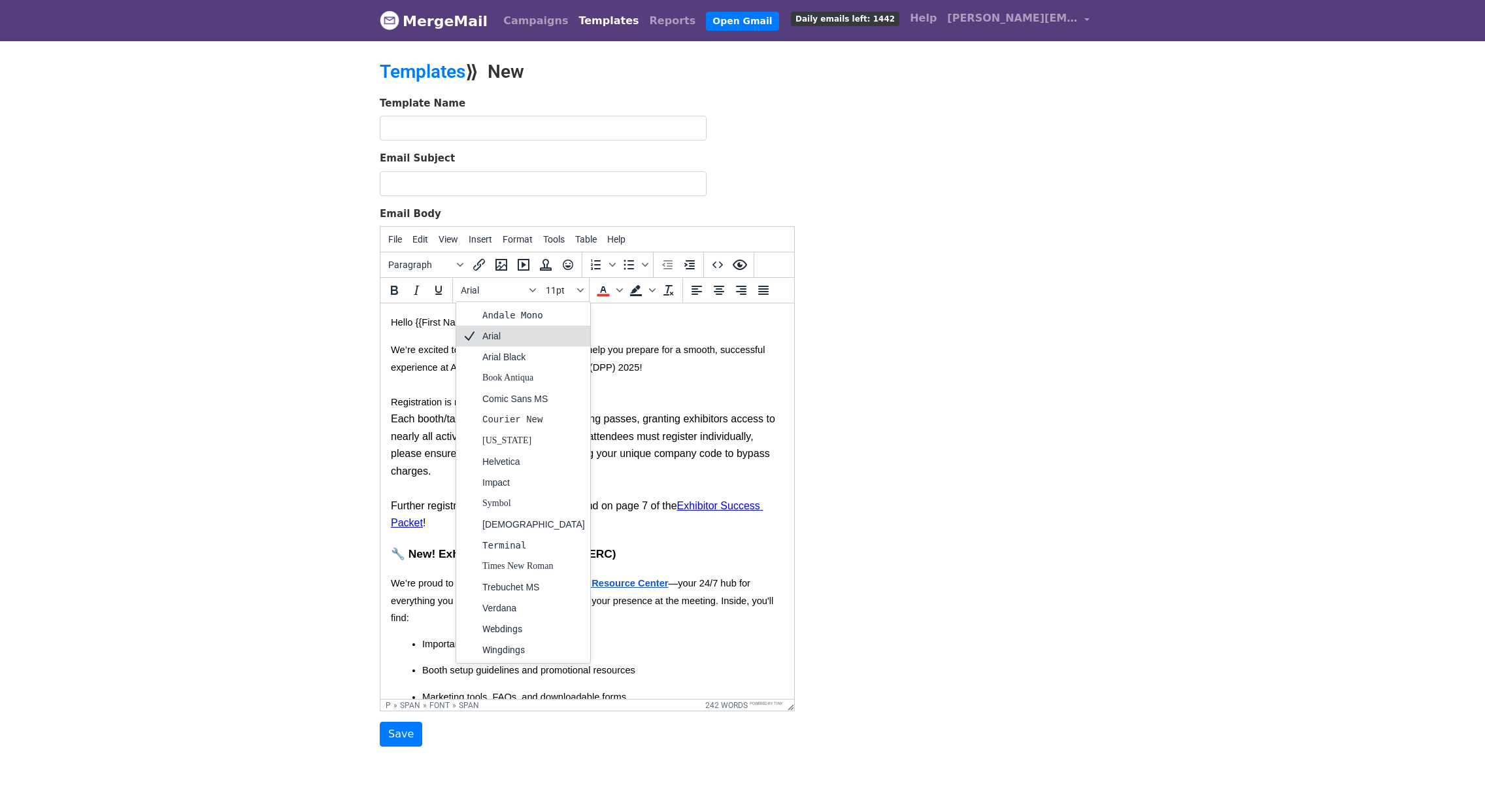
click at [487, 335] on div "Arial" at bounding box center [533, 335] width 102 height 16
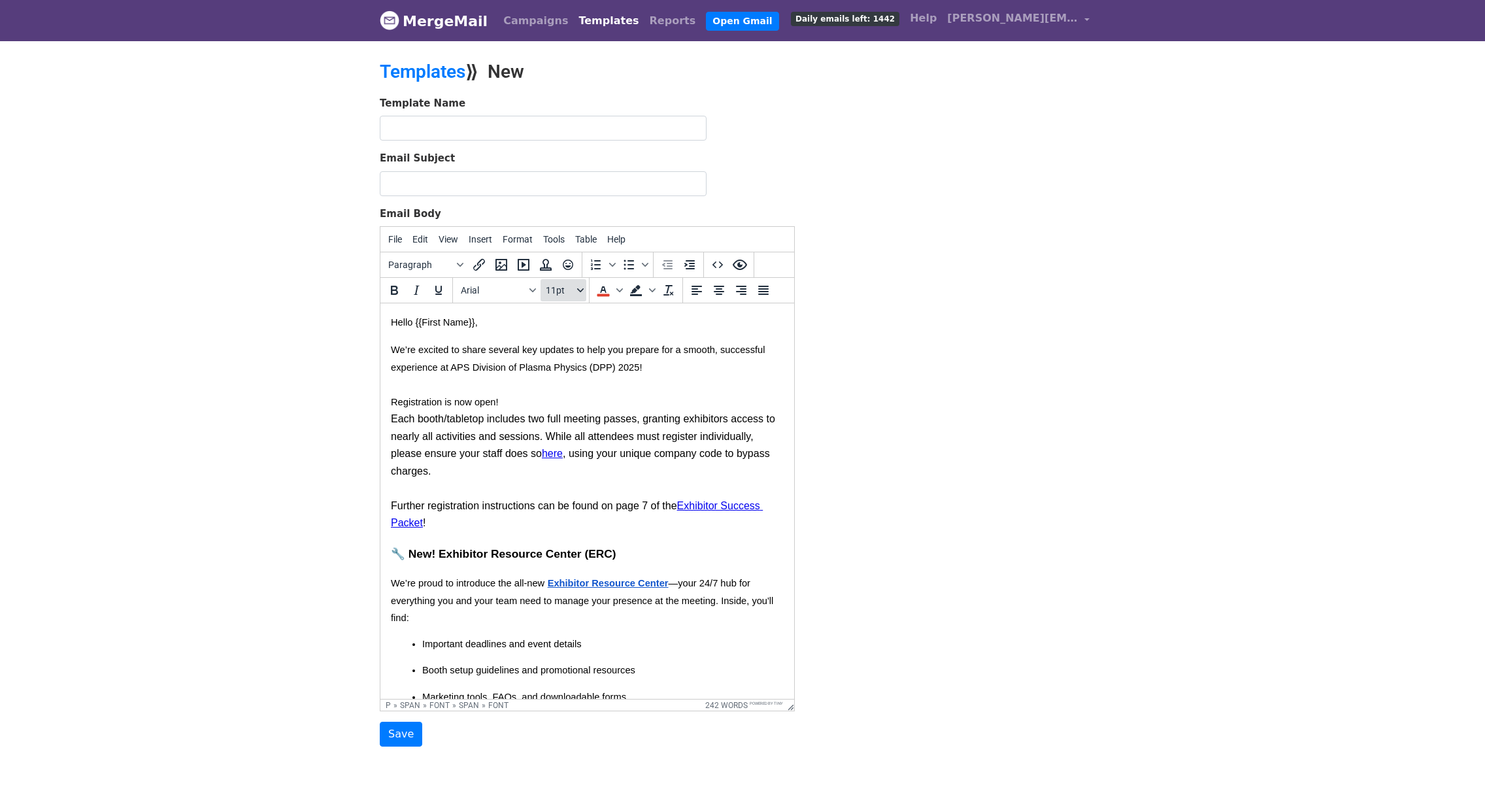
click at [567, 286] on span "11pt" at bounding box center [560, 290] width 29 height 10
click at [551, 287] on span "11pt" at bounding box center [560, 290] width 29 height 10
click at [551, 290] on span "11pt" at bounding box center [560, 290] width 29 height 10
click at [551, 292] on span "11pt" at bounding box center [560, 290] width 29 height 10
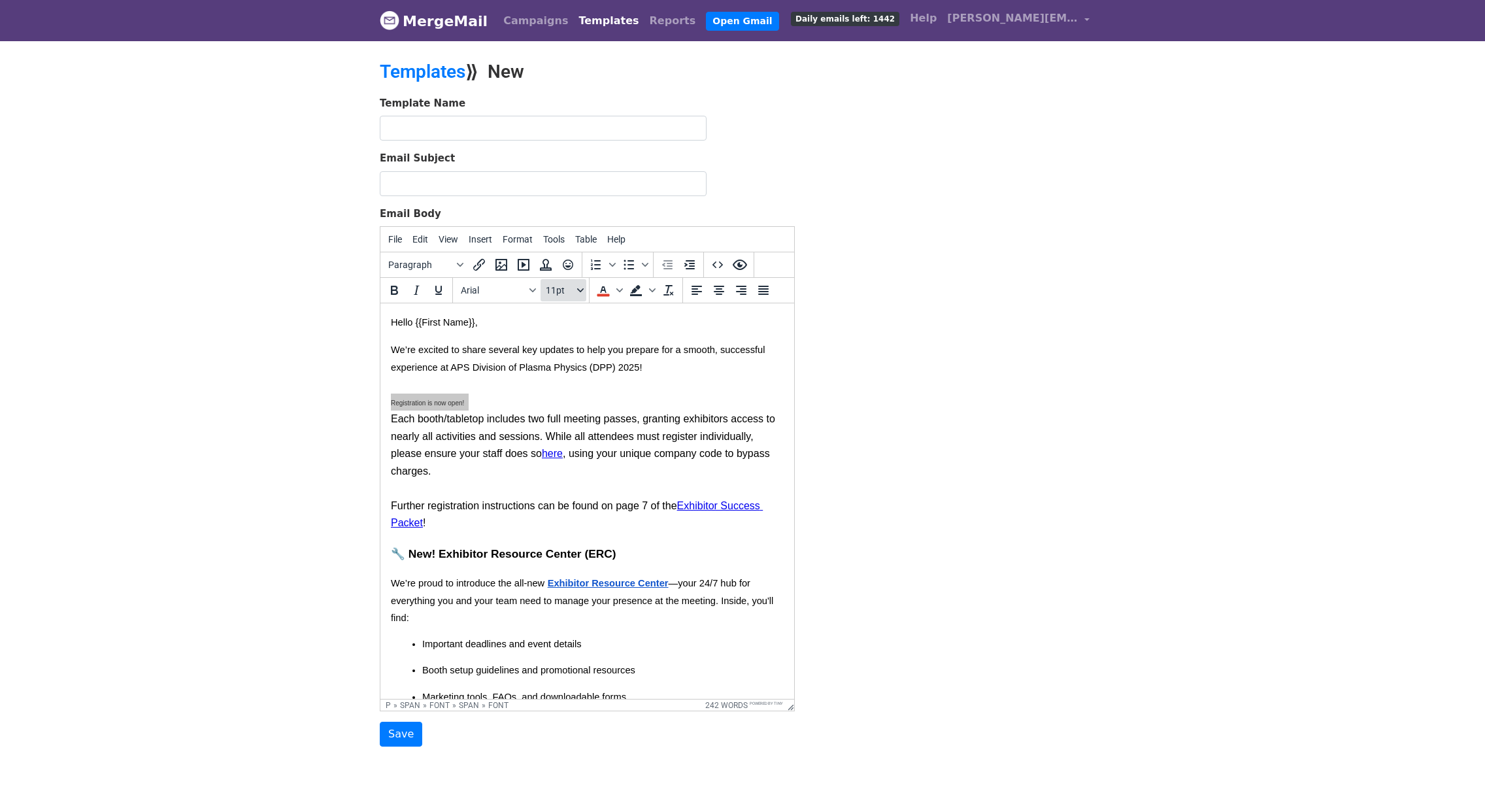
click at [569, 289] on span "11pt" at bounding box center [560, 290] width 29 height 10
click at [578, 380] on div "14pt" at bounding box center [576, 377] width 19 height 16
click at [481, 480] on p "We’re excited to share several key updates to help you prepare for a smooth, su…" at bounding box center [587, 437] width 393 height 192
drag, startPoint x: 506, startPoint y: 405, endPoint x: 385, endPoint y: 405, distance: 121.0
click at [385, 405] on html "Hello {{First Name}}, We’re excited to share several key updates to help you pr…" at bounding box center [587, 692] width 414 height 778
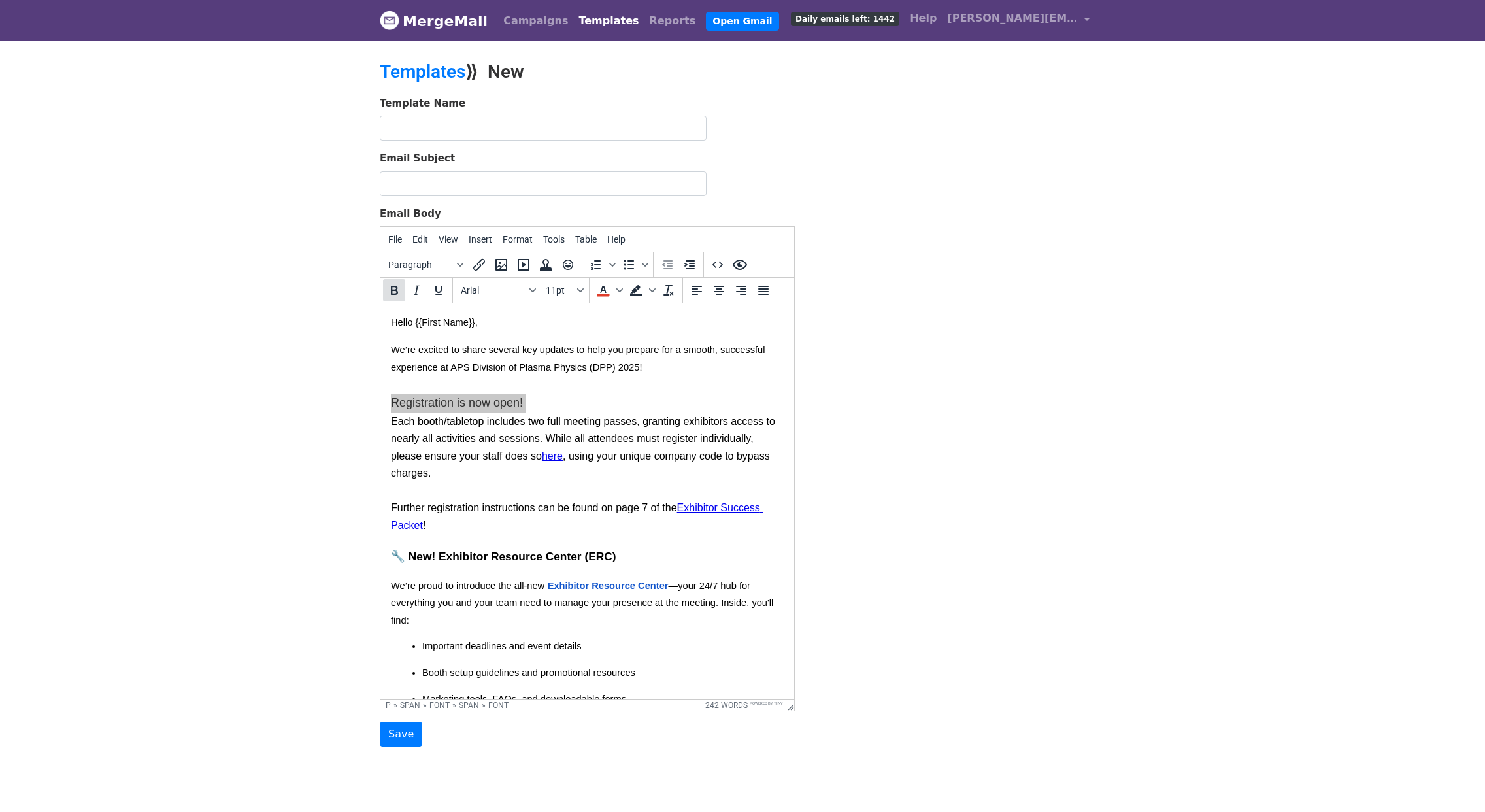
click at [398, 290] on icon "Bold" at bounding box center [394, 290] width 16 height 16
click at [676, 447] on p "We’re excited to share several key updates to help you prepare for a smooth, su…" at bounding box center [587, 437] width 393 height 192
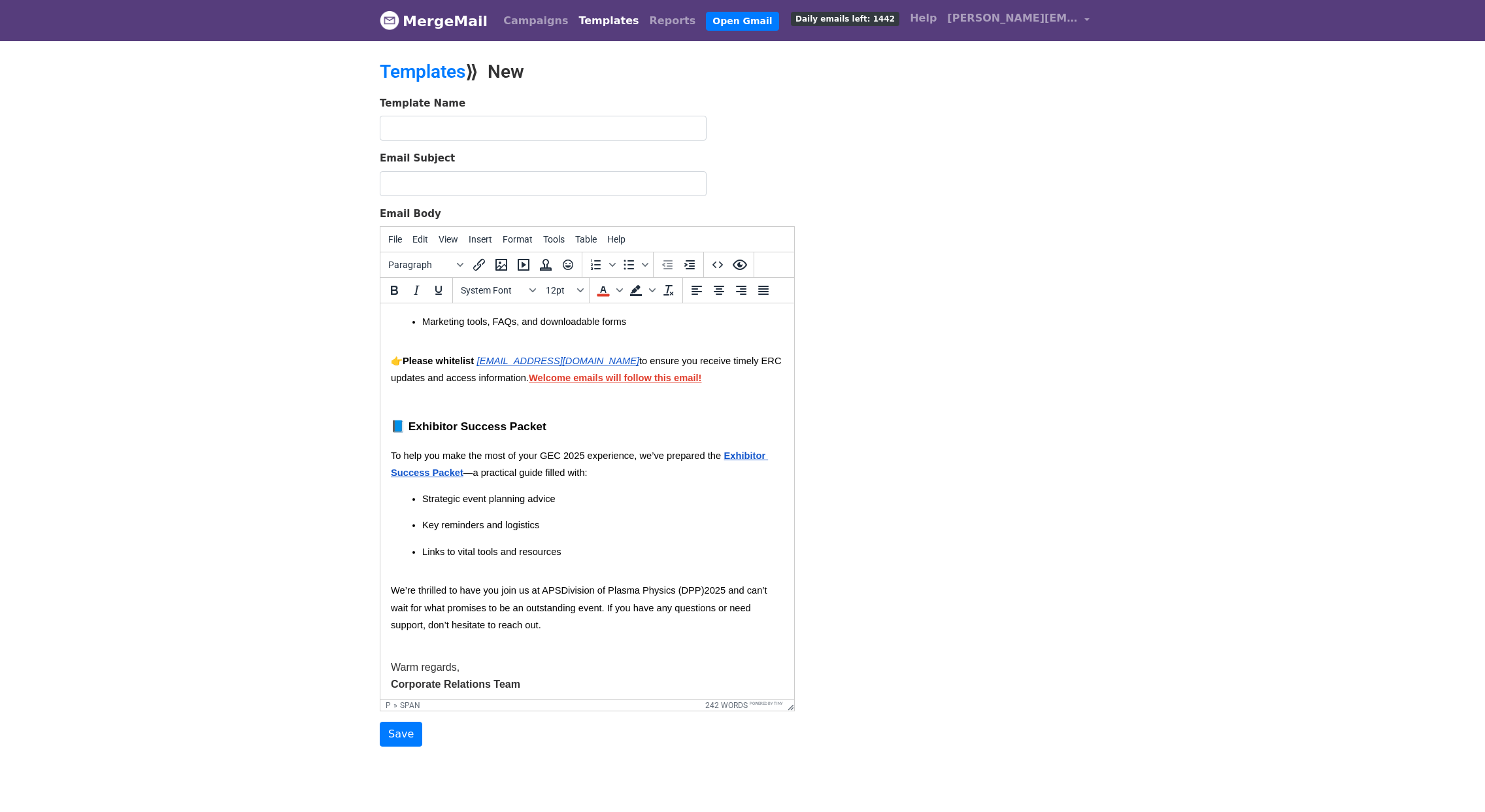
scroll to position [385, 0]
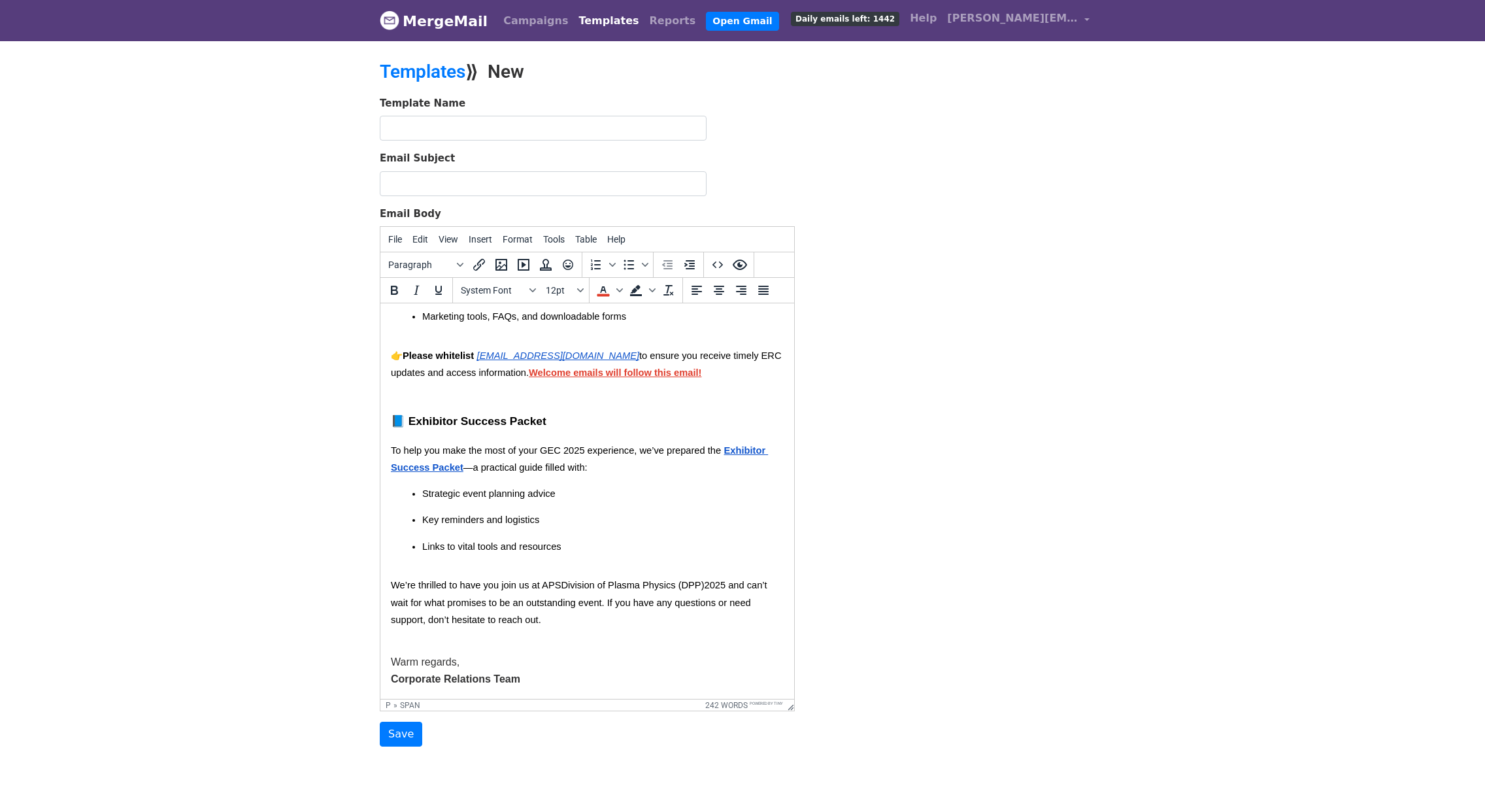
click at [611, 529] on p "Key reminders and logistics" at bounding box center [603, 526] width 362 height 26
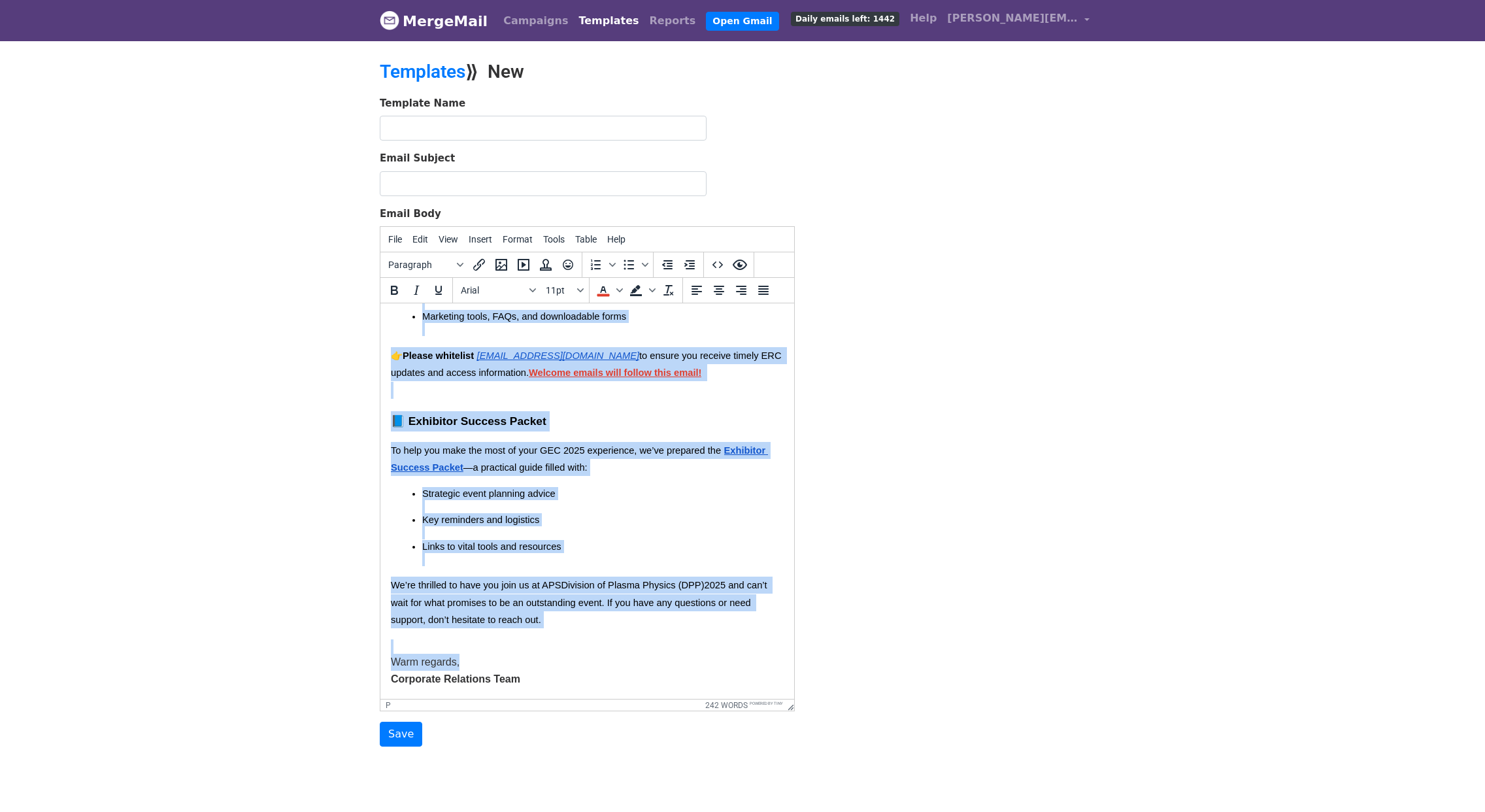
copy body "Hello {{First Name}}, We’re excited to share several key updates to help you pr…"
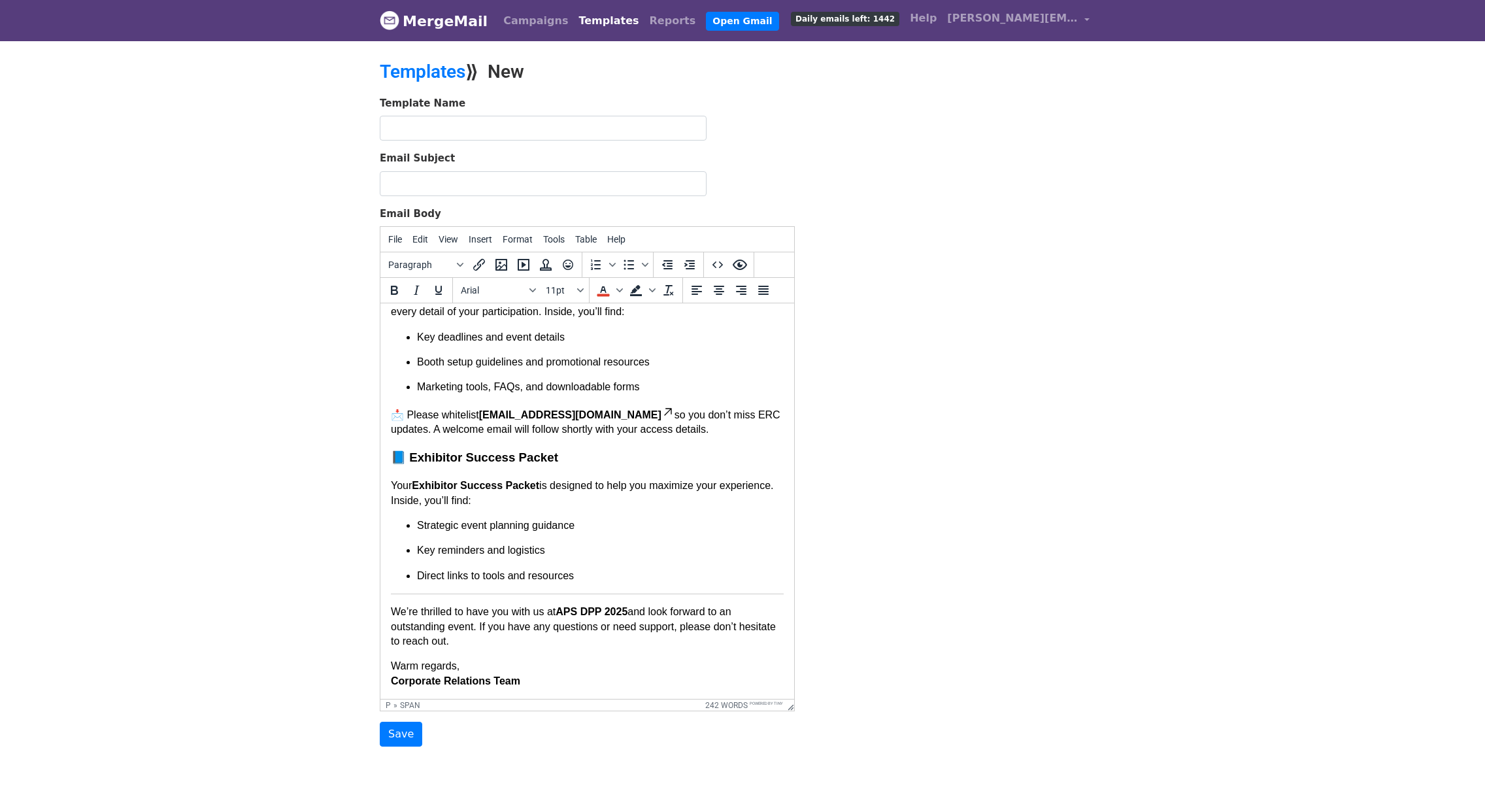
scroll to position [247, 0]
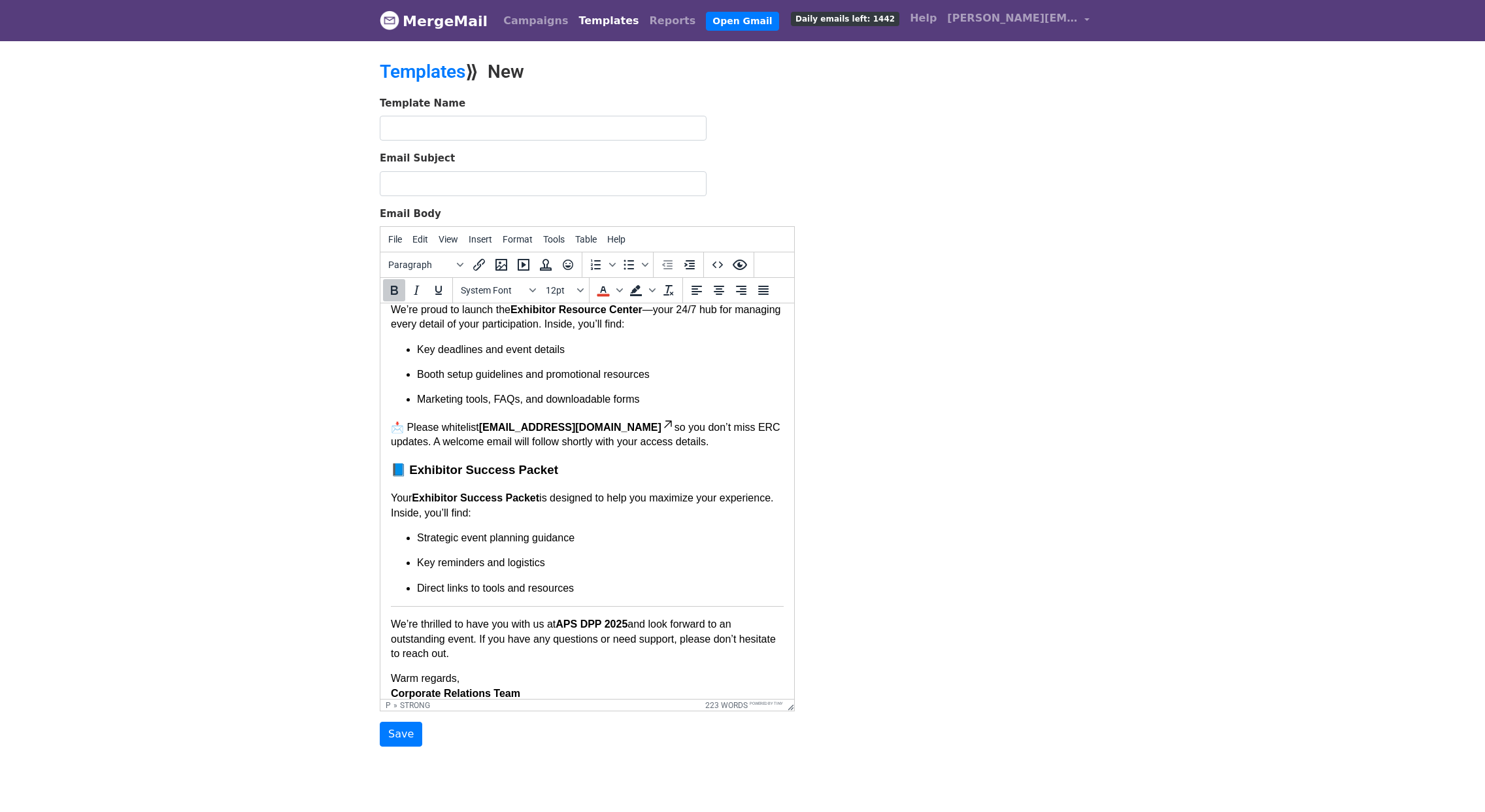
click at [777, 604] on html "Hello {{First Name}}, We’re excited to share important updates to help you prep…" at bounding box center [587, 384] width 414 height 655
click at [774, 605] on html "Hello {{First Name}}, We’re excited to share important updates to help you prep…" at bounding box center [587, 384] width 414 height 655
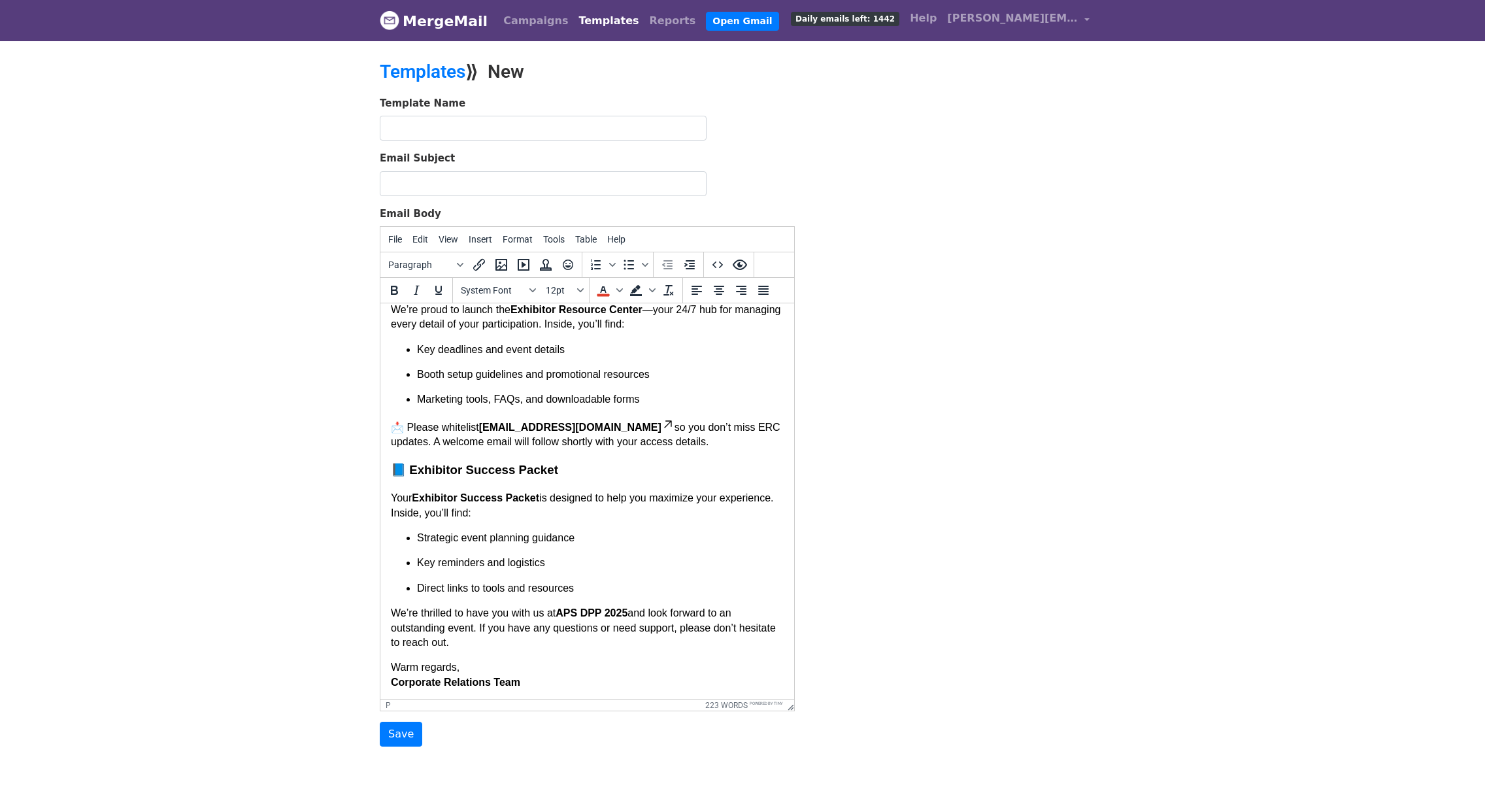
click at [392, 612] on p "We’re thrilled to have you with us at APS DPP 2025 and look forward to an outst…" at bounding box center [587, 628] width 393 height 44
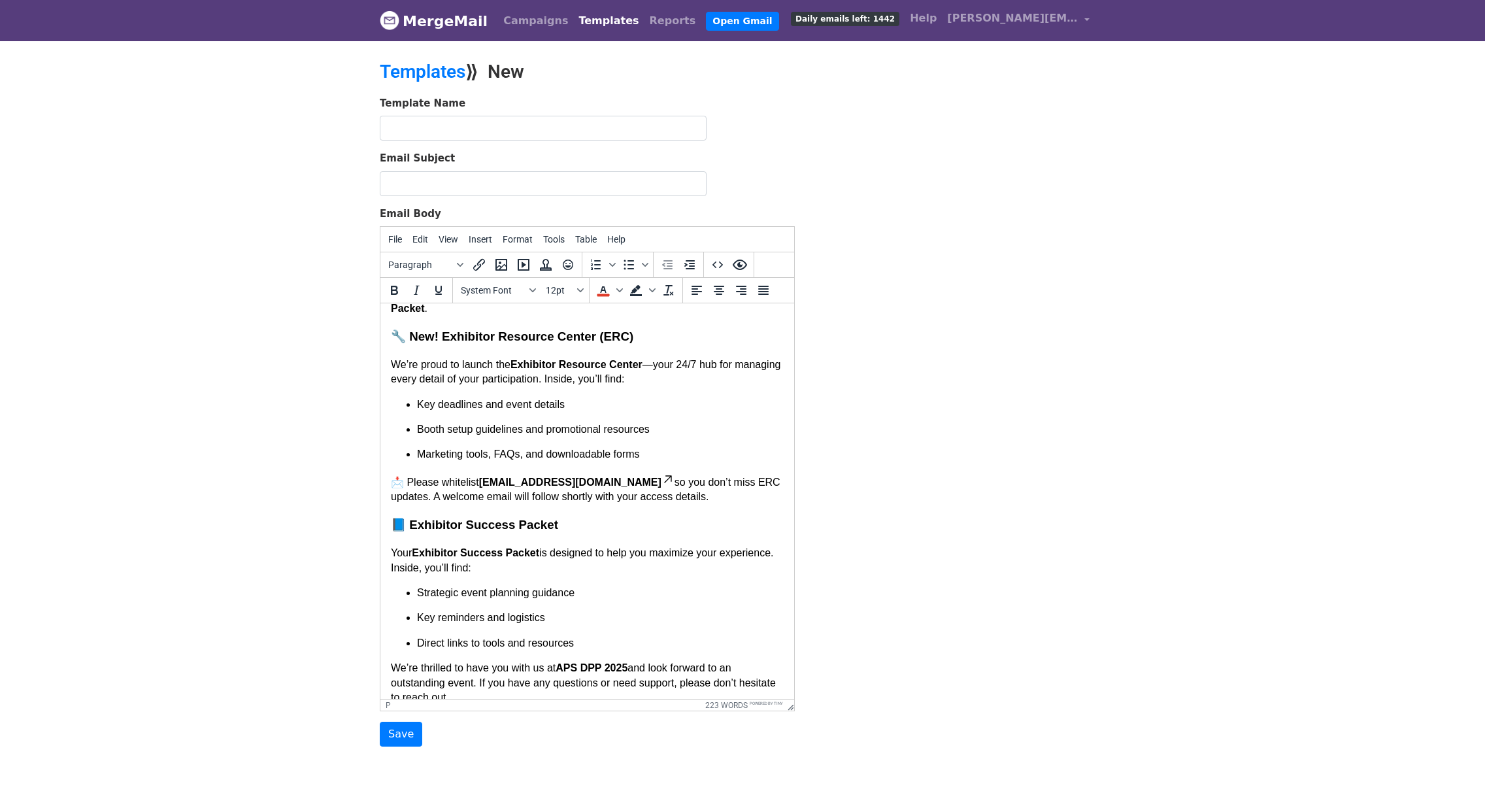
scroll to position [191, 0]
click at [662, 482] on icon at bounding box center [668, 480] width 13 height 13
click at [621, 481] on p "📩 Please whitelist events@expo-genie.com so you don’t miss ERC updates. A welco…" at bounding box center [587, 489] width 393 height 32
drag, startPoint x: 483, startPoint y: 478, endPoint x: 608, endPoint y: 481, distance: 125.0
click at [608, 481] on link "[EMAIL_ADDRESS][DOMAIN_NAME]" at bounding box center [571, 481] width 182 height 11
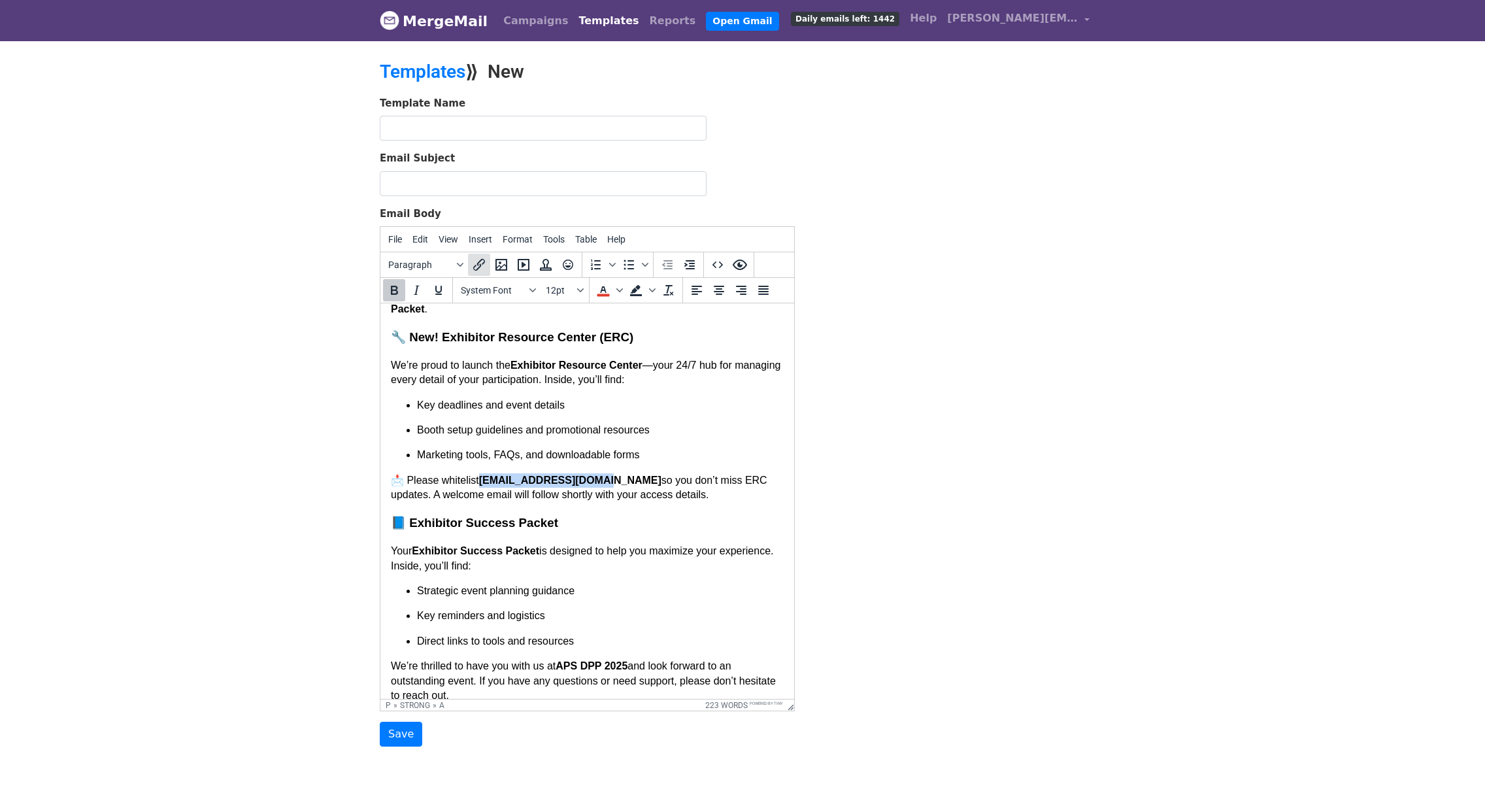
copy link "[EMAIL_ADDRESS][DOMAIN_NAME]"
click at [478, 270] on icon "Insert/edit link" at bounding box center [479, 264] width 16 height 16
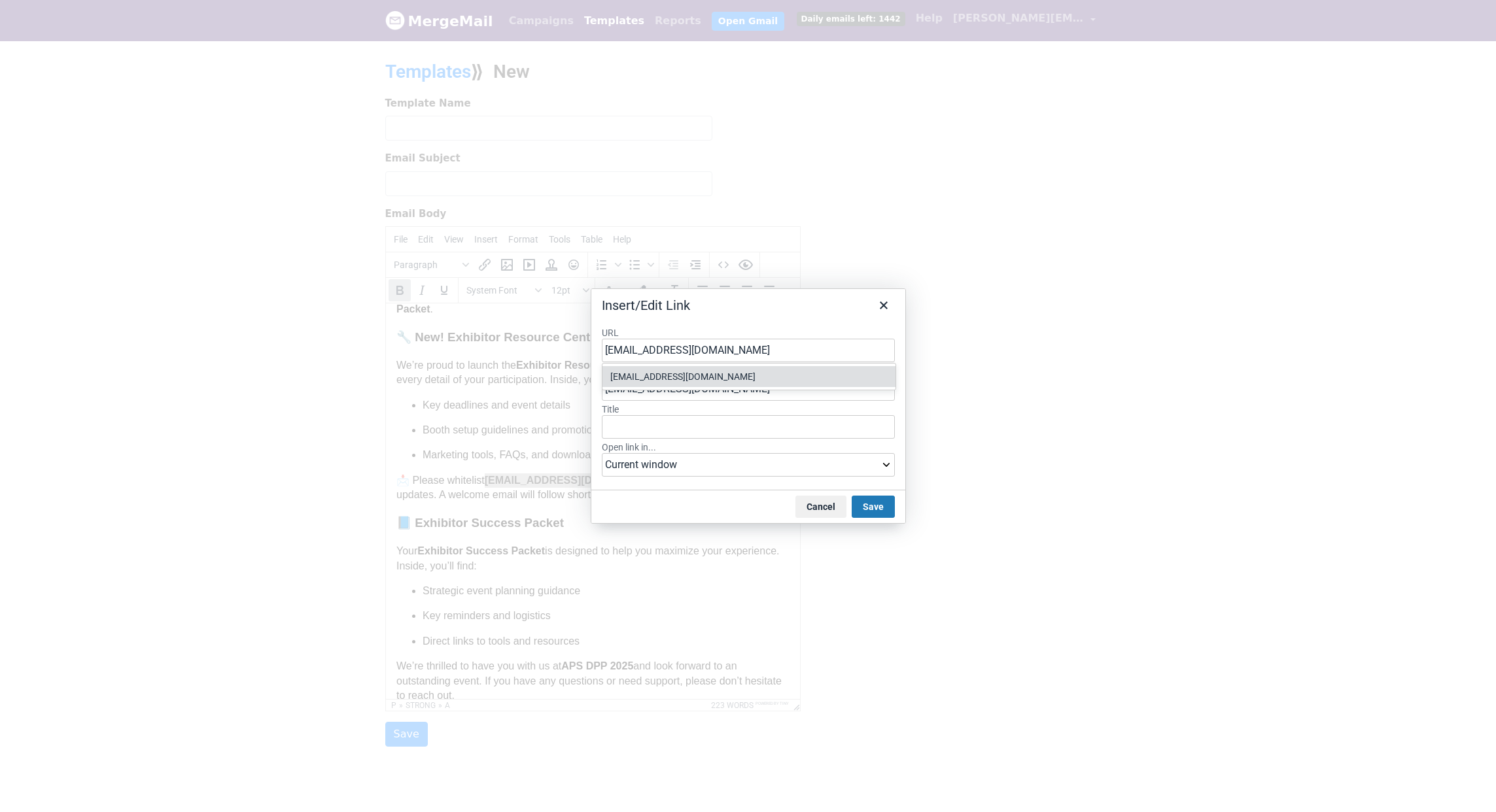
click at [706, 378] on div "[EMAIL_ADDRESS][DOMAIN_NAME]" at bounding box center [751, 377] width 280 height 16
type input "#"
click at [826, 505] on button "Cancel" at bounding box center [821, 506] width 51 height 22
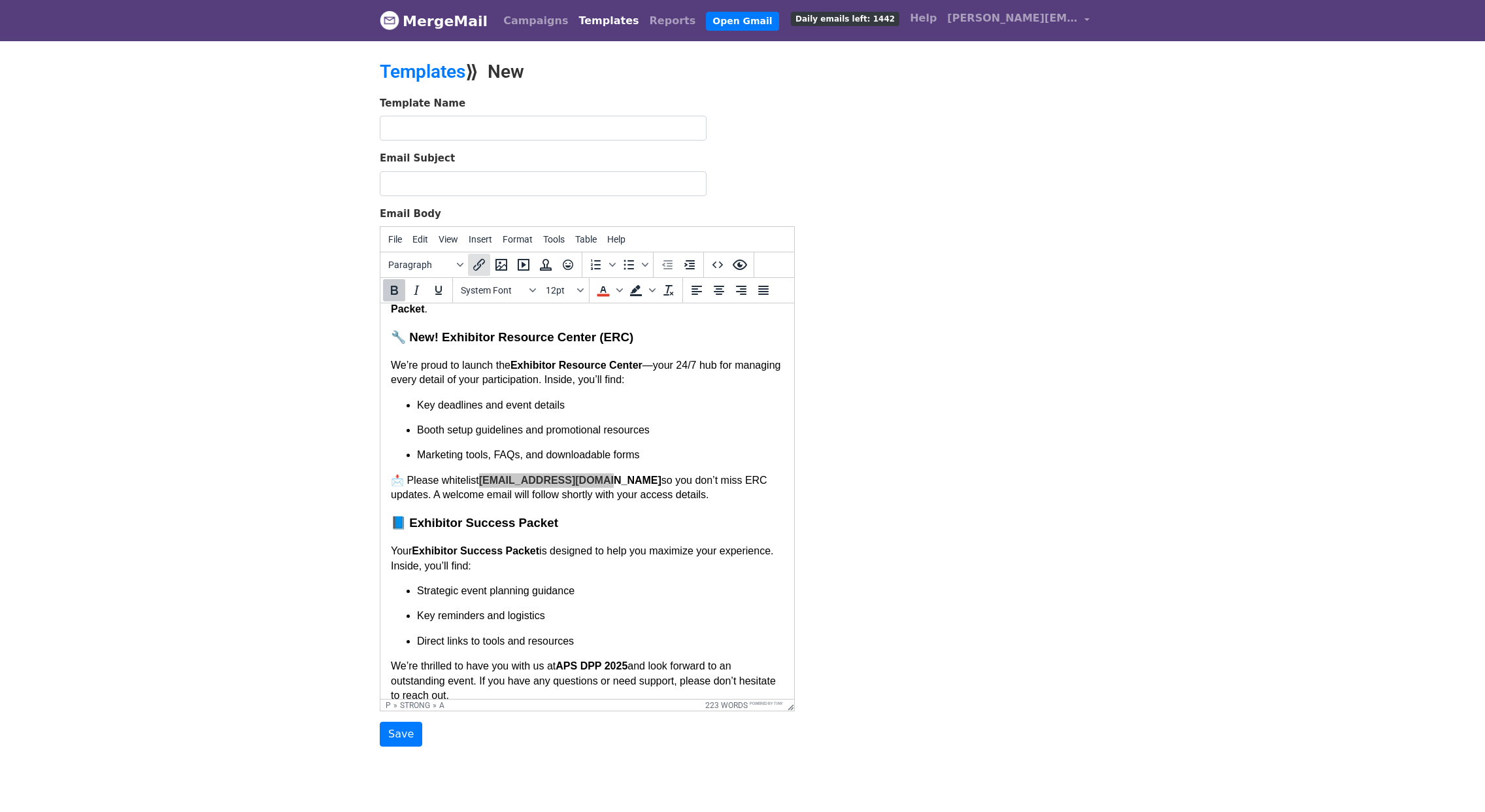
click at [475, 265] on icon "Insert/edit link" at bounding box center [479, 264] width 12 height 12
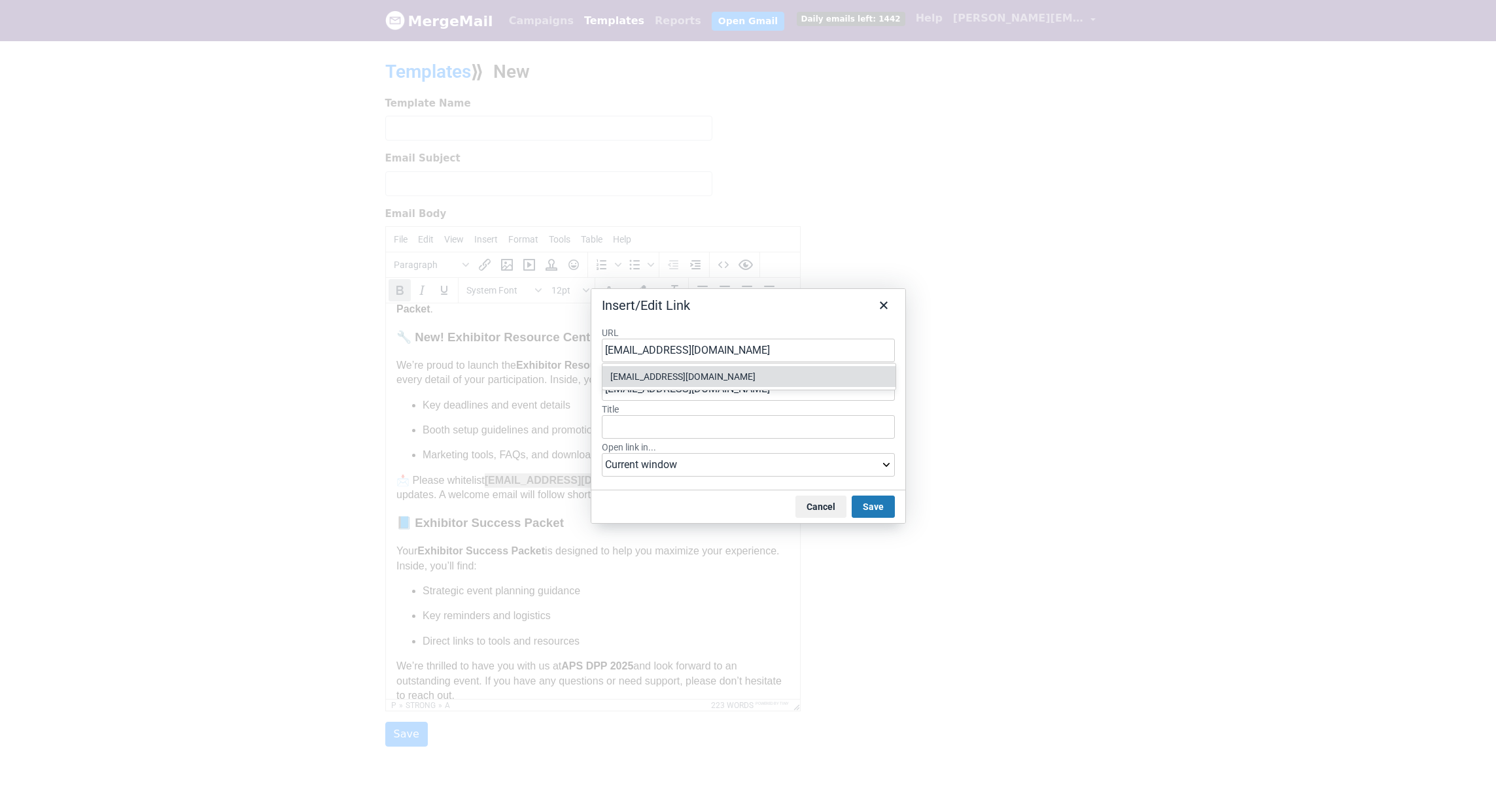
click at [691, 379] on div "[EMAIL_ADDRESS][DOMAIN_NAME]" at bounding box center [751, 377] width 280 height 16
type input "#"
click at [875, 505] on button "Save" at bounding box center [873, 506] width 43 height 22
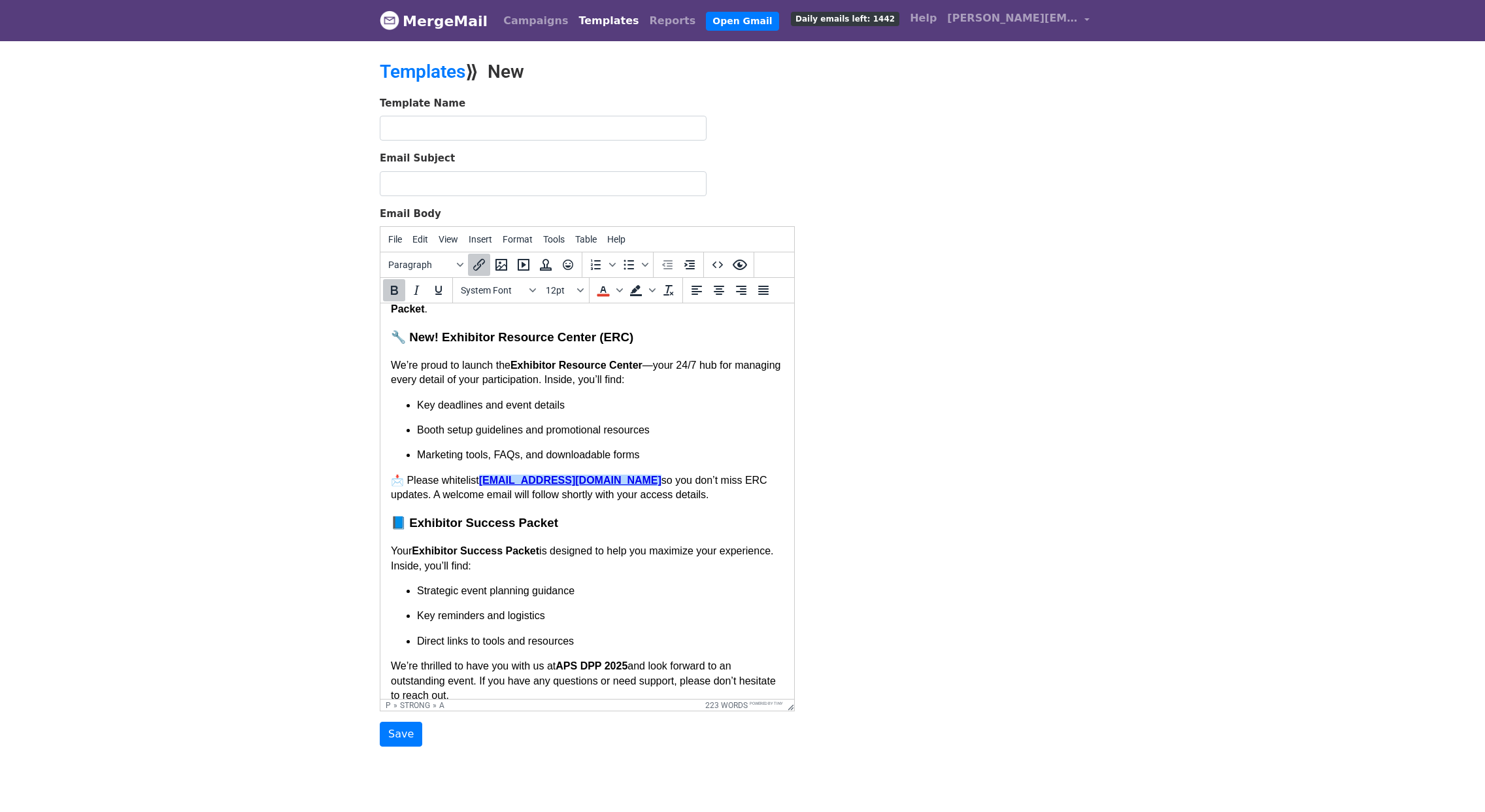
click at [568, 580] on body "Hello {{First Name}}, We’re excited to share important updates to help you prep…" at bounding box center [587, 433] width 393 height 621
drag, startPoint x: 763, startPoint y: 480, endPoint x: 774, endPoint y: 496, distance: 19.4
click at [774, 496] on html "Hello {{First Name}}, We’re excited to share important updates to help you prep…" at bounding box center [587, 432] width 414 height 642
click at [398, 291] on icon "Bold" at bounding box center [395, 290] width 7 height 9
click at [442, 291] on icon "Underline" at bounding box center [438, 290] width 16 height 16
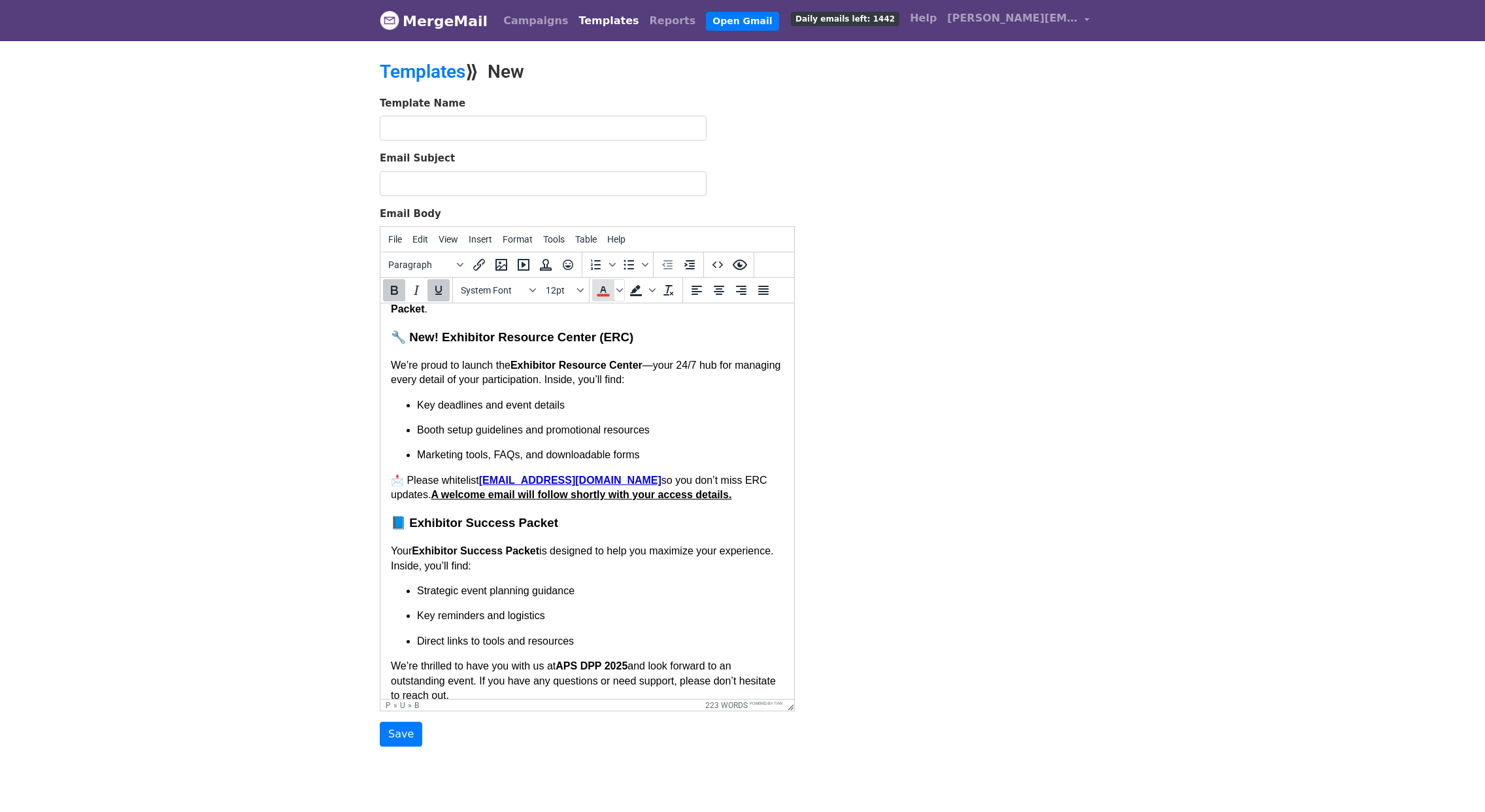
click at [600, 292] on icon "Text color" at bounding box center [603, 289] width 6 height 6
click at [738, 519] on h3 "📘 Exhibitor Success Packet" at bounding box center [587, 523] width 393 height 17
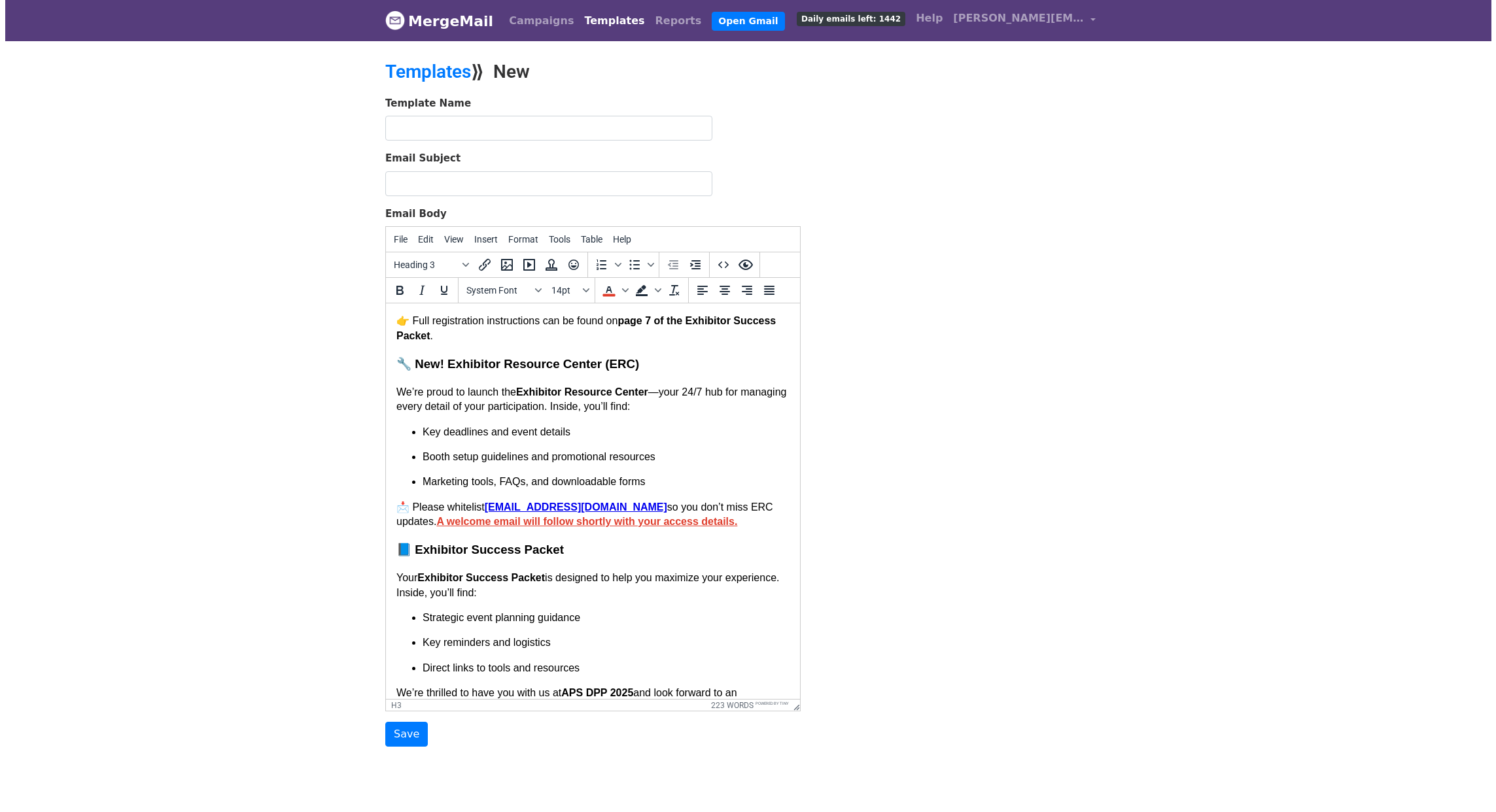
scroll to position [162, 0]
click at [589, 397] on strong "Exhibitor Resource Center" at bounding box center [577, 395] width 132 height 11
drag, startPoint x: 519, startPoint y: 393, endPoint x: 649, endPoint y: 389, distance: 130.1
click at [649, 395] on p "We’re proud to launch the Exhibitor Resource Center —your 24/7 hub for managing…" at bounding box center [588, 402] width 393 height 29
click at [479, 261] on icon "Insert/edit link" at bounding box center [479, 264] width 12 height 12
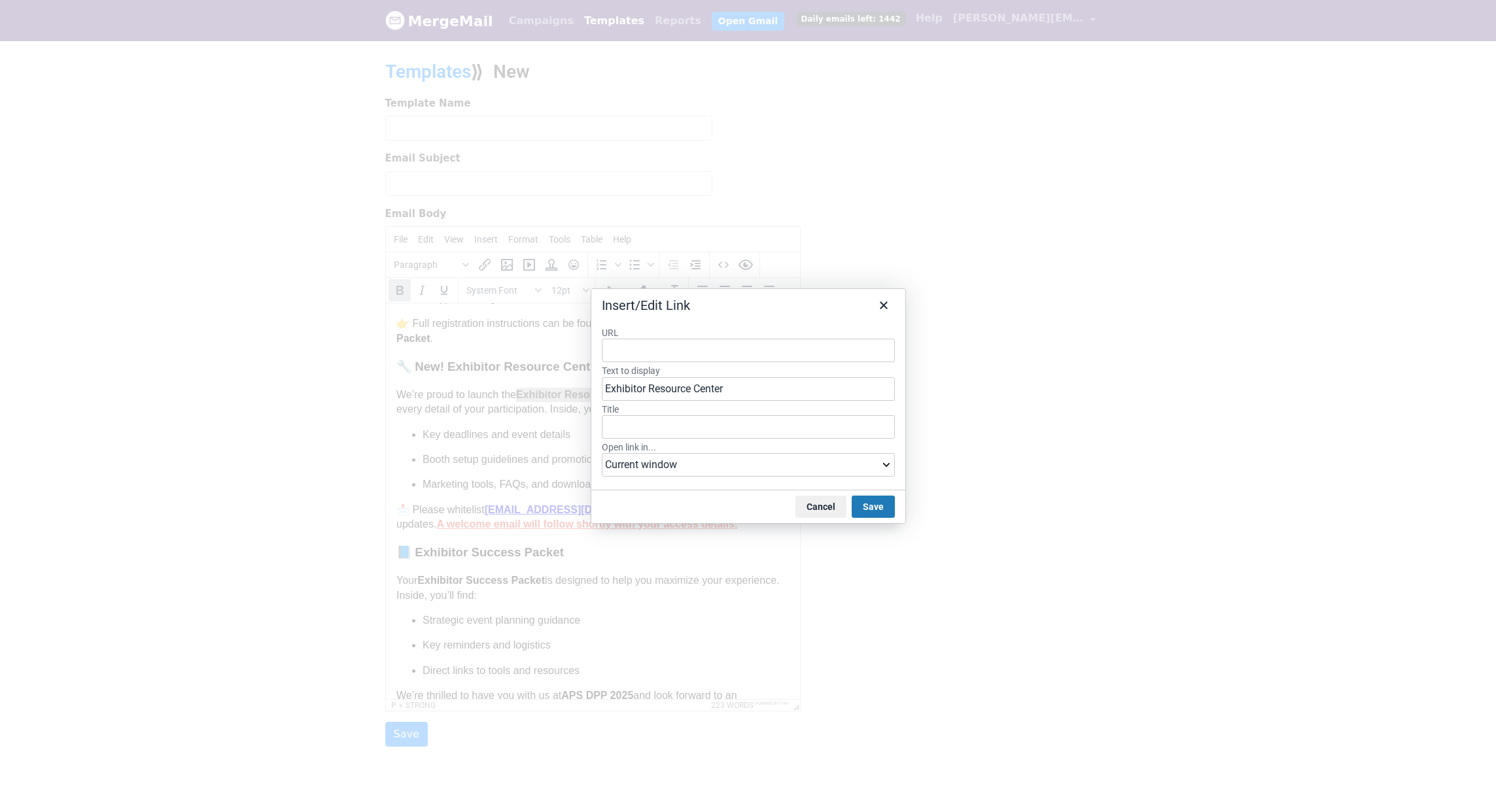
type input "https://americanphysicalsociety.expo-genie.com/dpp2025/home/"
click at [746, 375] on div "https://americanphysicalsociety.expo-genie.com/dpp2025/home/" at bounding box center [751, 377] width 280 height 16
click at [885, 510] on button "Save" at bounding box center [873, 506] width 43 height 22
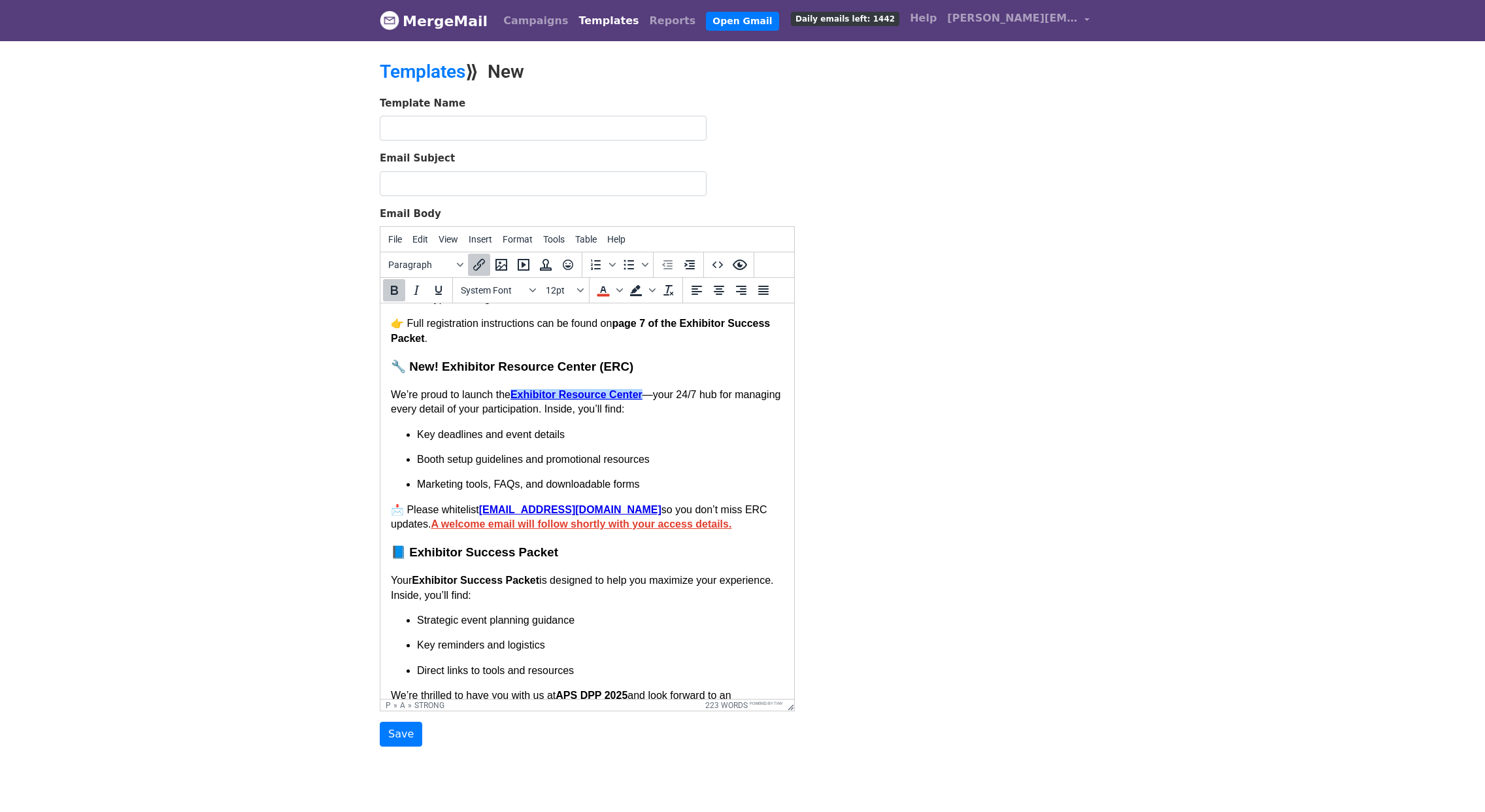
click at [660, 447] on ul "Key deadlines and event details Booth setup guidelines and promotional resource…" at bounding box center [587, 459] width 393 height 64
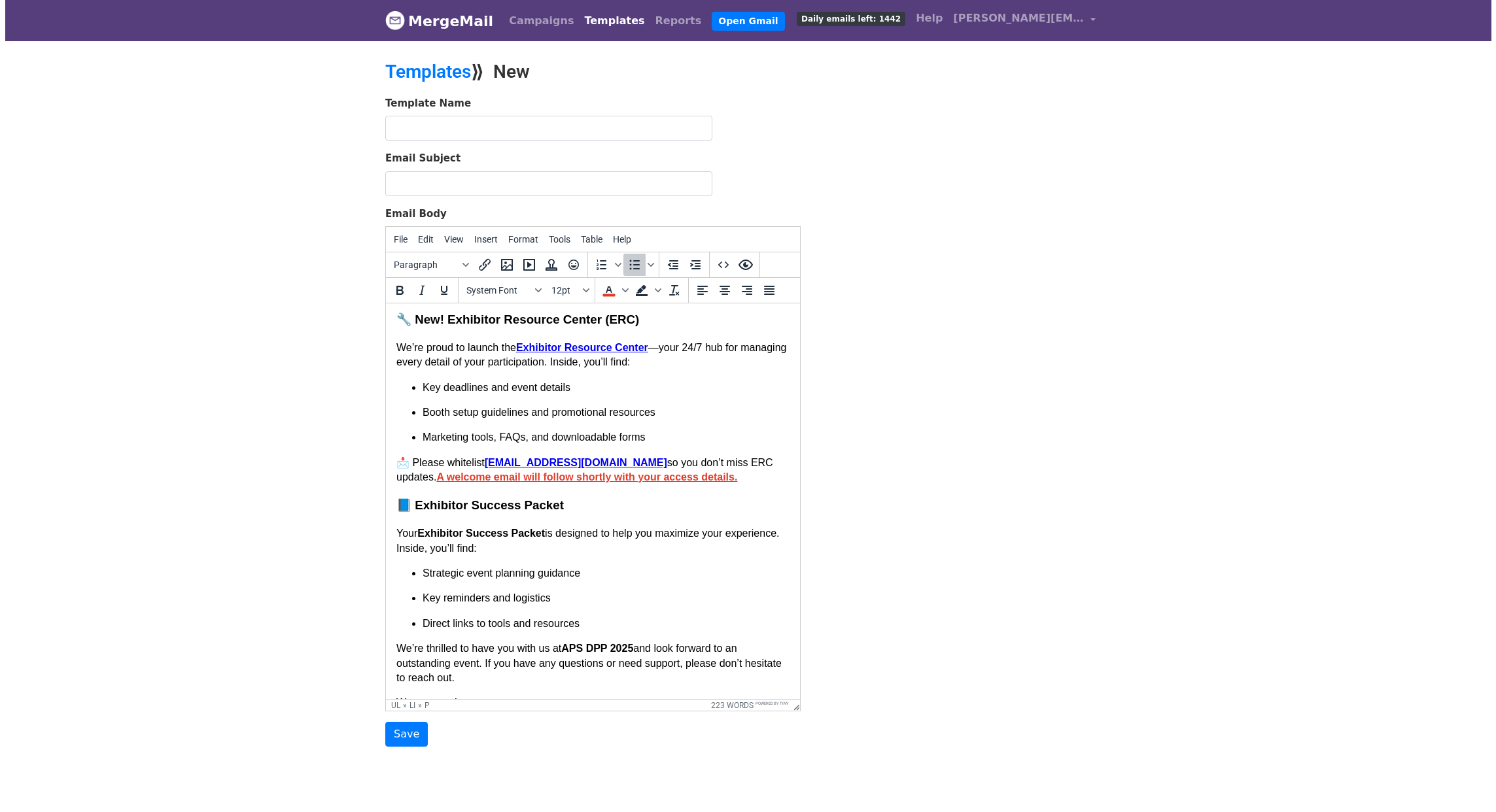
scroll to position [246, 0]
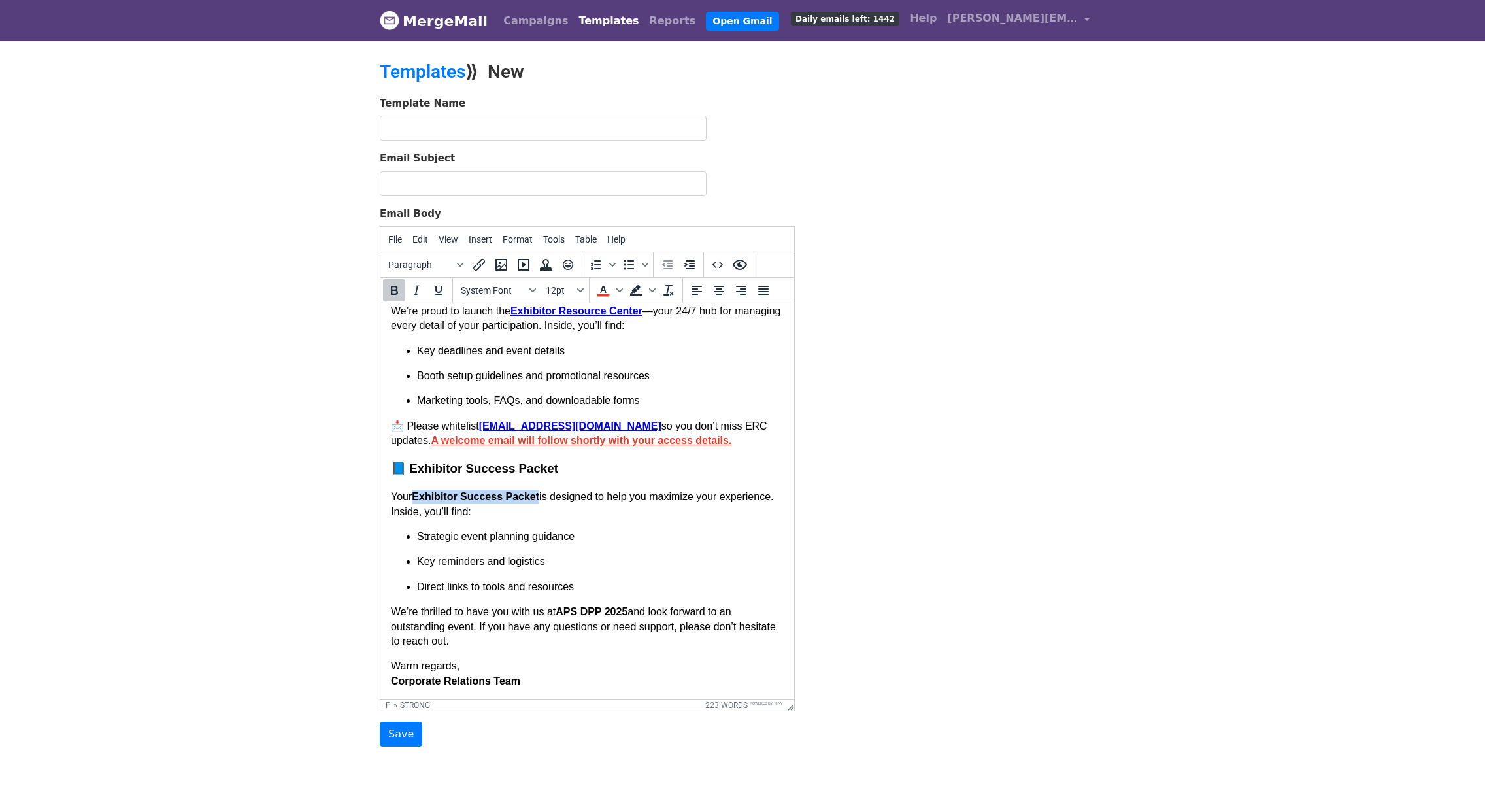
drag, startPoint x: 416, startPoint y: 497, endPoint x: 543, endPoint y: 497, distance: 127.0
click at [543, 497] on p "Your Exhibitor Success Packet is designed to help you maximize your experience.…" at bounding box center [587, 505] width 393 height 29
click at [478, 261] on icon "Insert/edit link" at bounding box center [479, 264] width 16 height 16
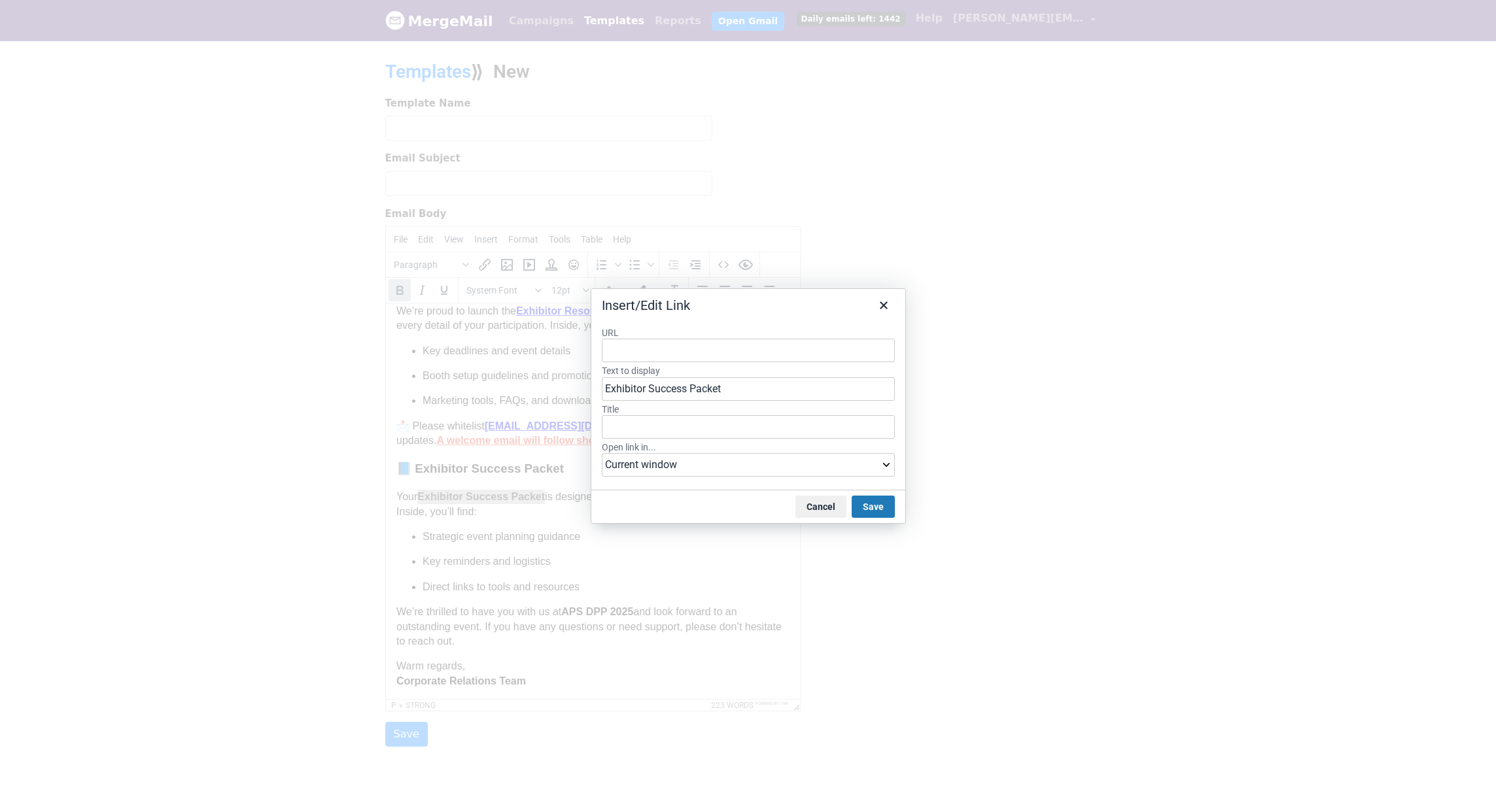
type input "https://docs.google.com/presentation/d/1qA3m_GjnVO5P42Ui3sUqDpsgqSWE3DK2-dODvCp…"
click at [789, 371] on div "https://docs.google.com/presentation/d/1qA3m_GjnVO5P42Ui3sUqDpsgqSWE3DK2-dODvCp…" at bounding box center [751, 377] width 280 height 16
click at [885, 509] on button "Save" at bounding box center [873, 506] width 43 height 22
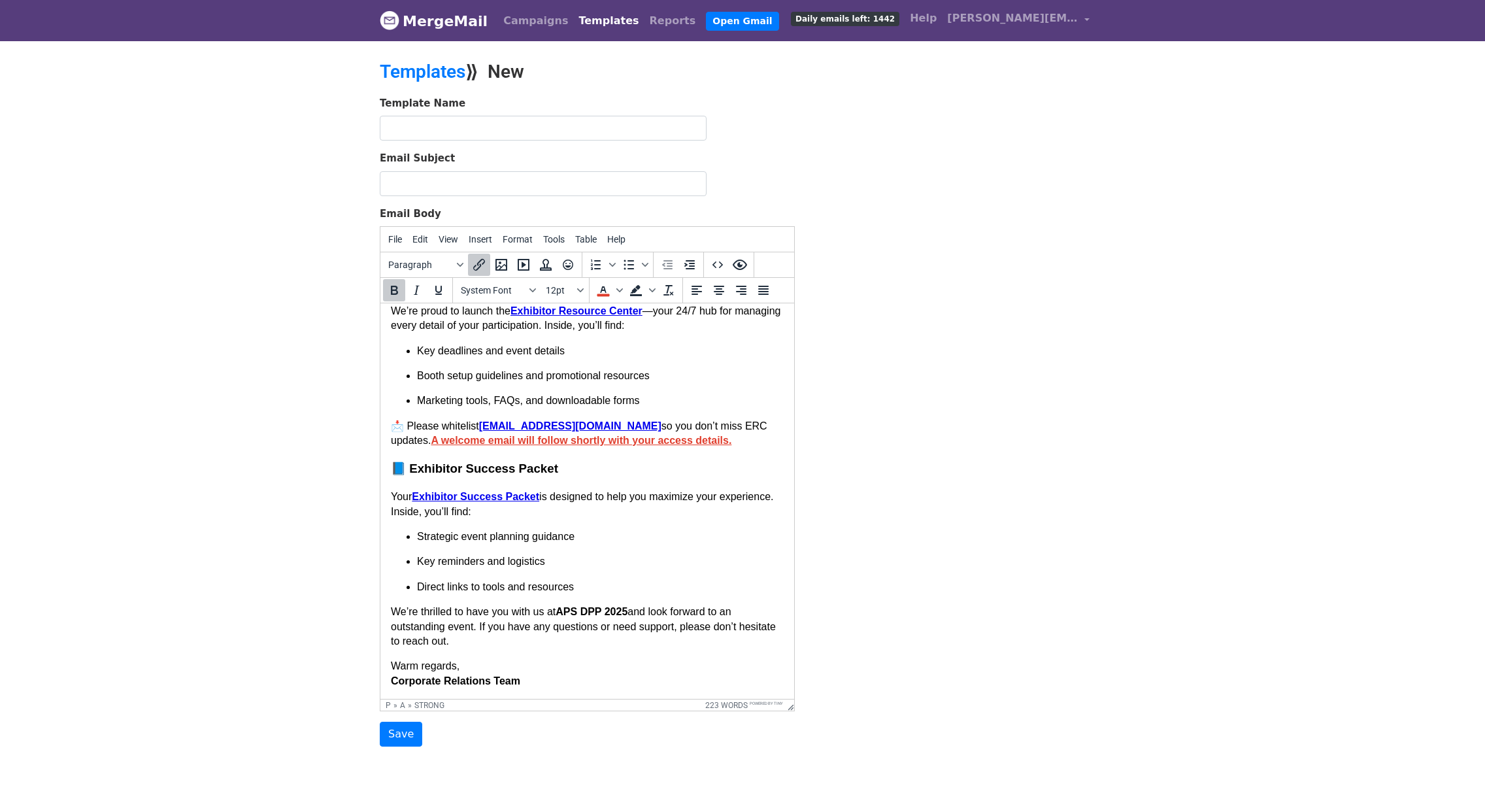
click at [670, 574] on ul "Strategic event planning guidance Key reminders and logistics Direct links to t…" at bounding box center [587, 562] width 393 height 64
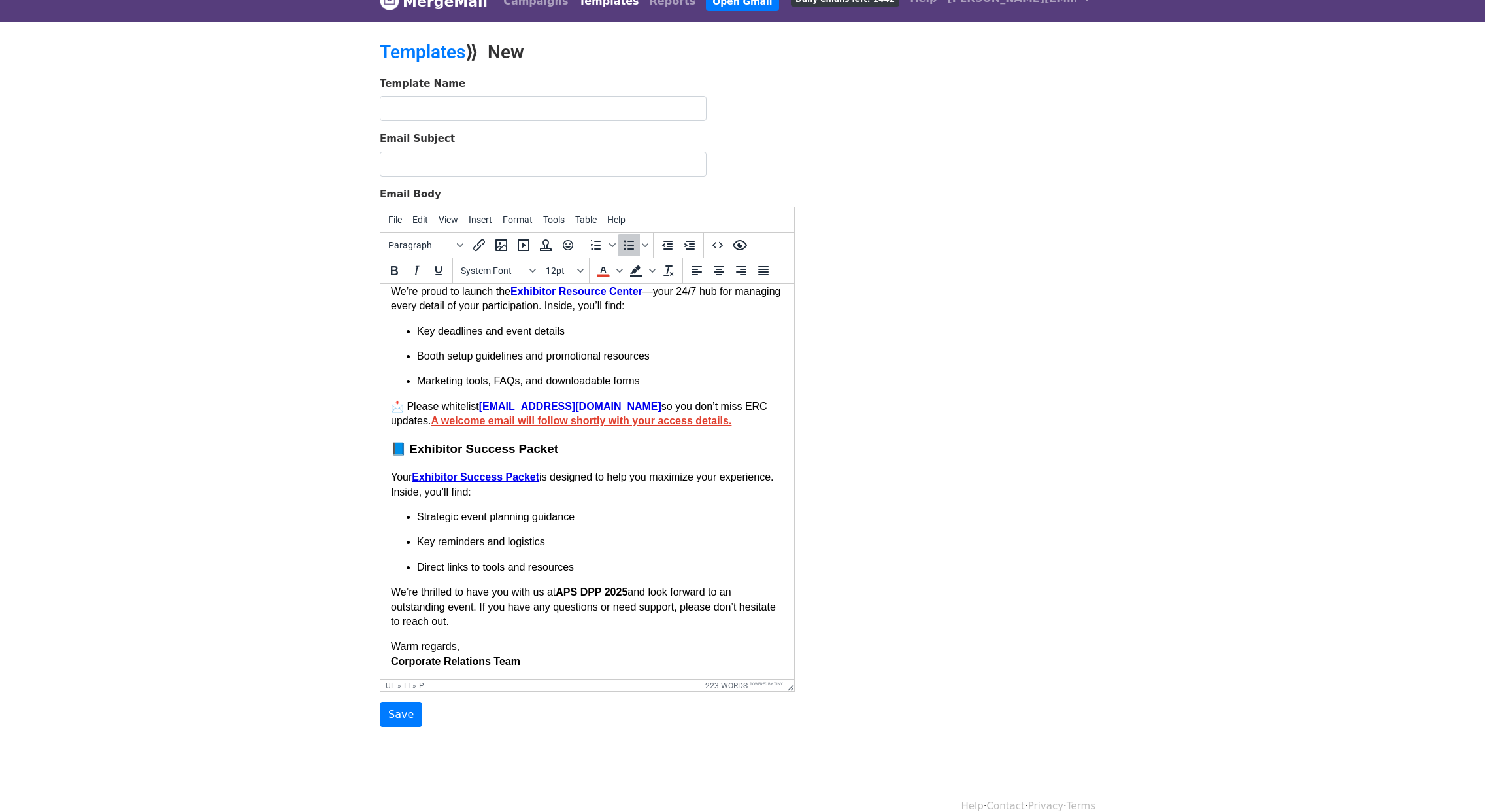
scroll to position [38, 0]
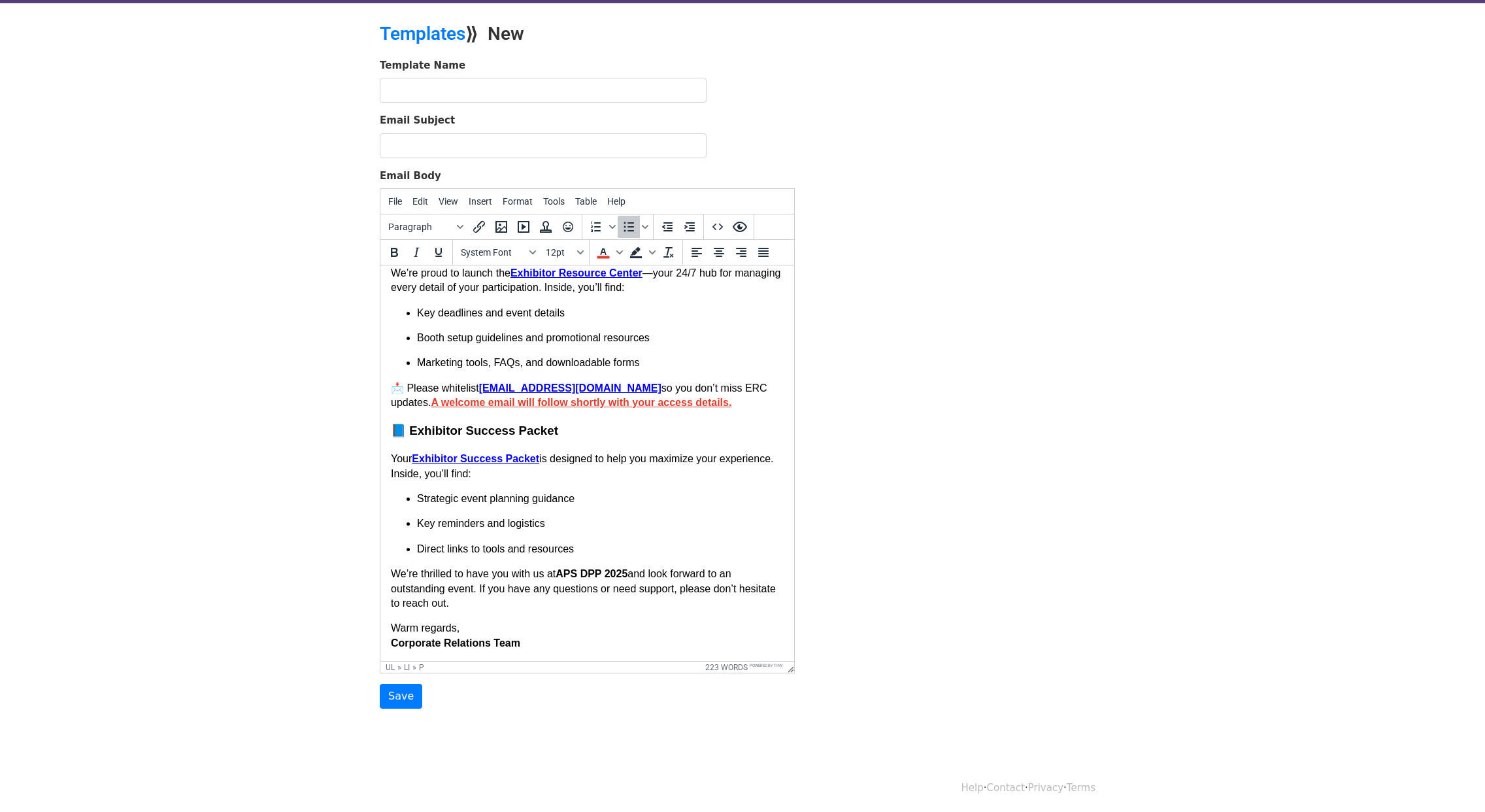
click at [443, 473] on p "Your Exhibitor Success Packet is designed to help you maximize your experience.…" at bounding box center [587, 467] width 393 height 29
click at [448, 473] on p "Your Exhibitor Success Packet is designed to help you maximize your experience.…" at bounding box center [587, 467] width 393 height 29
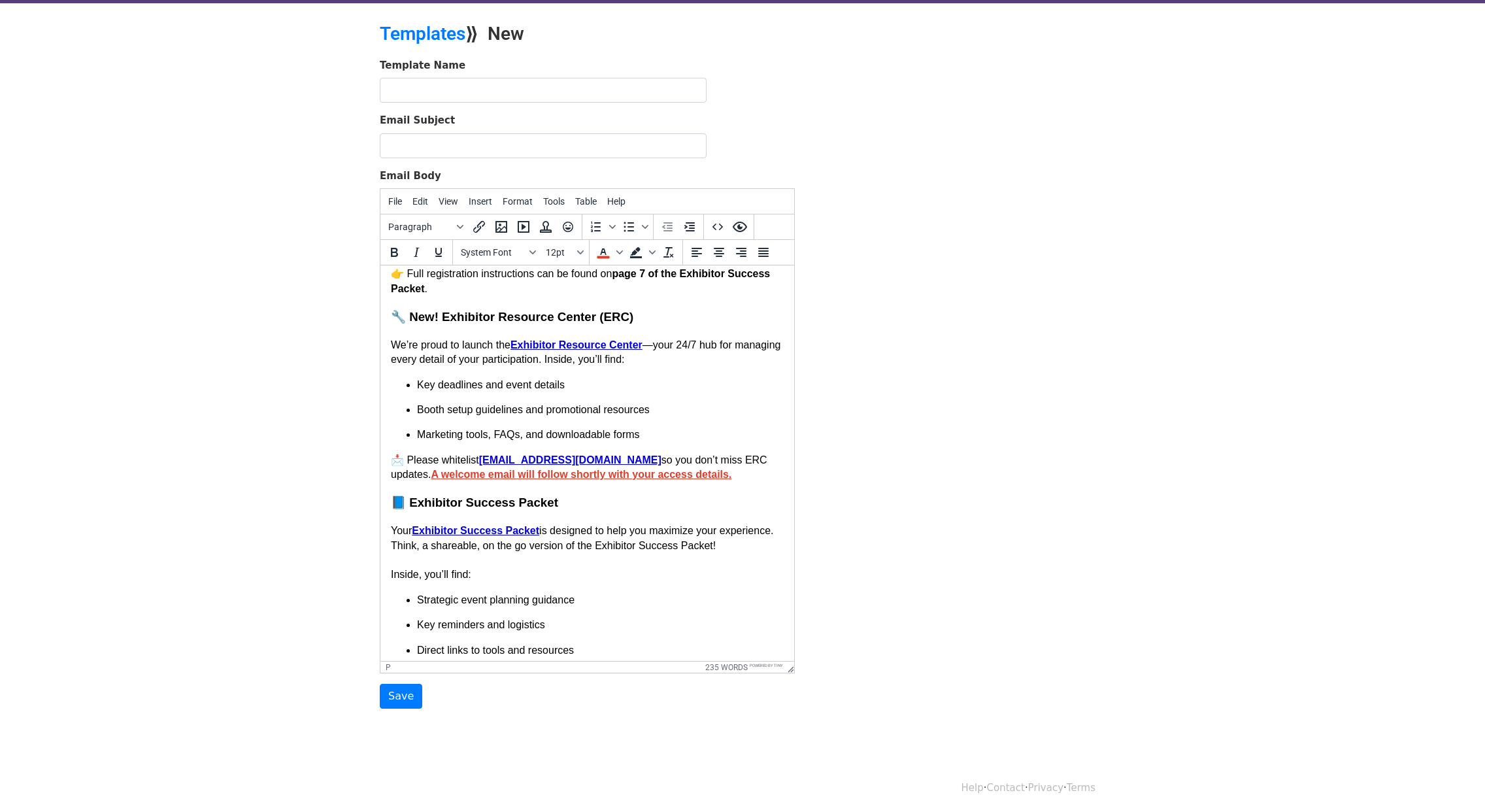
scroll to position [188, 0]
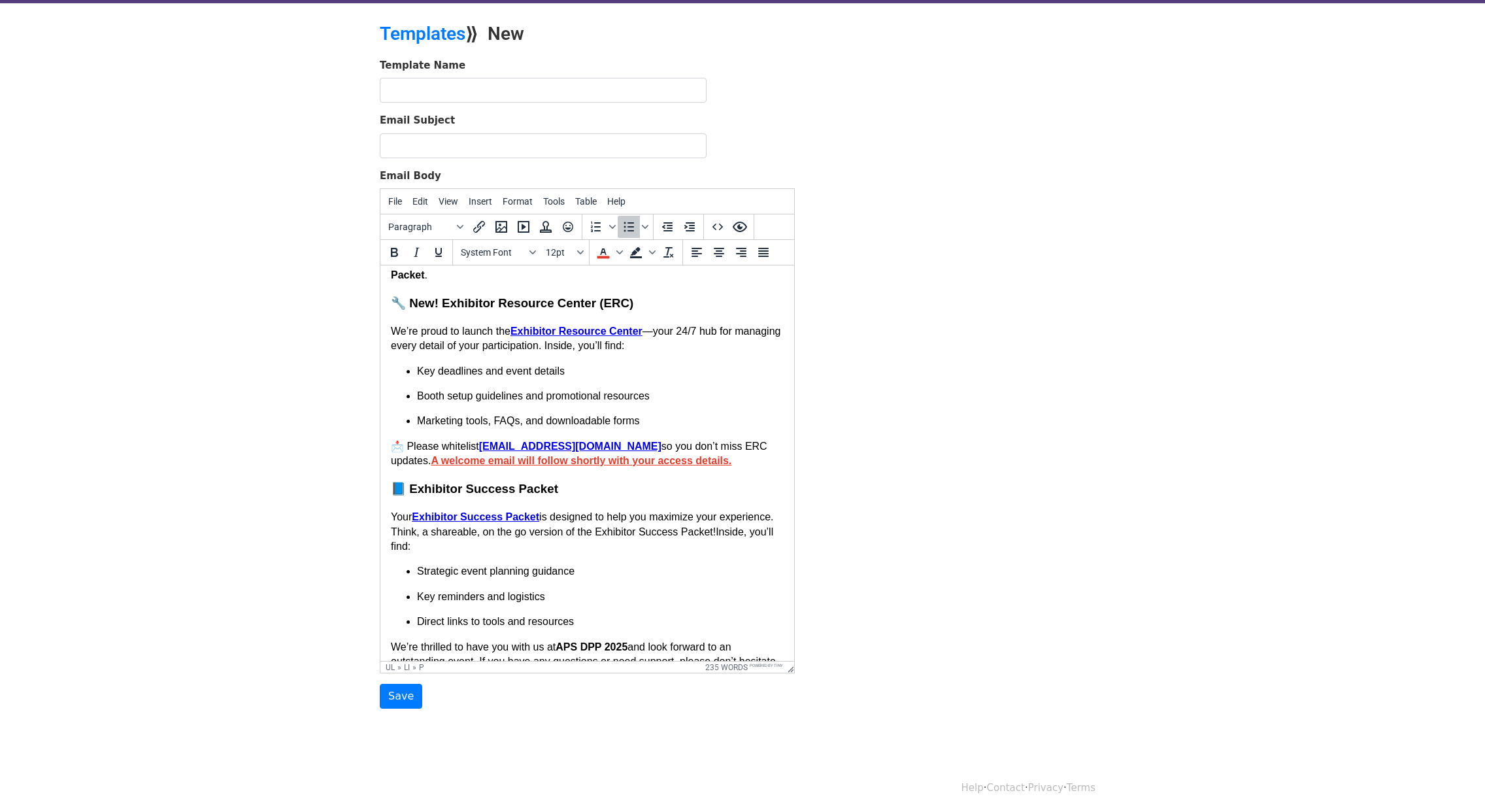
click at [646, 578] on ul "Strategic event planning guidance Key reminders and logistics Direct links to t…" at bounding box center [587, 597] width 393 height 64
click at [556, 531] on p "Your Exhibitor Success Packet is designed to help you maximize your experience.…" at bounding box center [587, 532] width 393 height 44
click at [632, 622] on p "Direct links to tools and resources" at bounding box center [600, 622] width 366 height 15
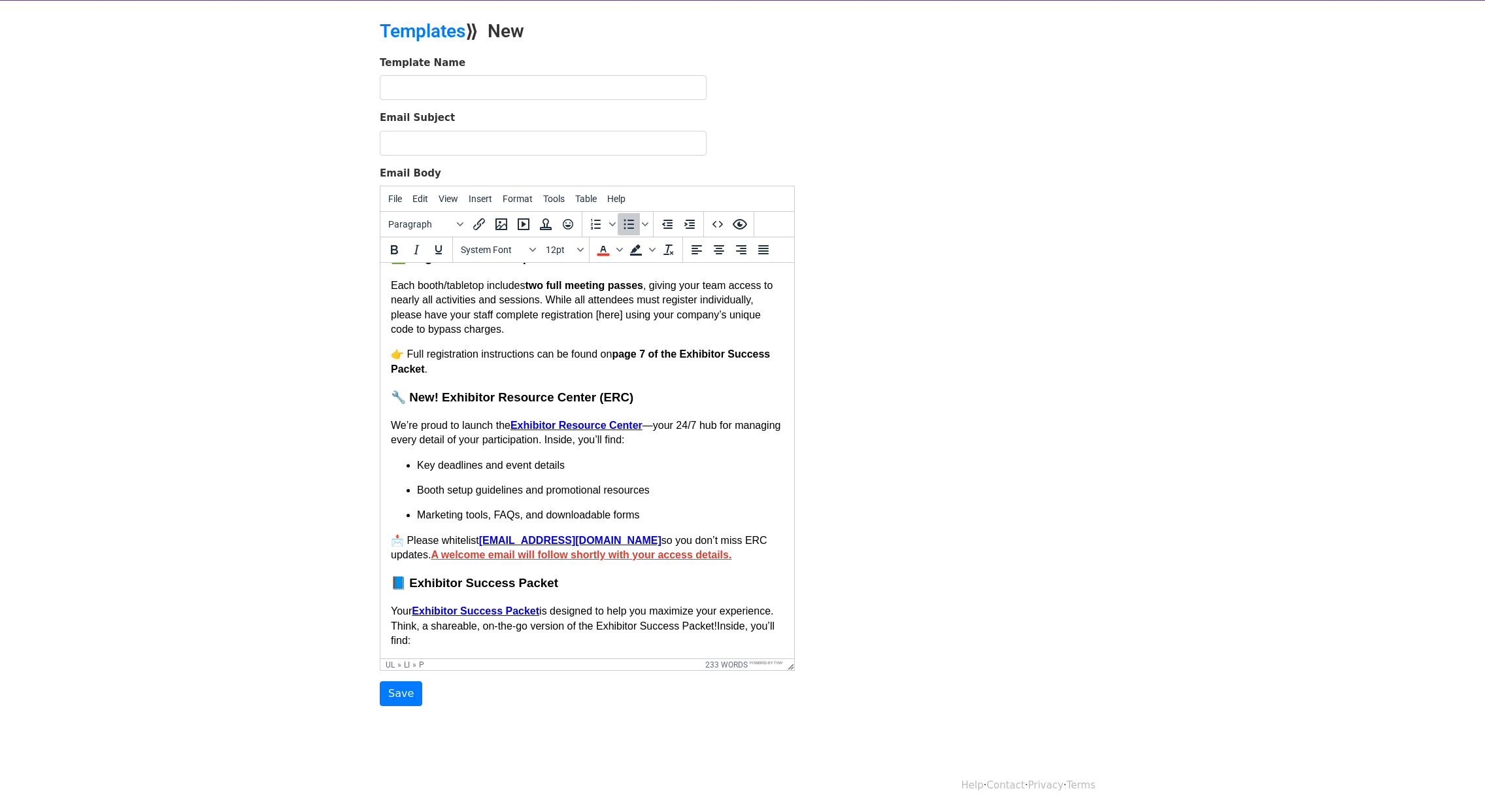
scroll to position [261, 0]
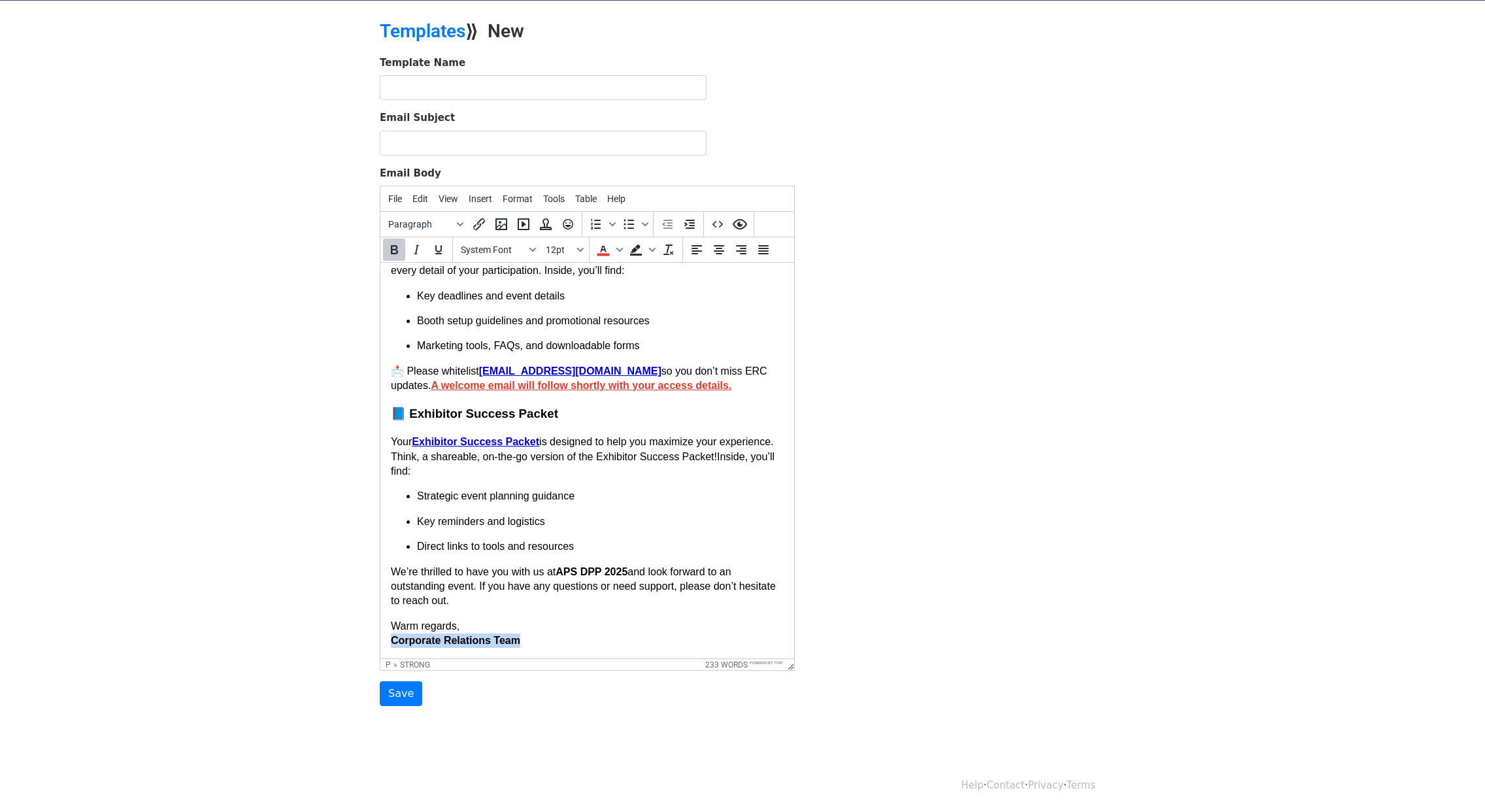
drag, startPoint x: 523, startPoint y: 643, endPoint x: 749, endPoint y: 876, distance: 324.6
click at [380, 644] on html "Hello {{First Name}}, We’re excited to share important updates to help you prep…" at bounding box center [587, 331] width 414 height 655
click at [479, 224] on icon "Insert/edit link" at bounding box center [479, 224] width 12 height 12
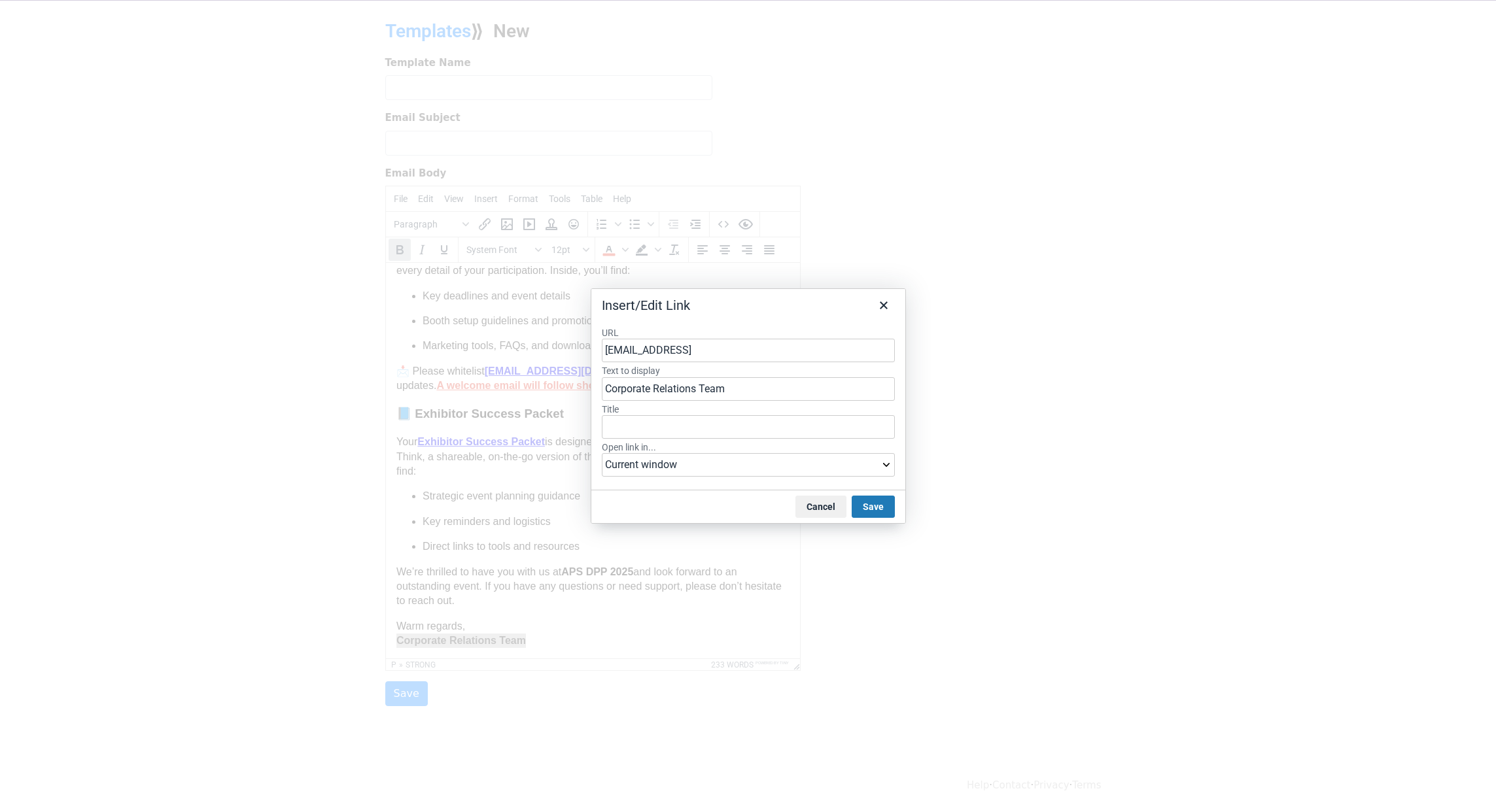
type input "corporaterelations@aps.org"
click at [875, 505] on button "Save" at bounding box center [873, 506] width 43 height 22
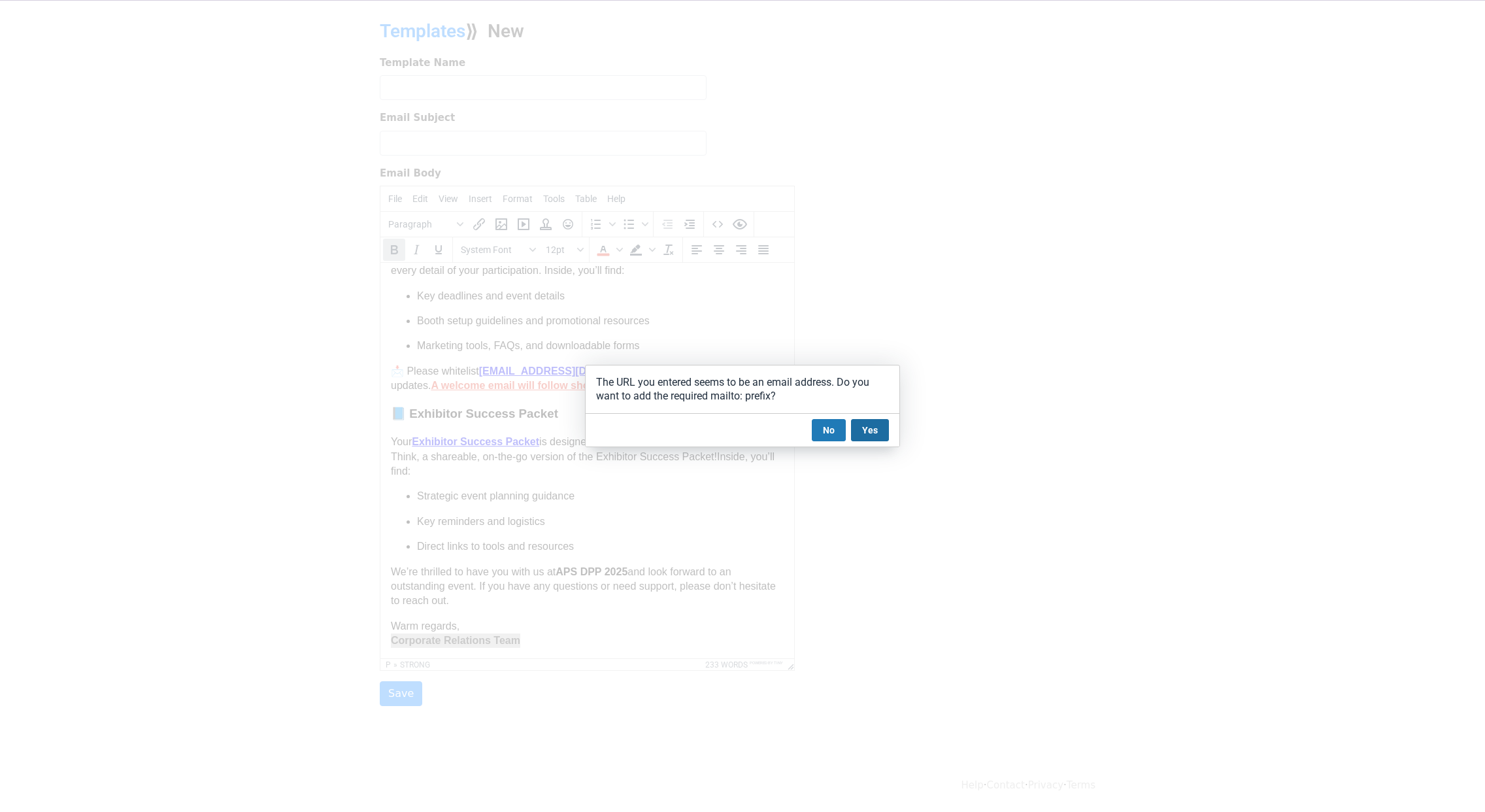
click at [867, 428] on button "Yes" at bounding box center [870, 430] width 38 height 22
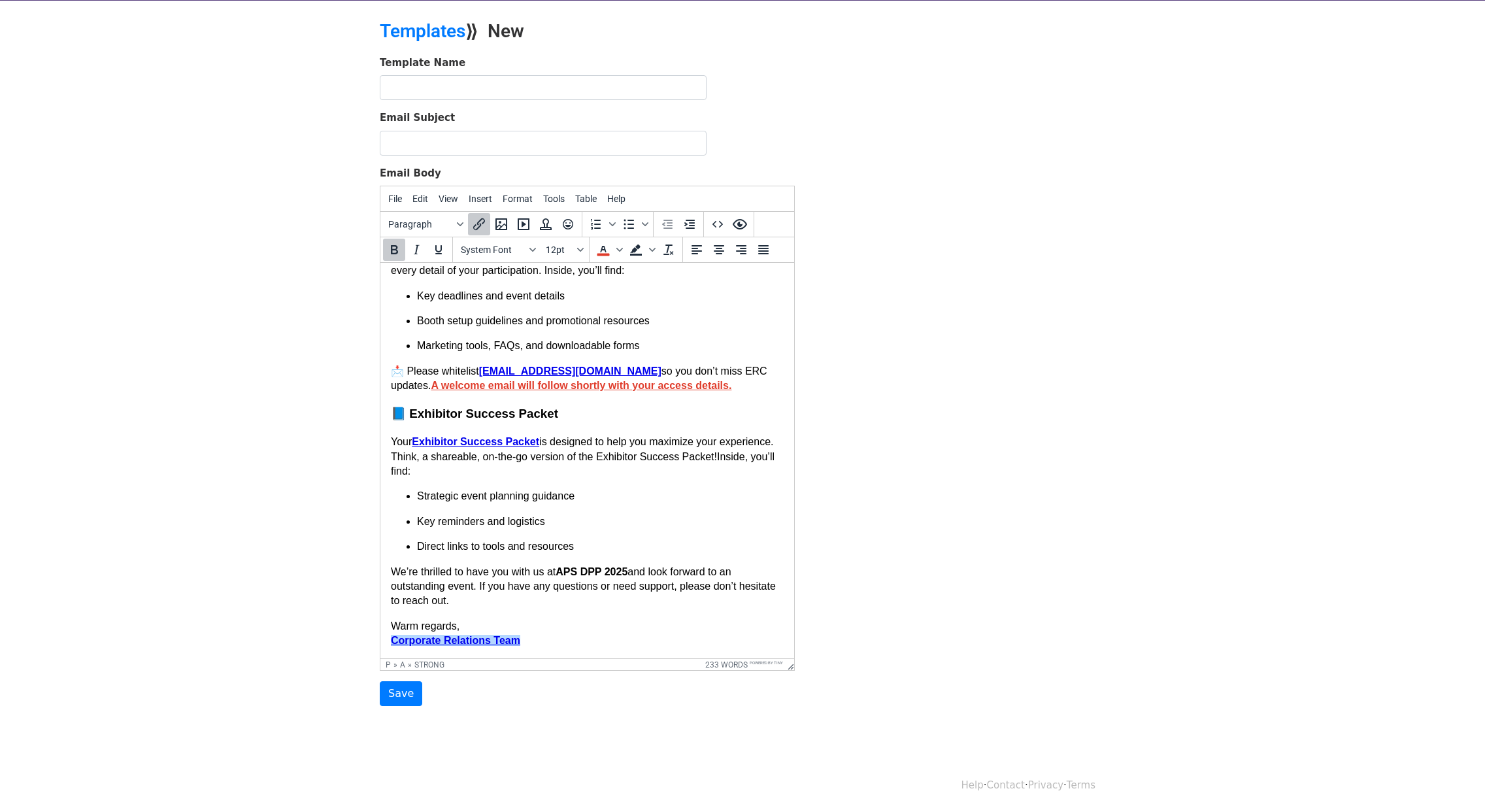
click at [599, 639] on p "Warm regards, Corporate Relations Team" at bounding box center [587, 634] width 393 height 29
click at [621, 613] on body "Hello {{First Name}}, We’re excited to share important updates to help you prep…" at bounding box center [587, 331] width 393 height 635
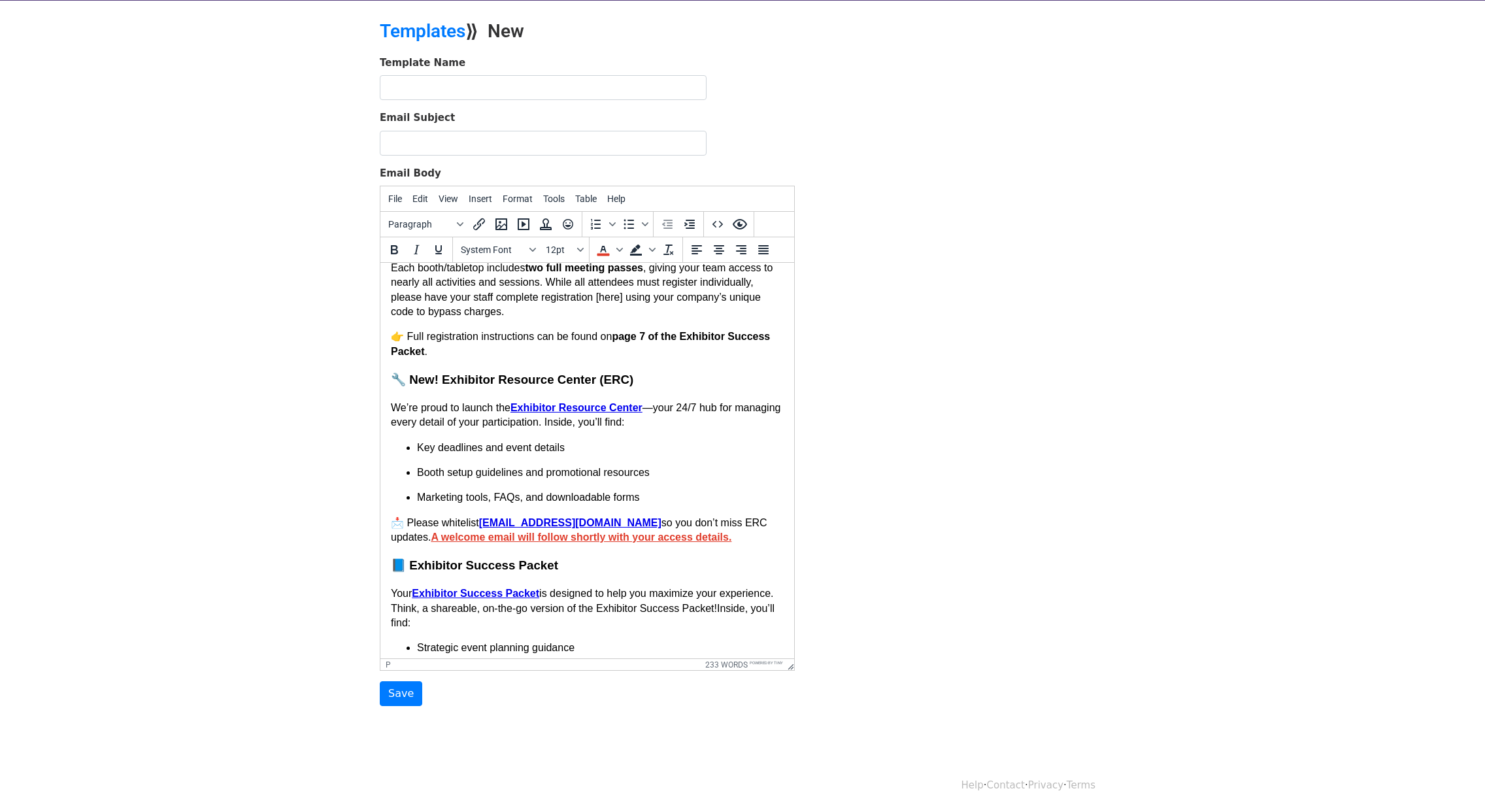
scroll to position [110, 0]
drag, startPoint x: 416, startPoint y: 596, endPoint x: 543, endPoint y: 595, distance: 127.0
click at [543, 595] on p "Your Exhibitor Success Packet is designed to help you maximize your experience.…" at bounding box center [587, 608] width 393 height 44
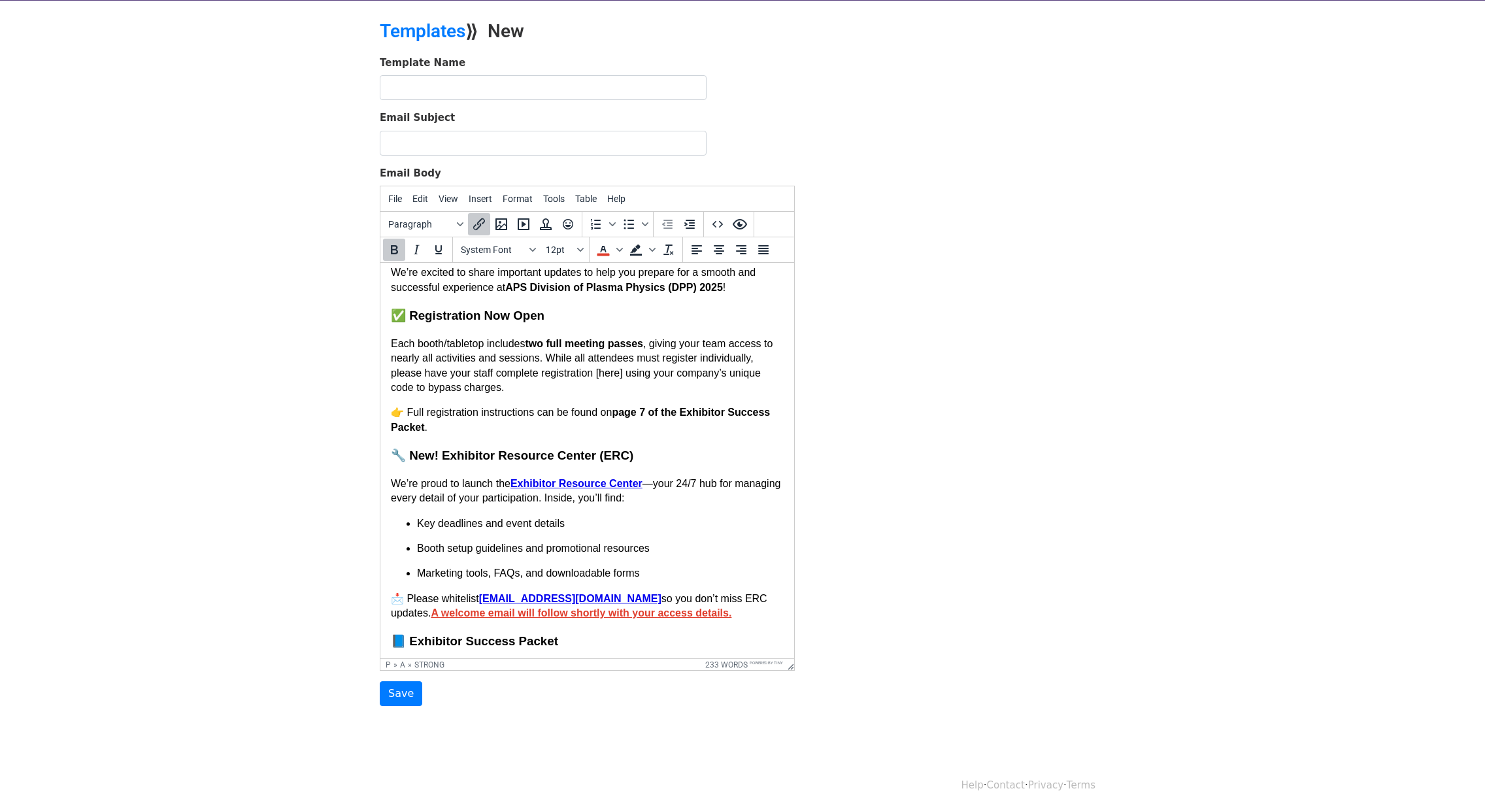
scroll to position [29, 0]
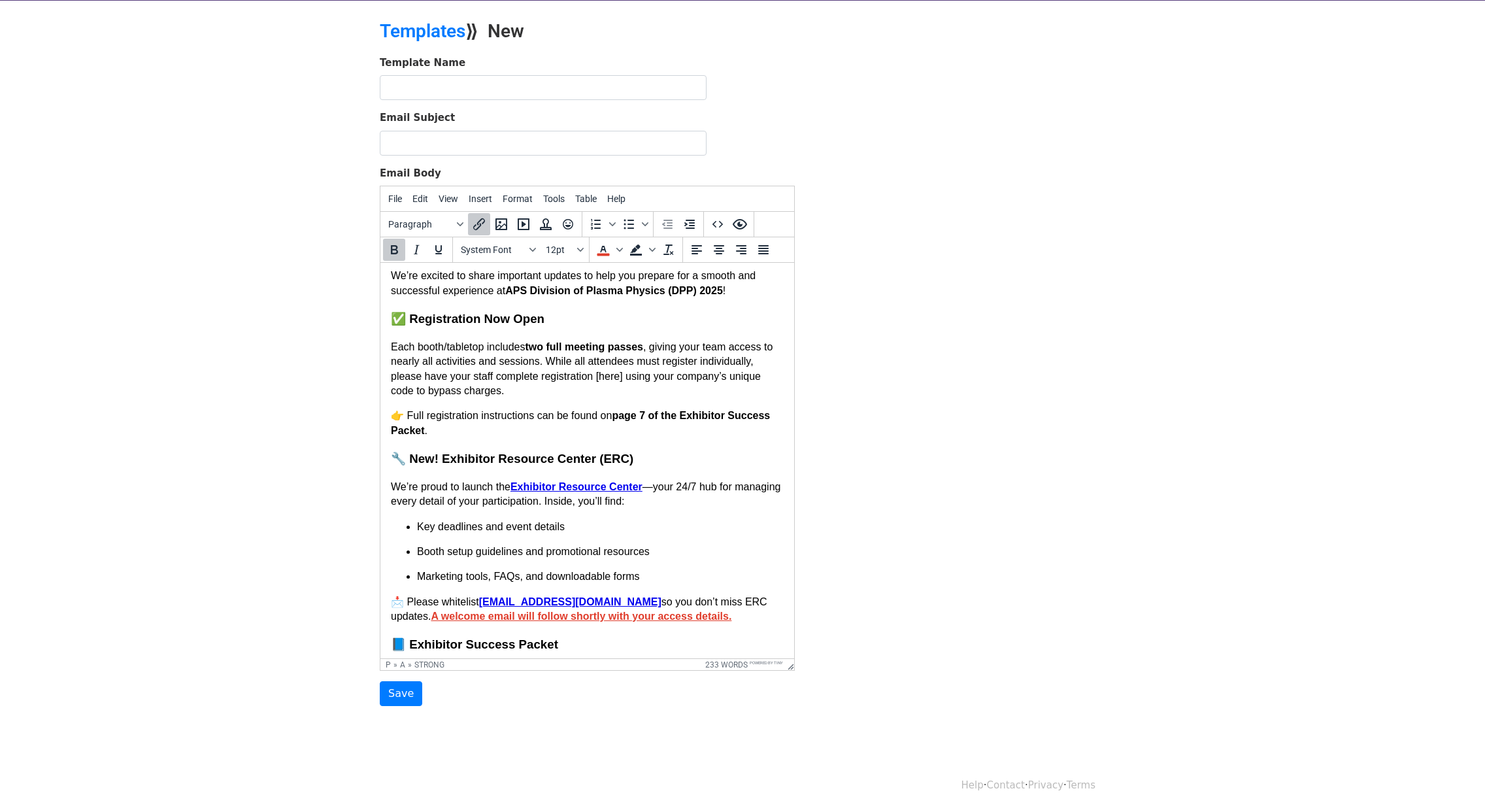
click at [748, 460] on h3 "🔧 New! Exhibitor Resource Center (ERC)" at bounding box center [587, 458] width 393 height 17
click at [471, 428] on p "👉 Full registration instructions can be found on page 7 of the Exhibitor Succes…" at bounding box center [587, 423] width 393 height 29
drag, startPoint x: 471, startPoint y: 430, endPoint x: 531, endPoint y: 429, distance: 60.0
click at [531, 429] on p "👉 Full registration instructions can be found on page 7 of the Exhibitor Succes…" at bounding box center [587, 423] width 393 height 29
click at [393, 242] on icon "Bold" at bounding box center [394, 249] width 16 height 16
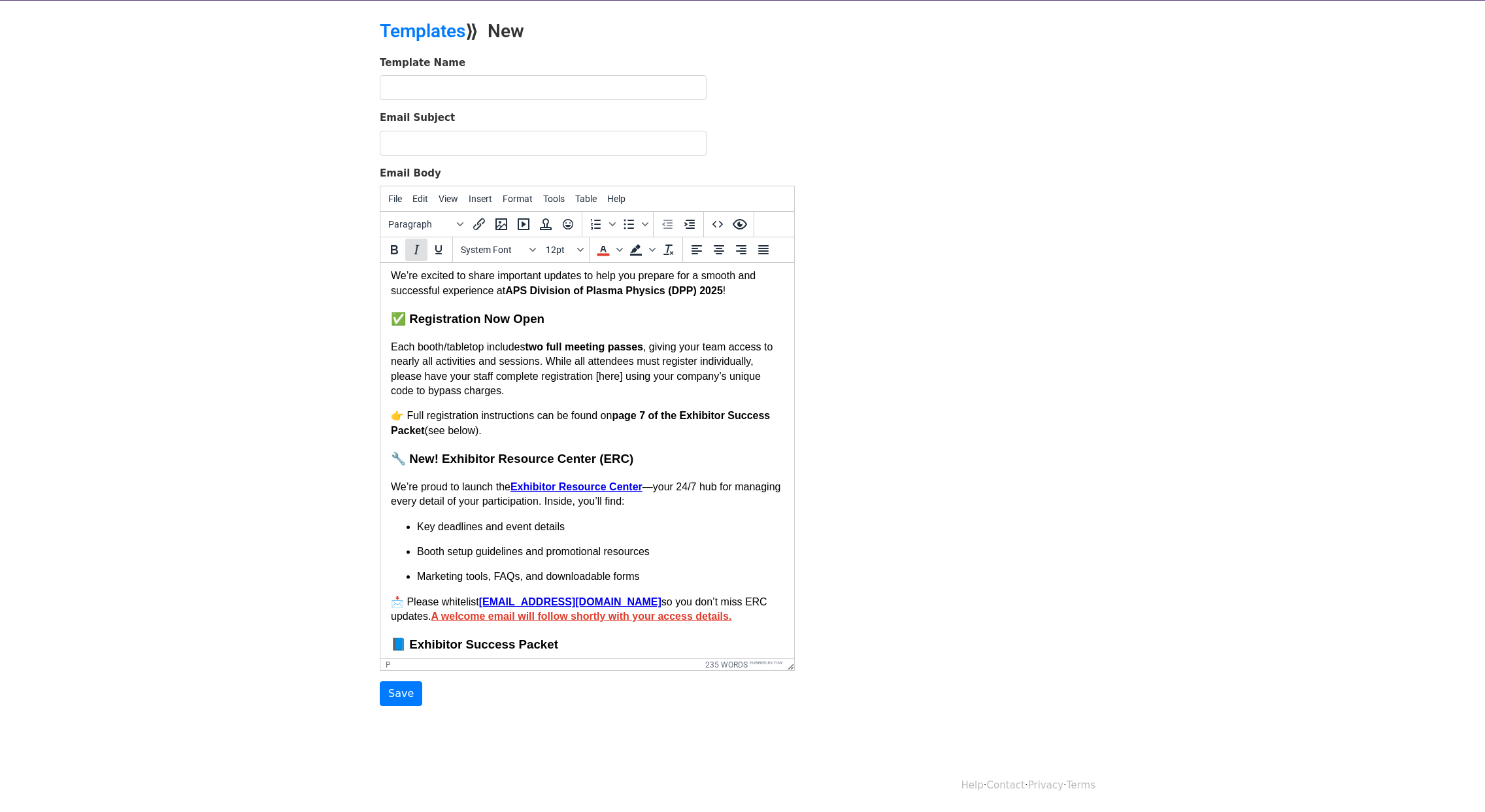
click at [421, 249] on icon "Italic" at bounding box center [416, 249] width 16 height 16
click at [579, 450] on h3 "🔧 New! Exhibitor Resource Center (ERC)" at bounding box center [587, 458] width 393 height 17
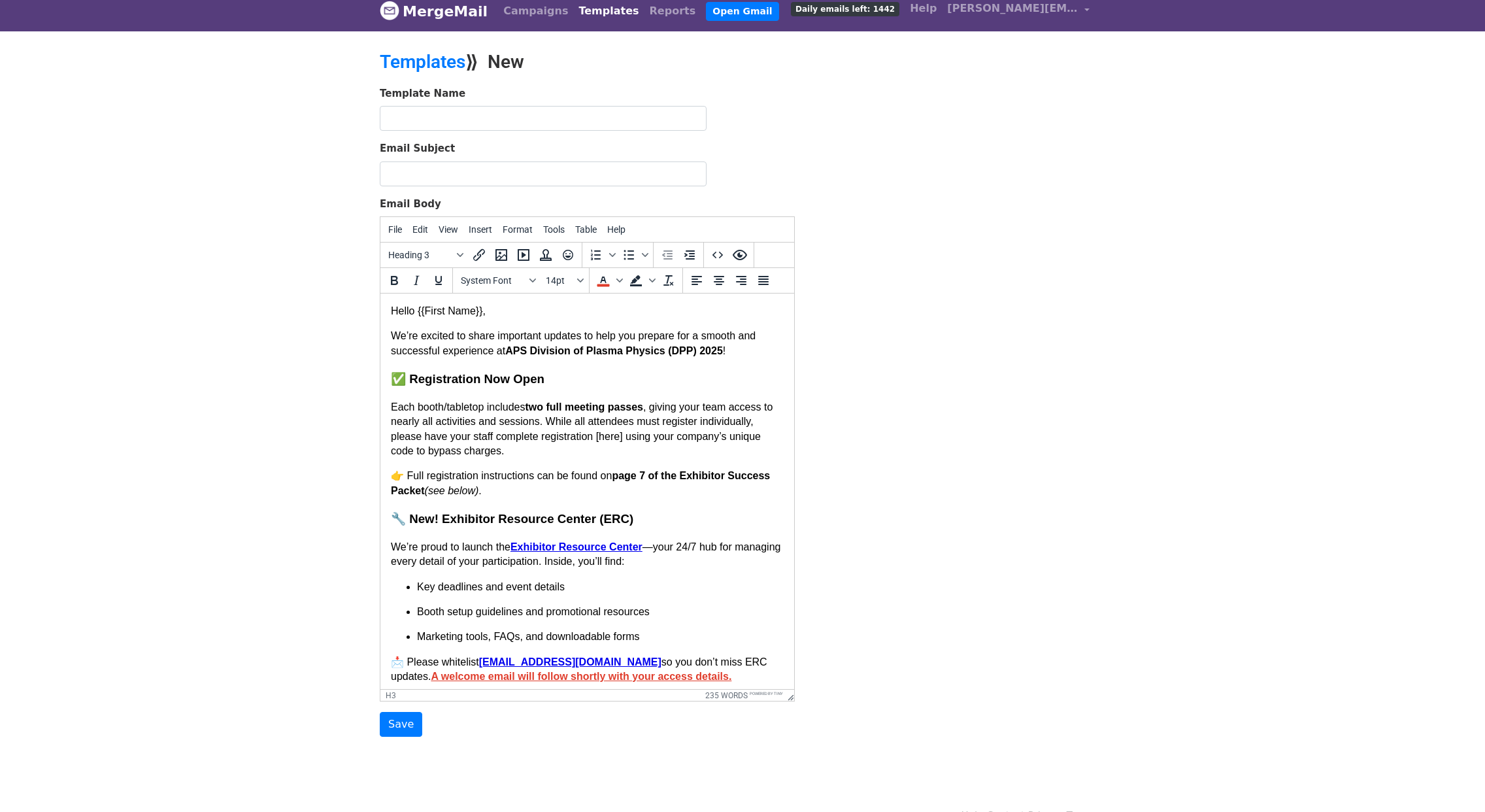
scroll to position [7, 0]
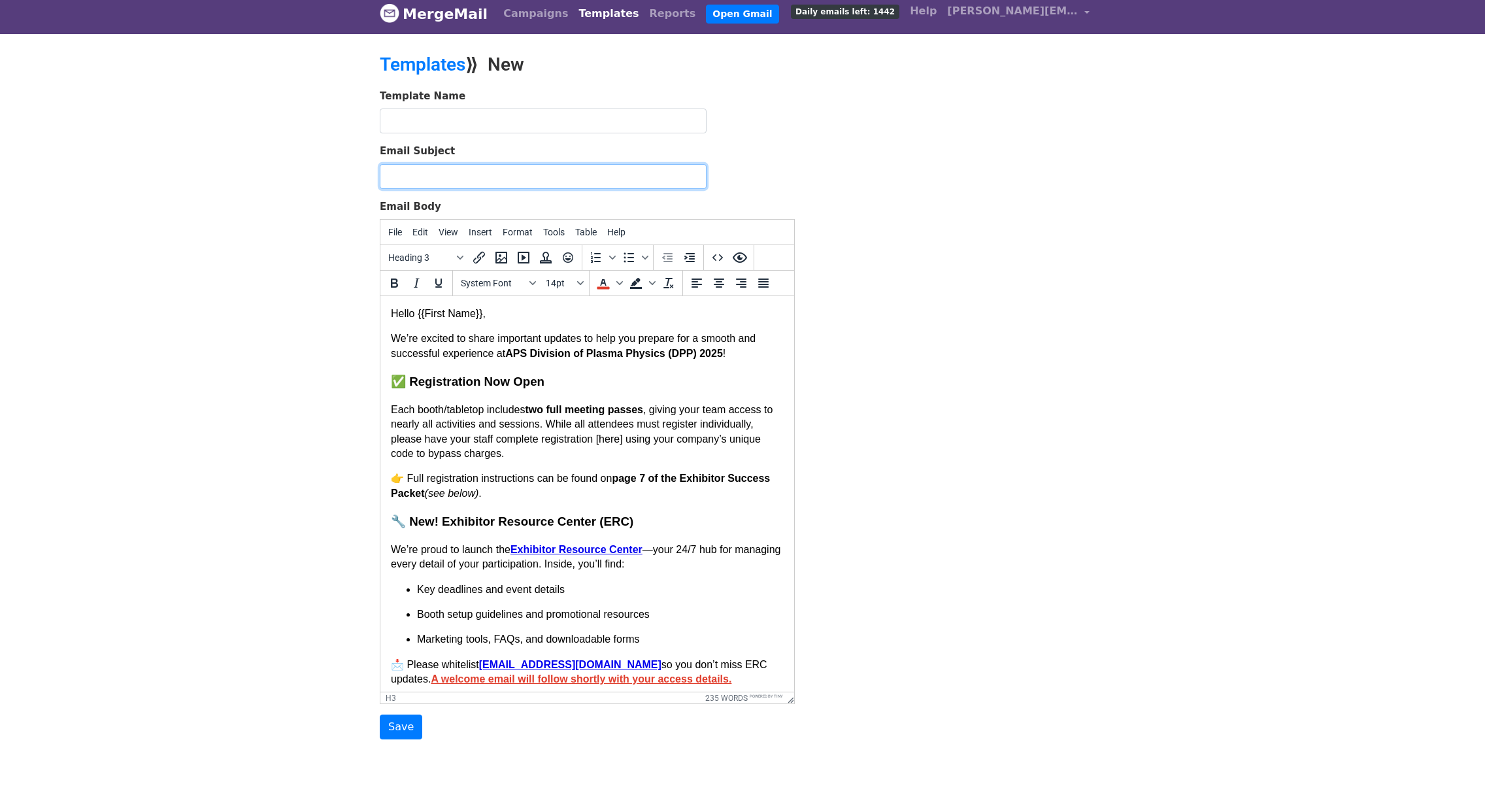
click at [424, 172] on input "Email Subject" at bounding box center [543, 176] width 327 height 25
drag, startPoint x: 657, startPoint y: 177, endPoint x: 344, endPoint y: 179, distance: 313.0
click at [344, 179] on body "MergeMail Campaigns Templates Reports Open Gmail Daily emails left: 1442 Help b…" at bounding box center [742, 392] width 1485 height 799
type input "Confirmed Exhibitor Updates for APS DPP 2025"
click at [391, 123] on input "text" at bounding box center [543, 121] width 327 height 25
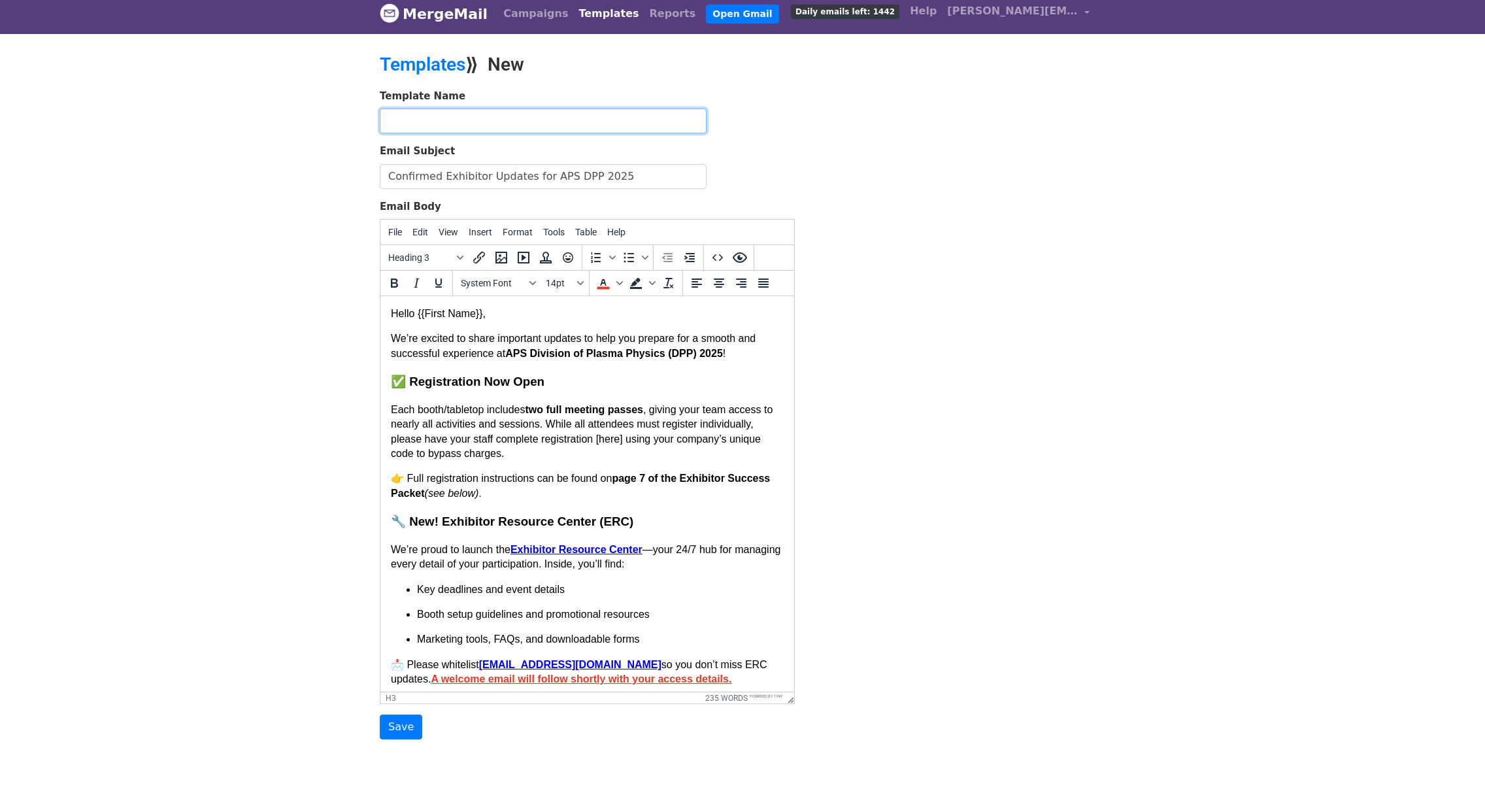
paste input "Confirmed Exhibitor Updates for APS DPP 2025"
click at [994, 222] on div "Template Name Confirmed Exhibitor Updates for APS DPP 2025 Email Subject Confir…" at bounding box center [743, 414] width 746 height 651
click at [467, 119] on input "Confirmed Exhibitor Updates for APS DPP 2025" at bounding box center [543, 121] width 327 height 25
click at [584, 121] on input "Confirmed Exhib Updates for APS DPP 2025" at bounding box center [543, 121] width 327 height 25
type input "Confirmed Exhib Updates for APS DPP 25"
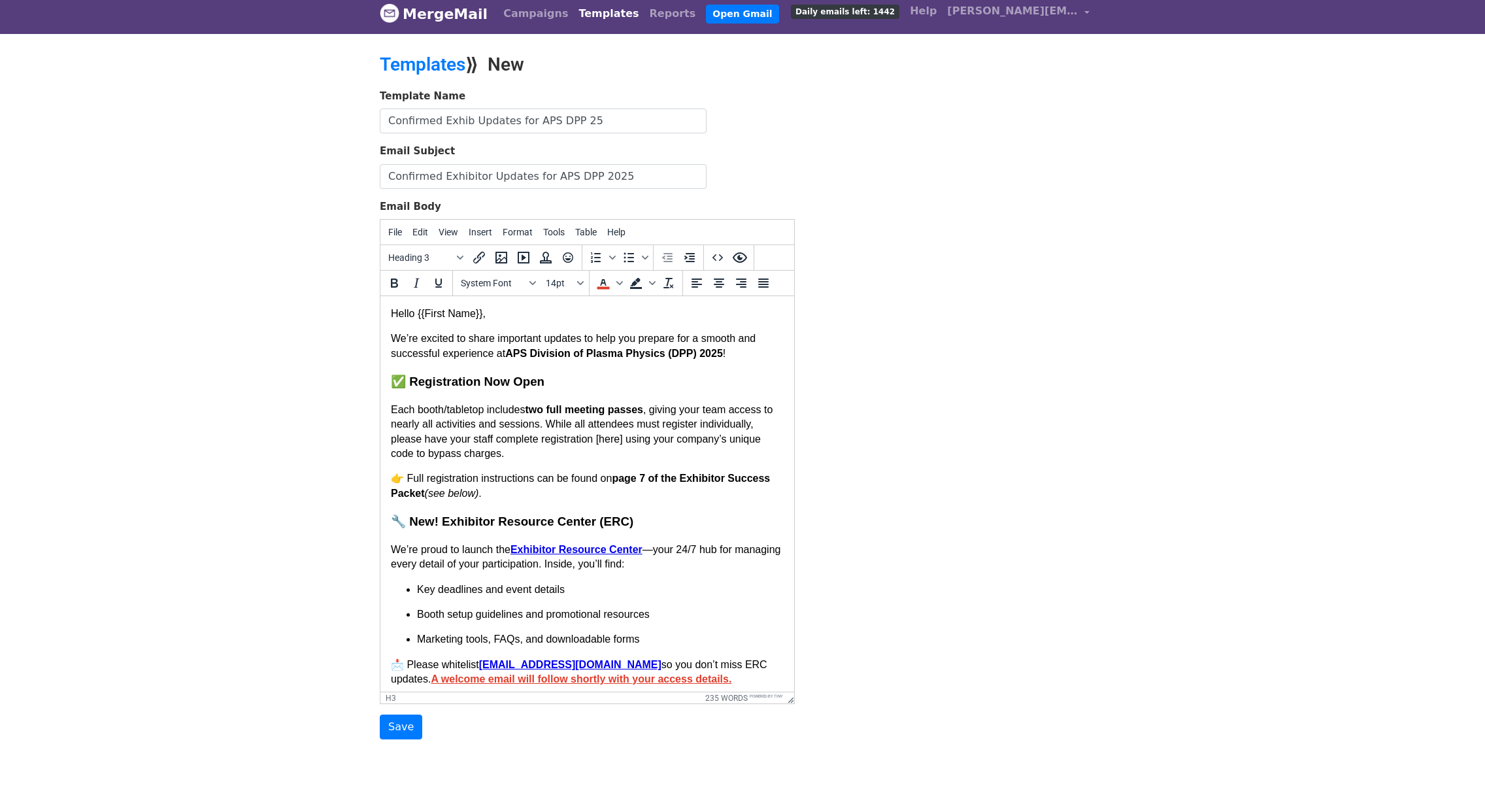
click at [881, 193] on div "Template Name Confirmed Exhib Updates for APS DPP 25 Email Subject Confirmed Ex…" at bounding box center [743, 414] width 746 height 651
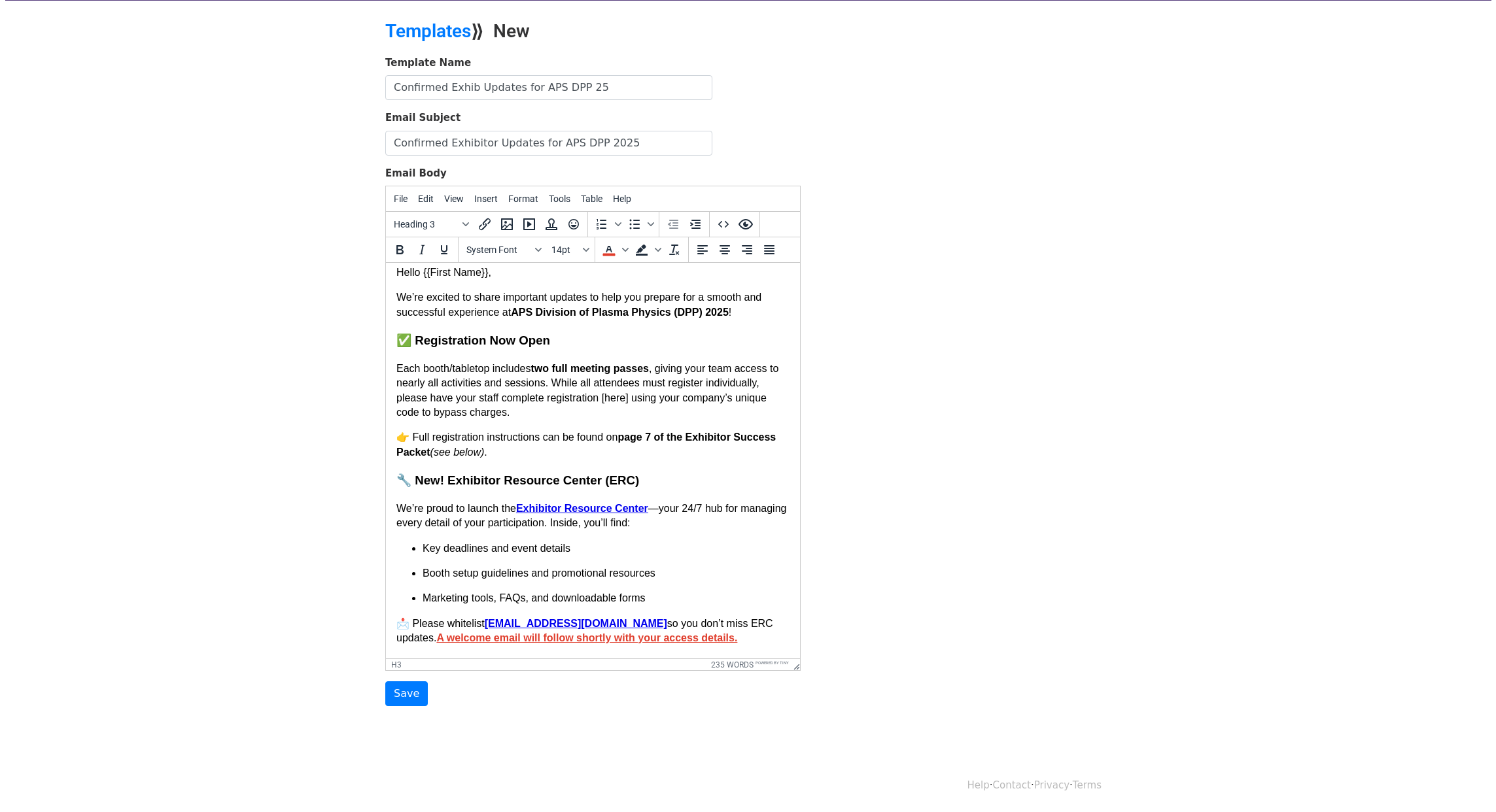
scroll to position [2, 0]
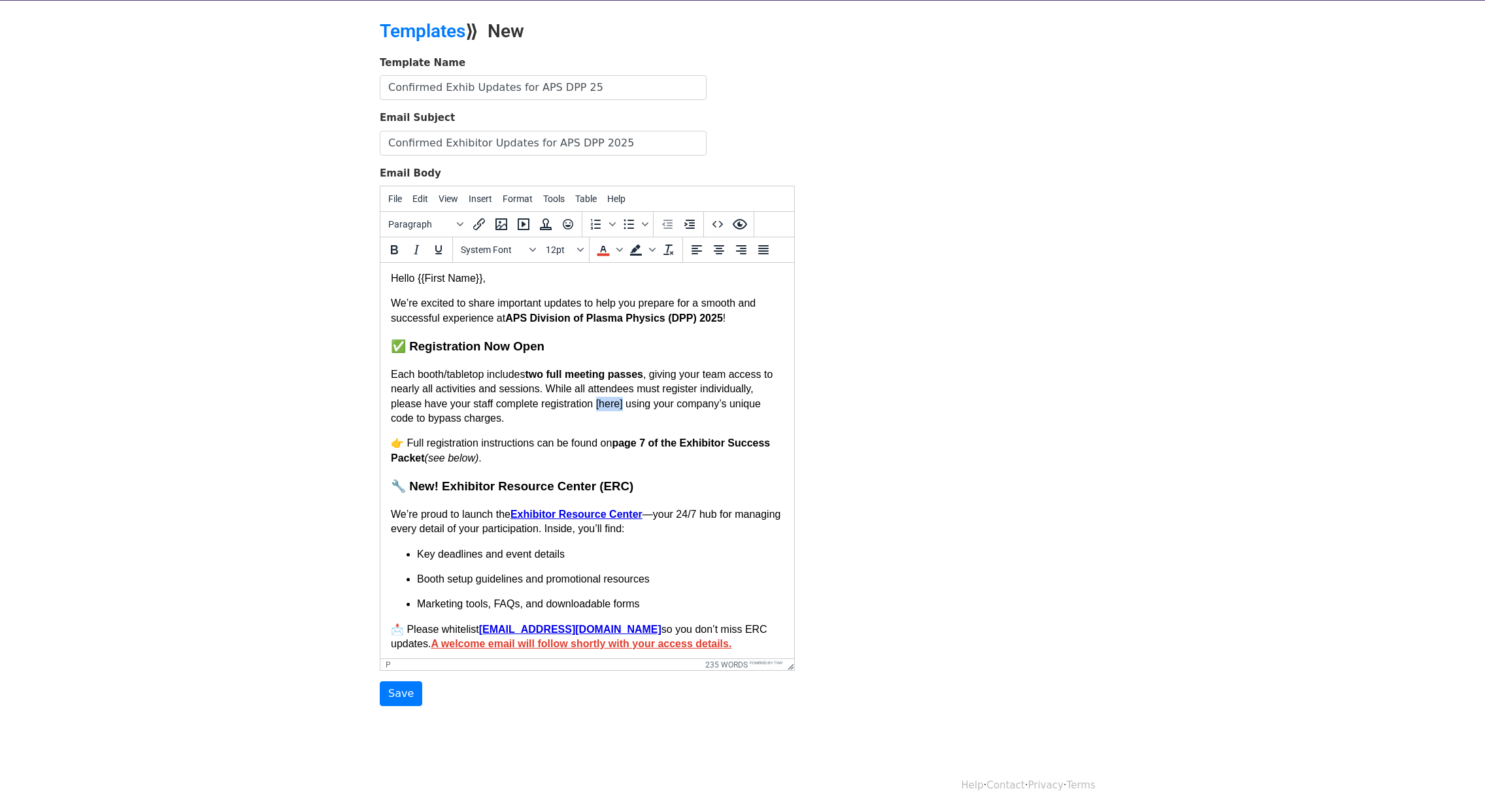
drag, startPoint x: 630, startPoint y: 402, endPoint x: 600, endPoint y: 403, distance: 30.0
click at [600, 403] on p "Each booth/tabletop includes two full meeting passes , giving your team access …" at bounding box center [587, 397] width 393 height 59
click at [481, 226] on icon "Insert/edit link" at bounding box center [479, 224] width 16 height 16
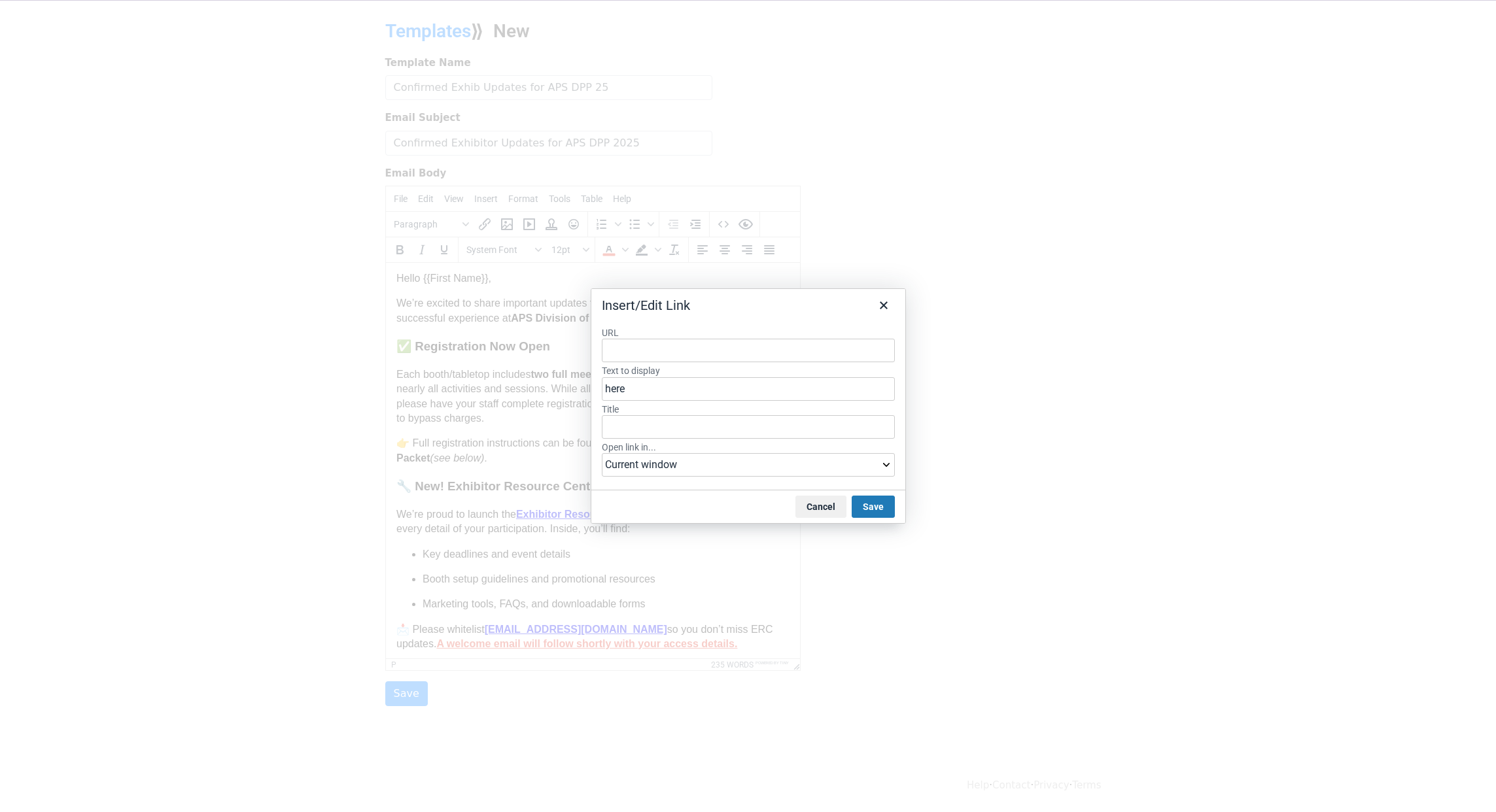
type input "https://engage.aps.org/dpp/meetings/annual-meeting/registration"
click at [840, 367] on div "https://engage.aps.org/dpp/meetings/annual-meeting/registration" at bounding box center [749, 377] width 293 height 21
click at [882, 505] on button "Save" at bounding box center [873, 506] width 43 height 22
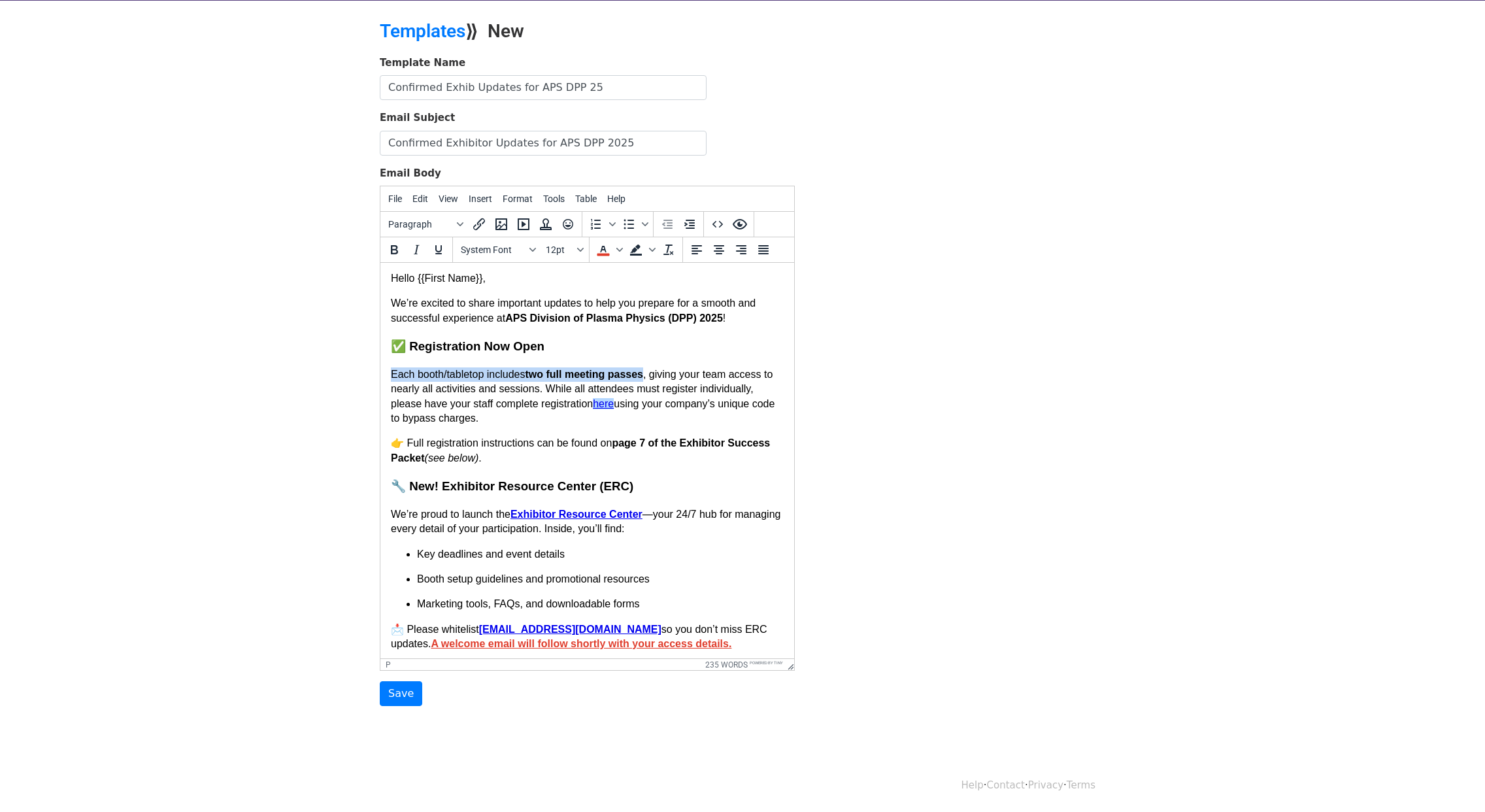
click at [763, 418] on p "Each booth/tabletop includes two full meeting passes , giving your team access …" at bounding box center [587, 397] width 393 height 59
click at [418, 419] on p "Each booth/tabletop includes two full meeting passes , giving your team access …" at bounding box center [587, 397] width 393 height 59
click at [725, 493] on h3 "🔧 New! Exhibitor Resource Center (ERC)" at bounding box center [587, 486] width 393 height 17
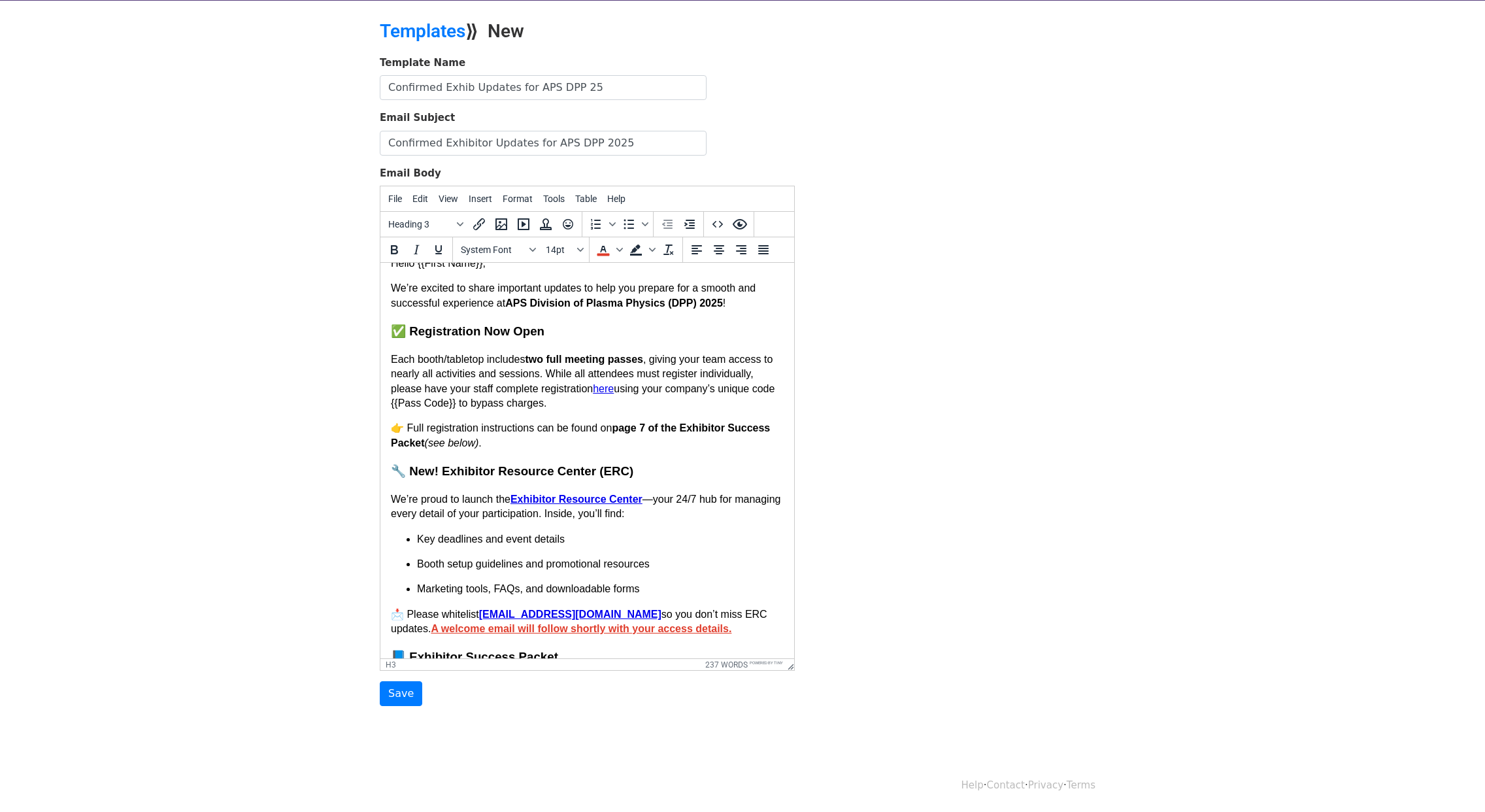
scroll to position [0, 0]
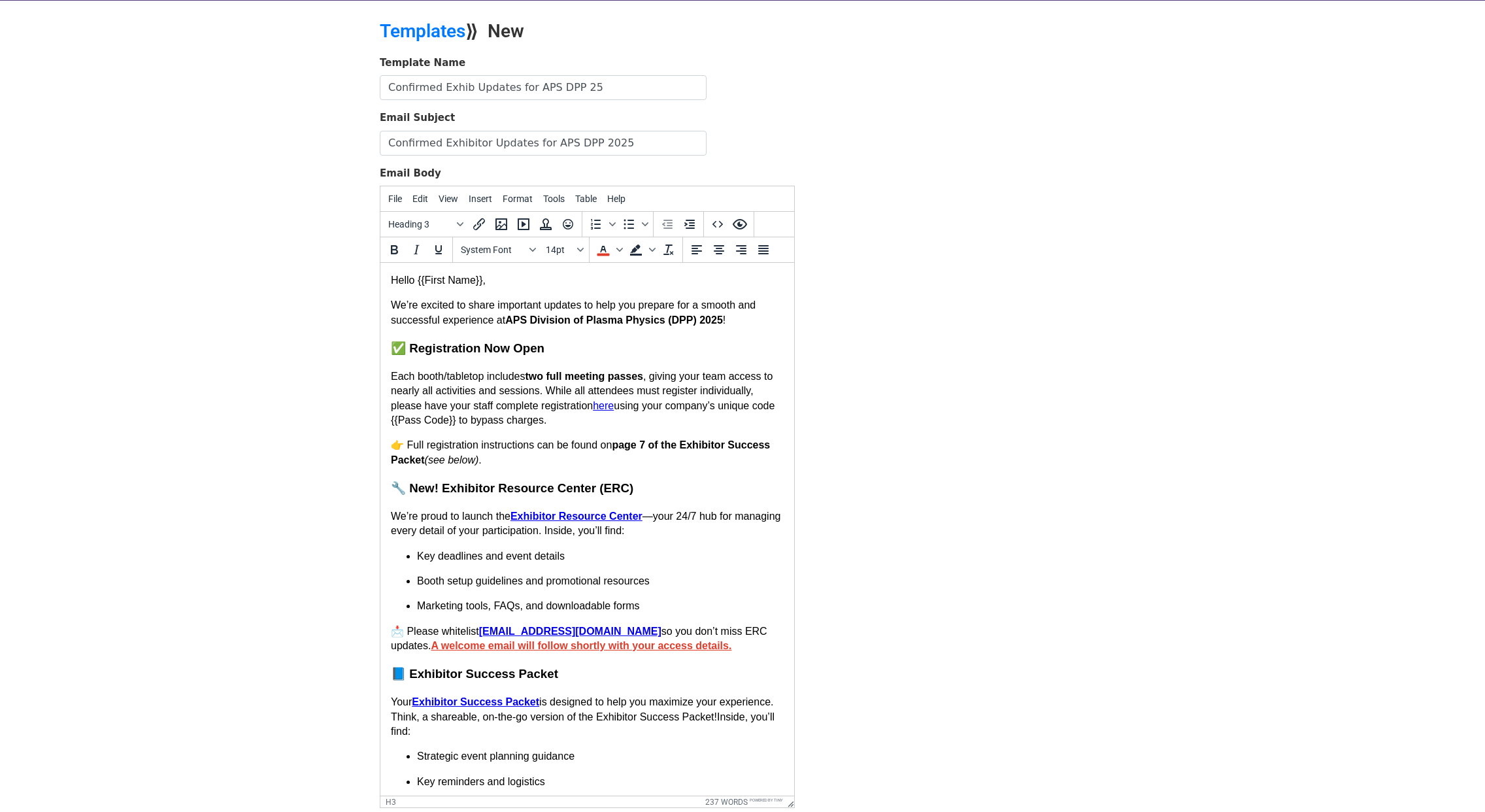
drag, startPoint x: 786, startPoint y: 663, endPoint x: 816, endPoint y: 751, distance: 93.0
click at [816, 751] on div "Template Name Confirmed Exhib Updates for APS DPP 25 Email Subject Confirmed Ex…" at bounding box center [743, 449] width 746 height 788
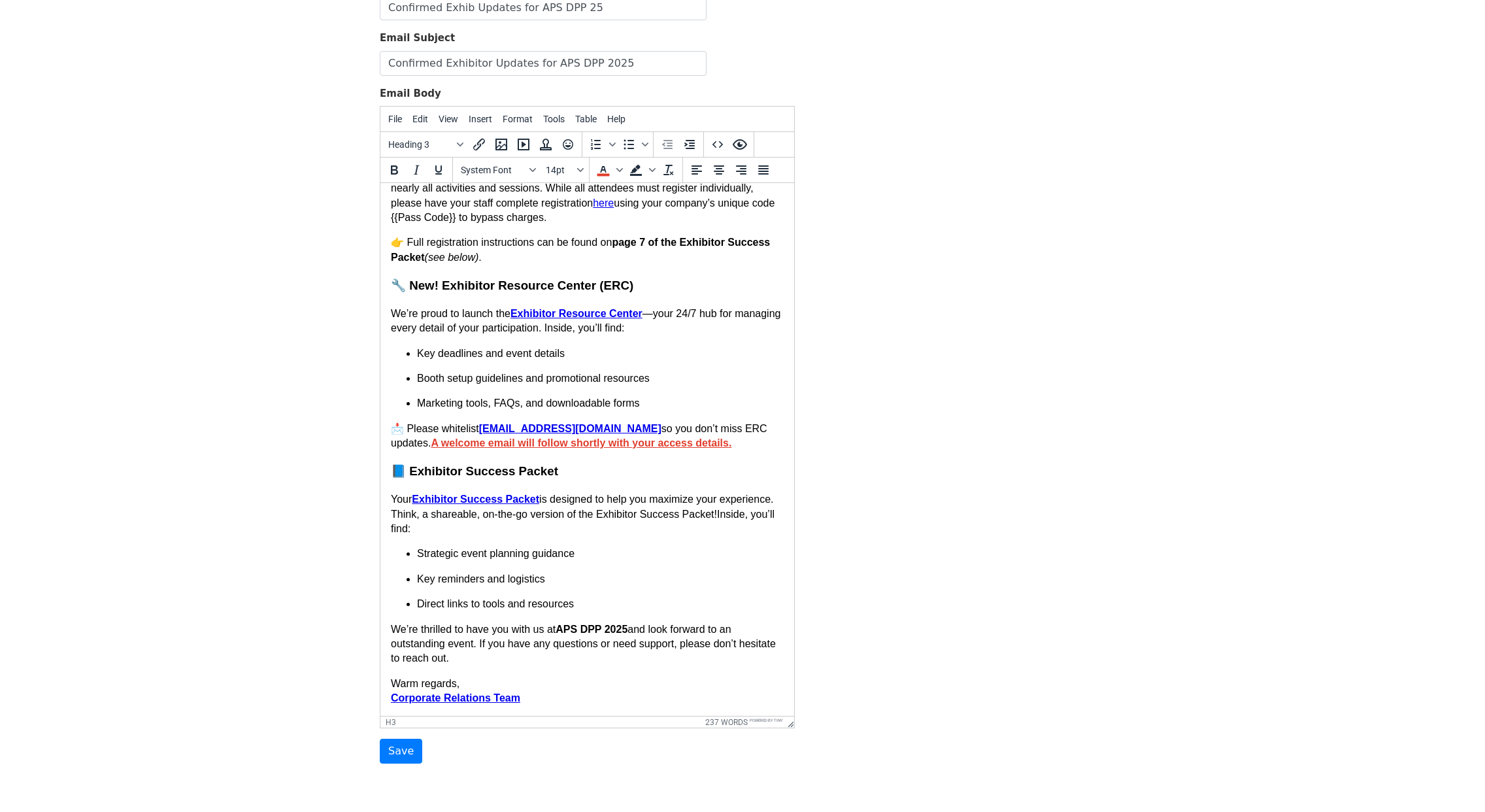
scroll to position [178, 0]
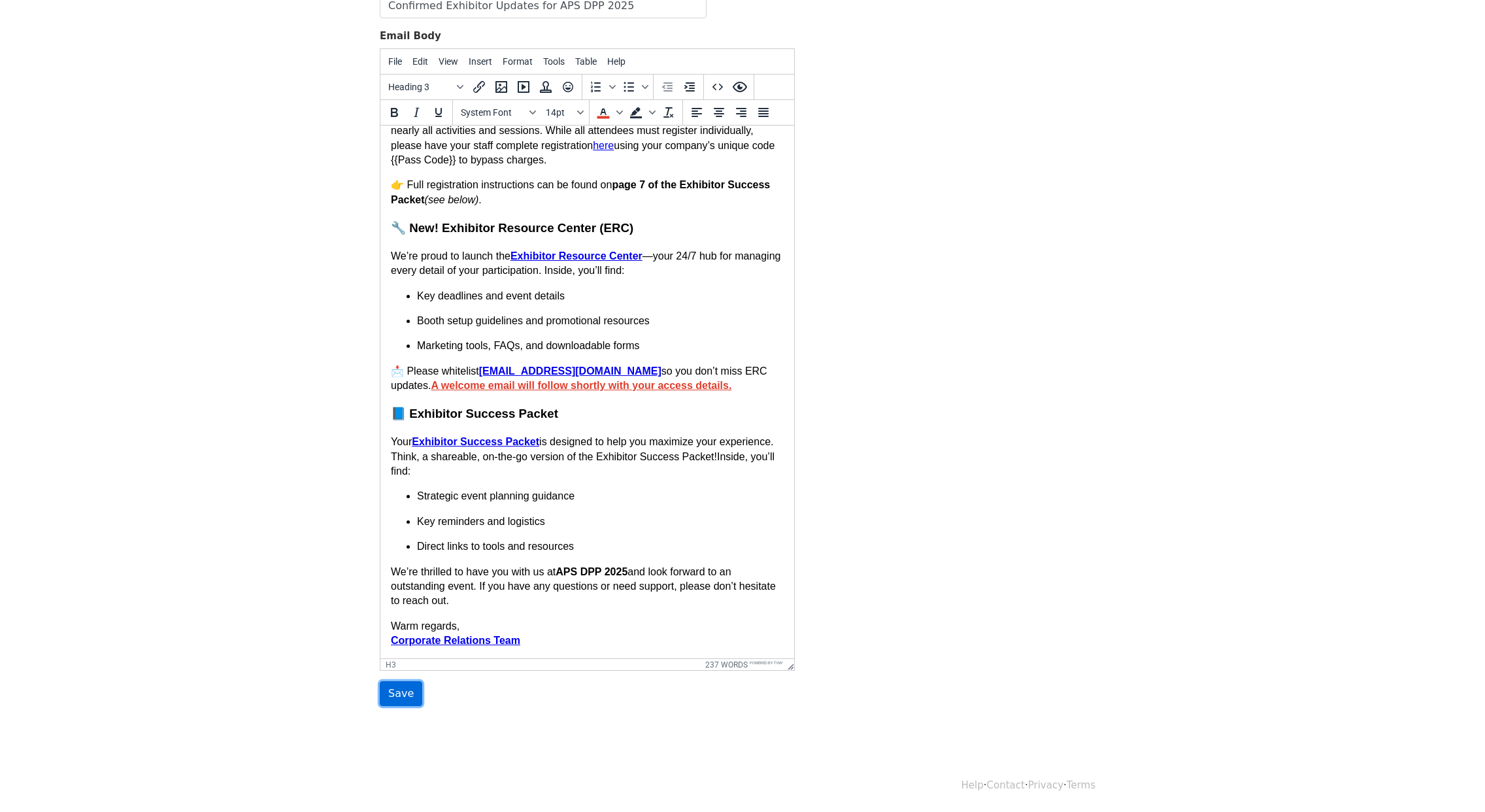
click at [409, 696] on input "Save" at bounding box center [401, 693] width 42 height 25
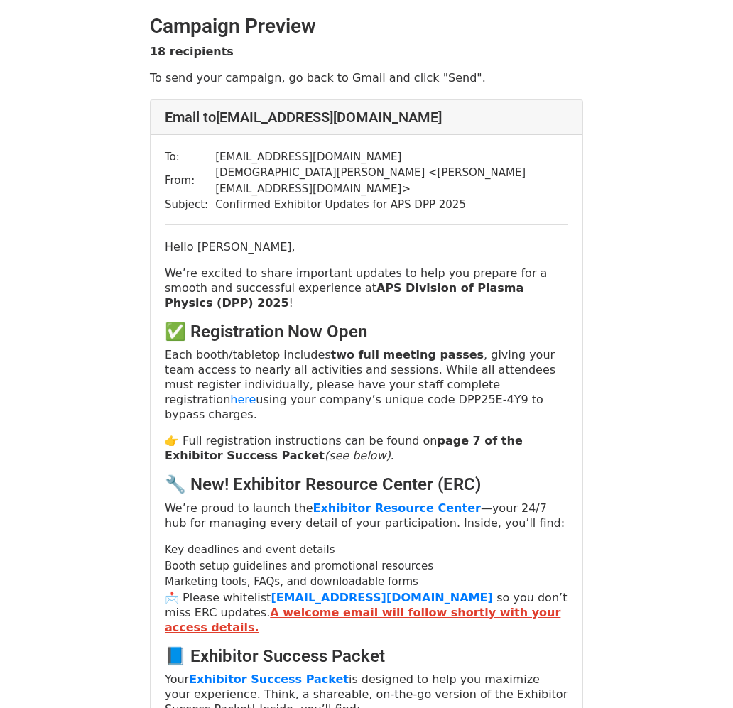
scroll to position [795, 0]
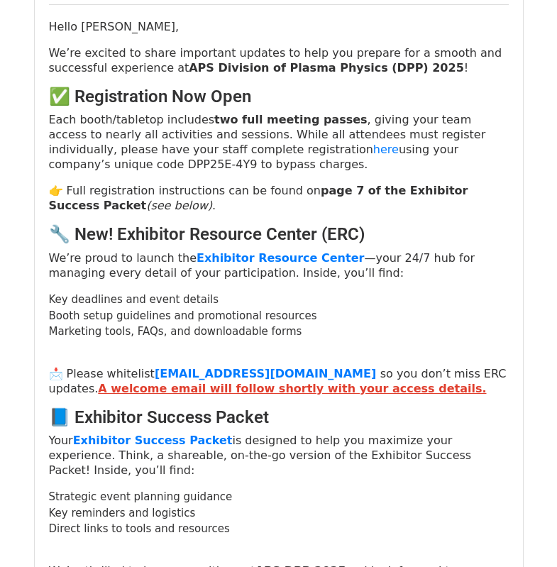
scroll to position [188, 0]
